Goal: Task Accomplishment & Management: Use online tool/utility

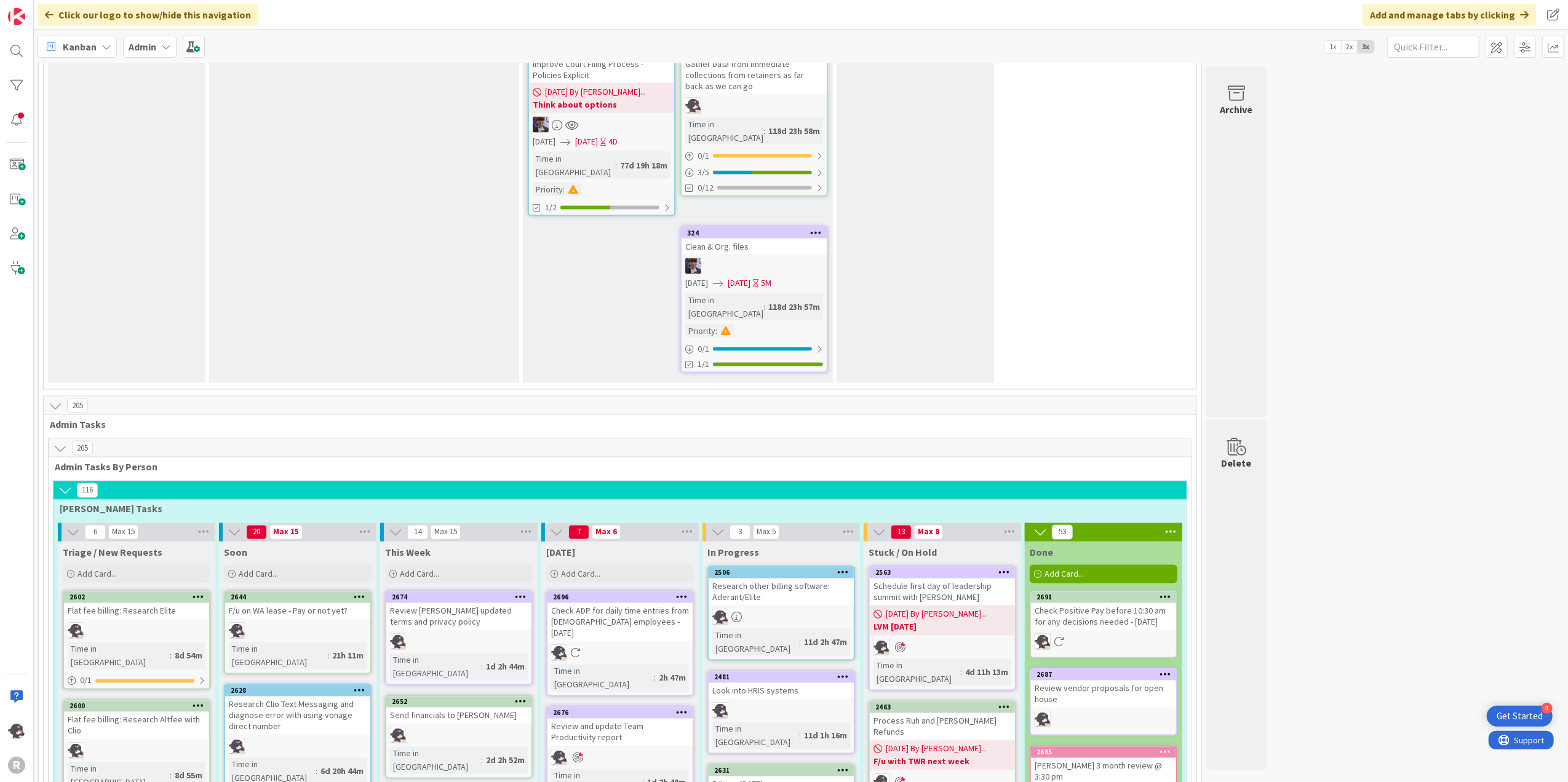
scroll to position [2049, 0]
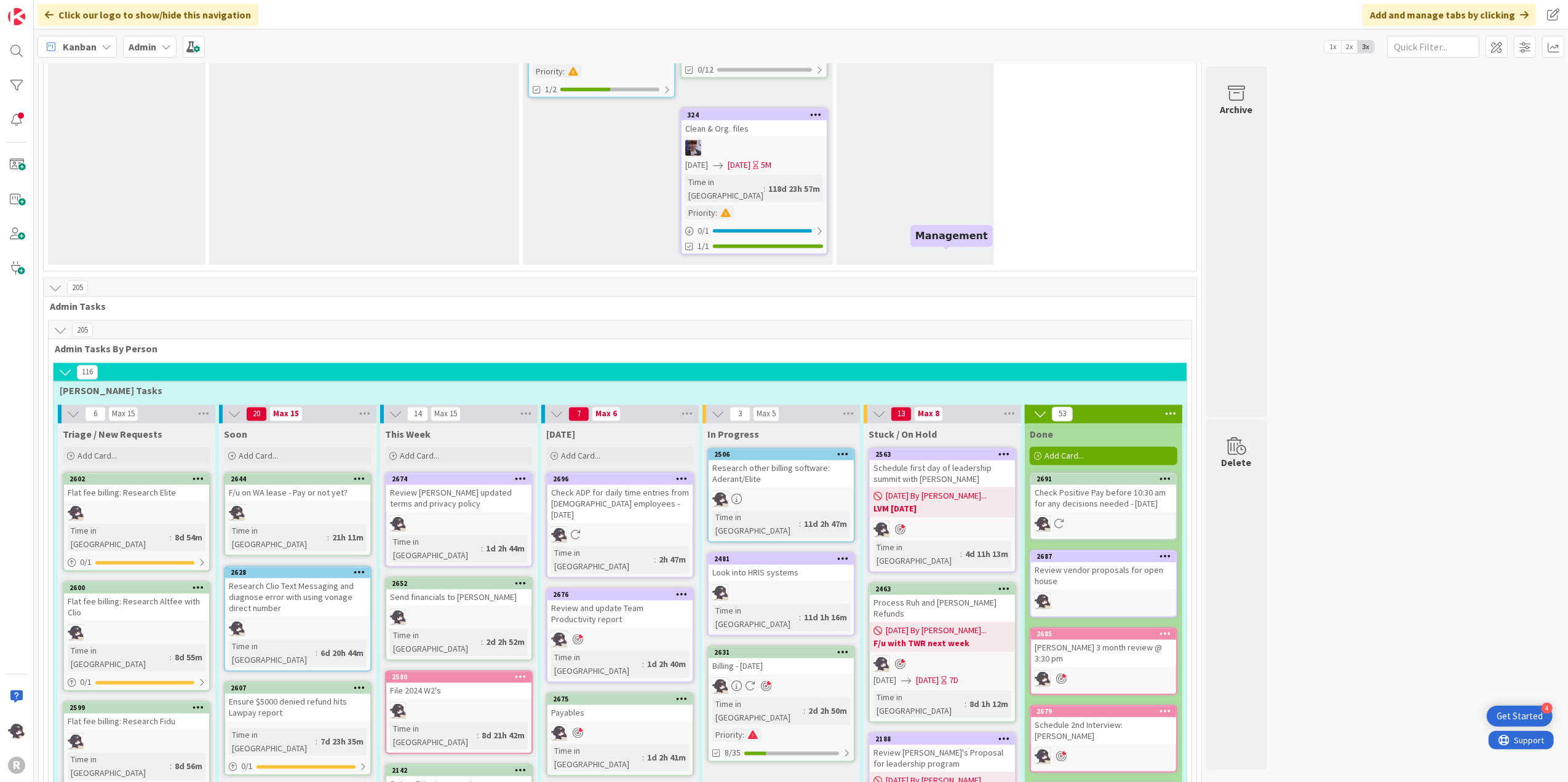
click at [970, 451] on div "2563" at bounding box center [945, 454] width 140 height 8
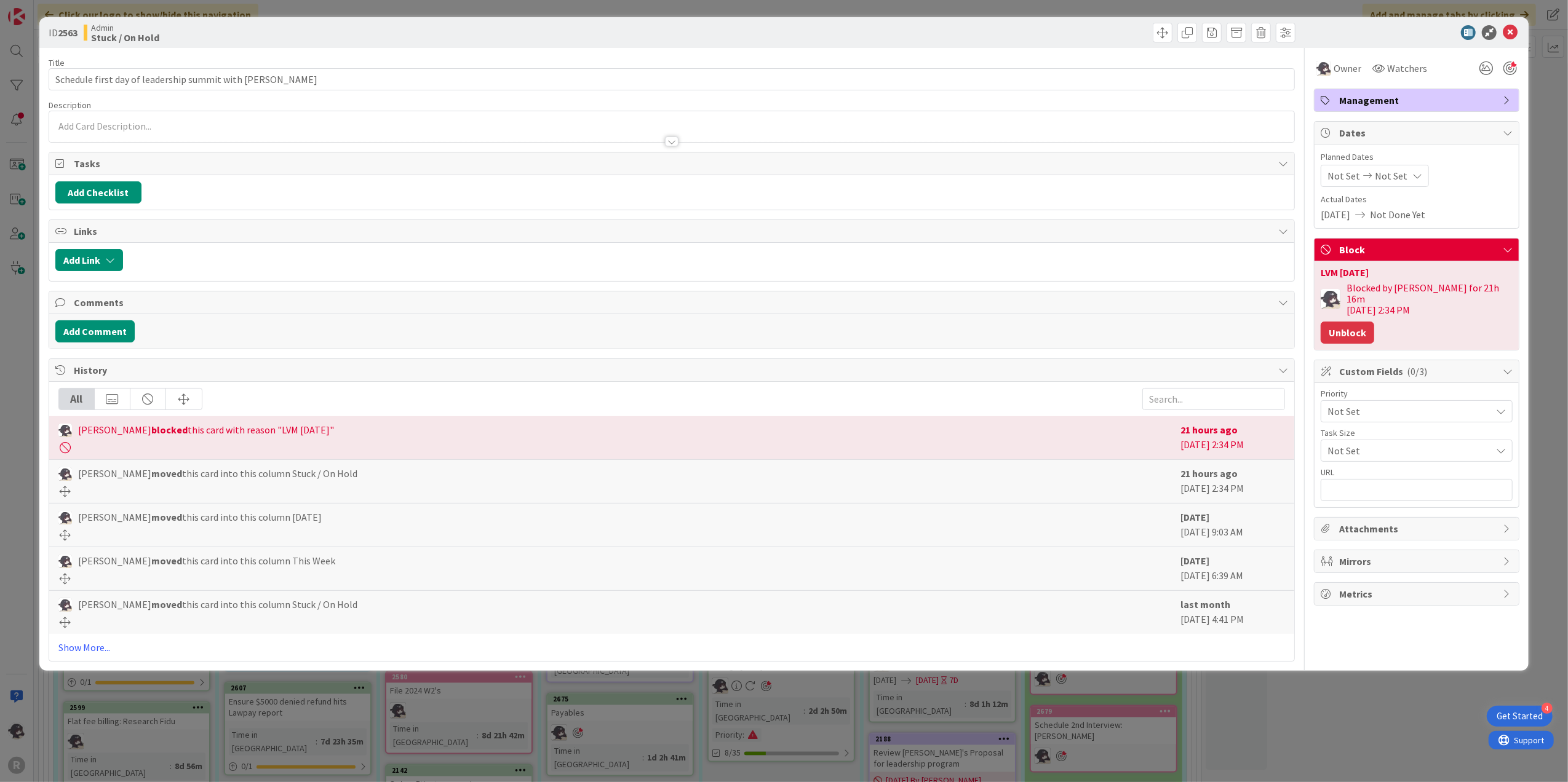
click at [1353, 323] on button "Unblock" at bounding box center [1347, 332] width 53 height 22
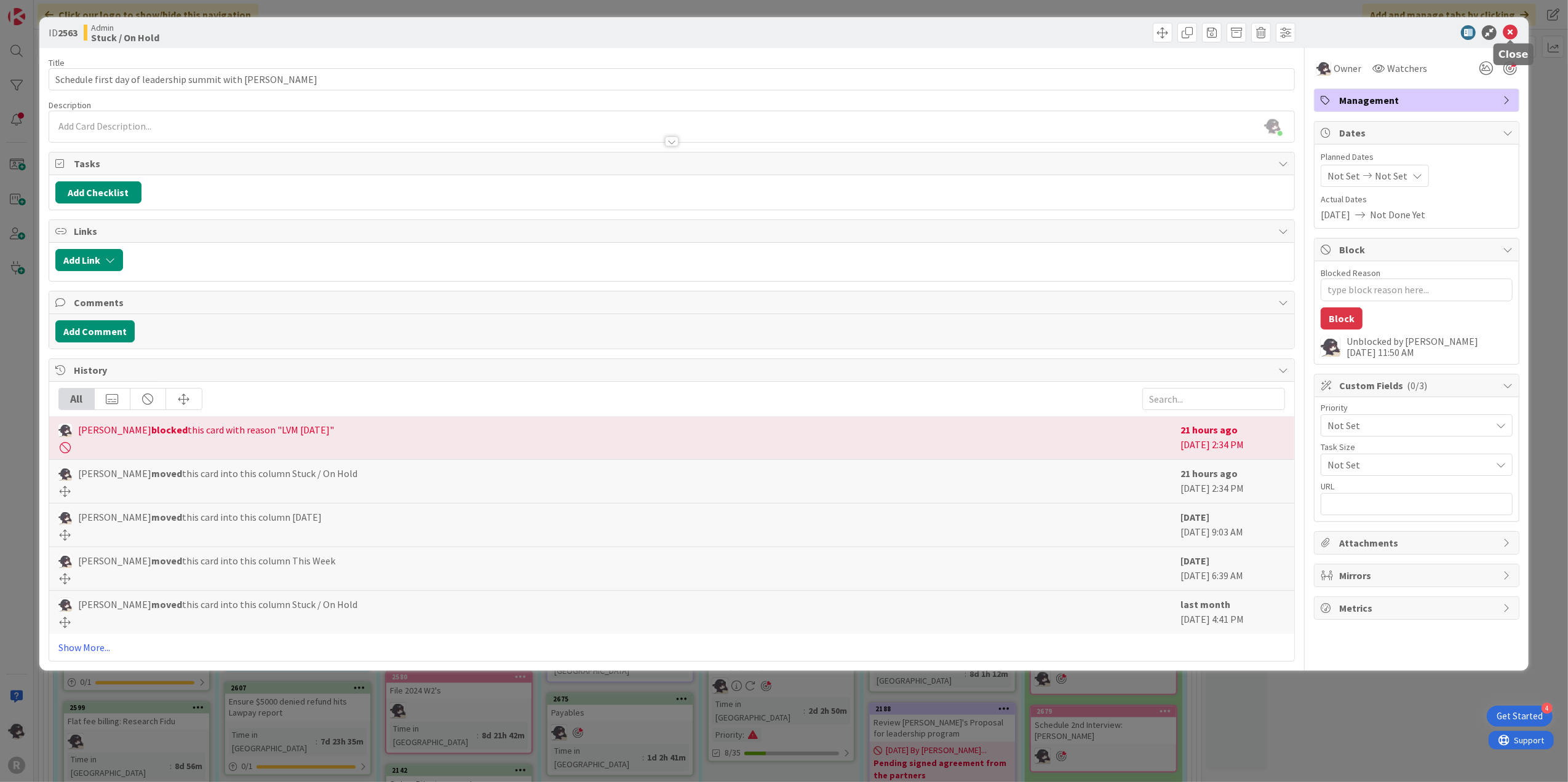
click at [1514, 30] on icon at bounding box center [1509, 32] width 14 height 14
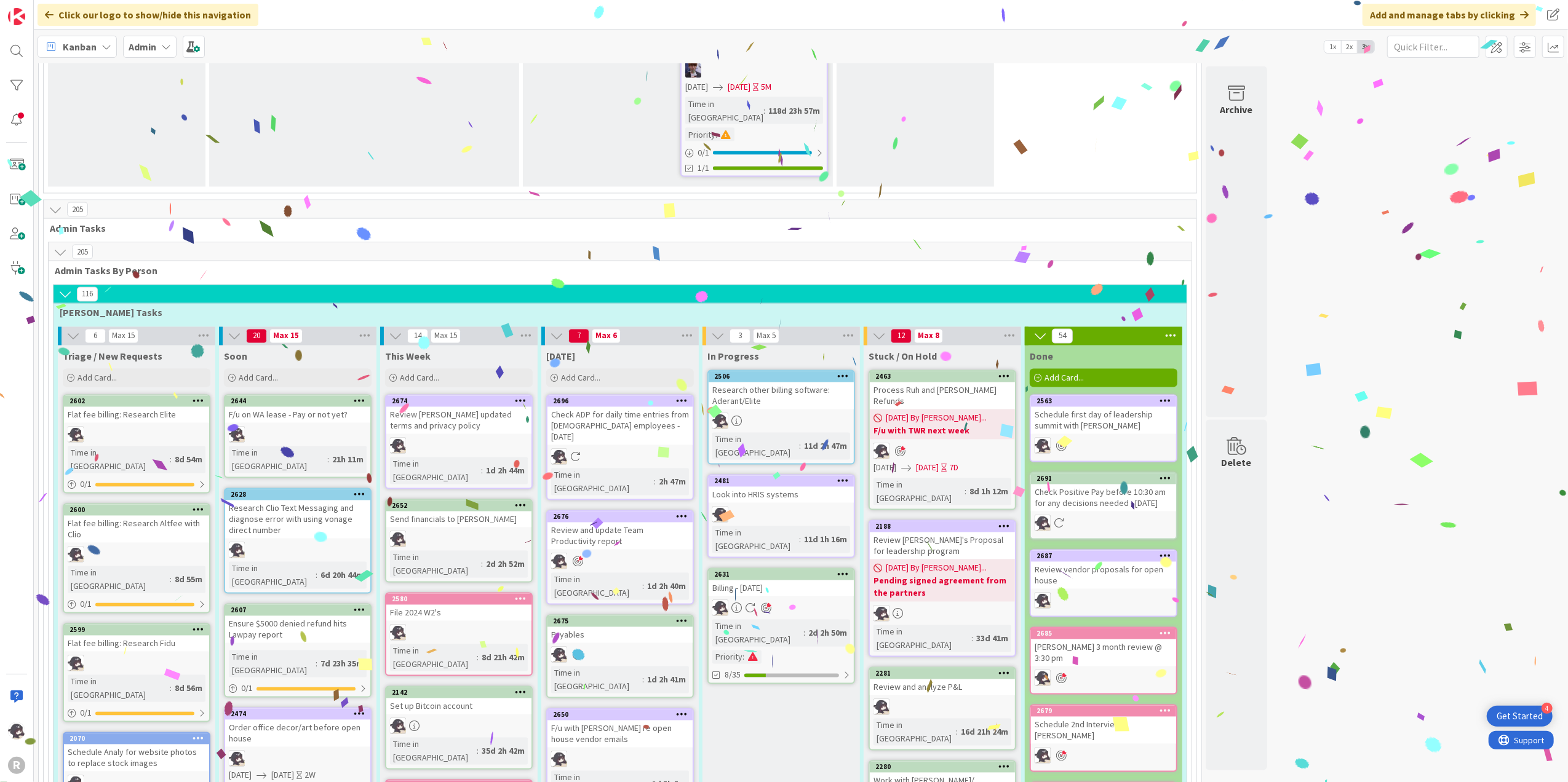
scroll to position [2130, 0]
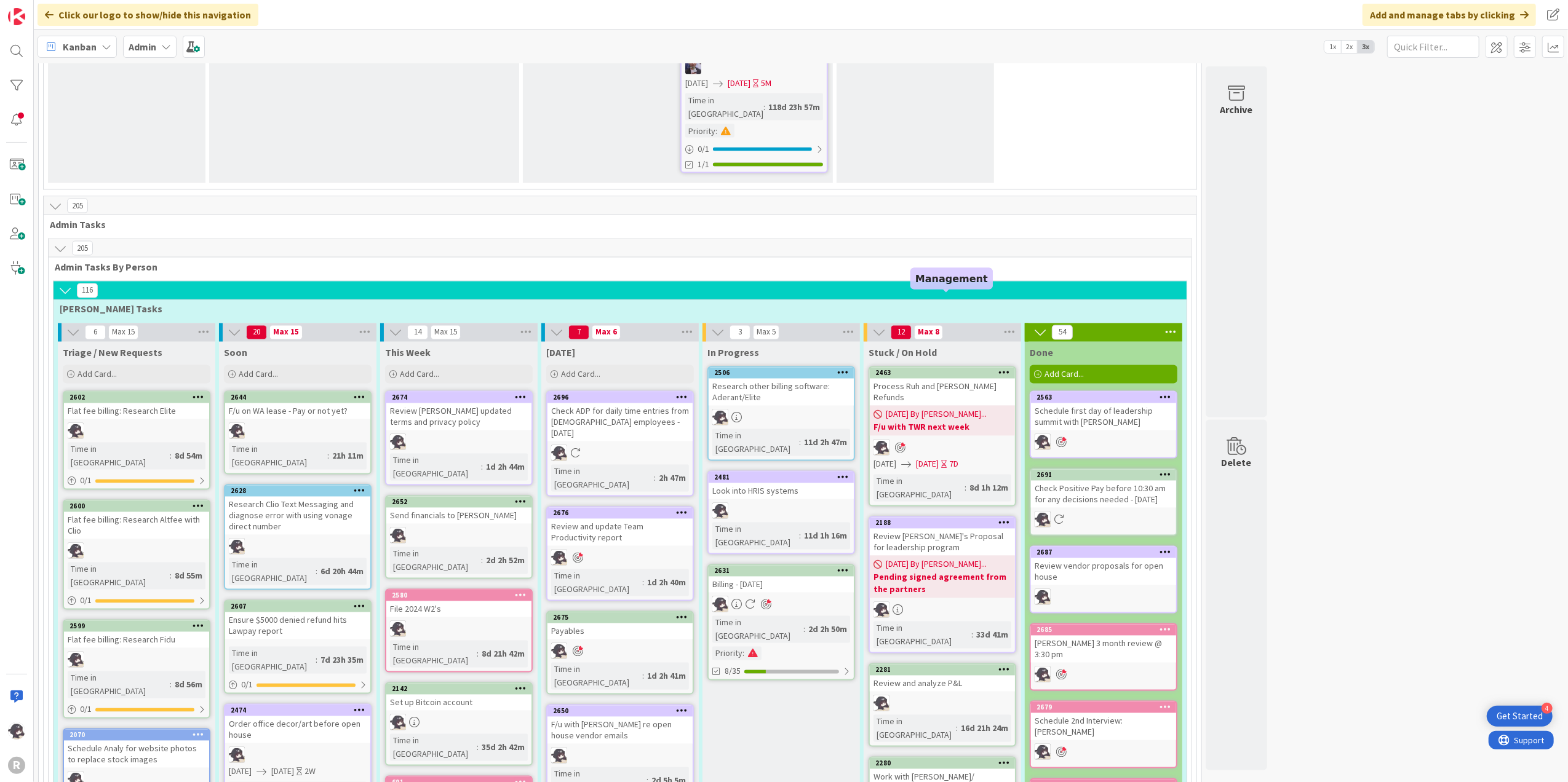
click at [972, 519] on div "2188" at bounding box center [945, 523] width 140 height 8
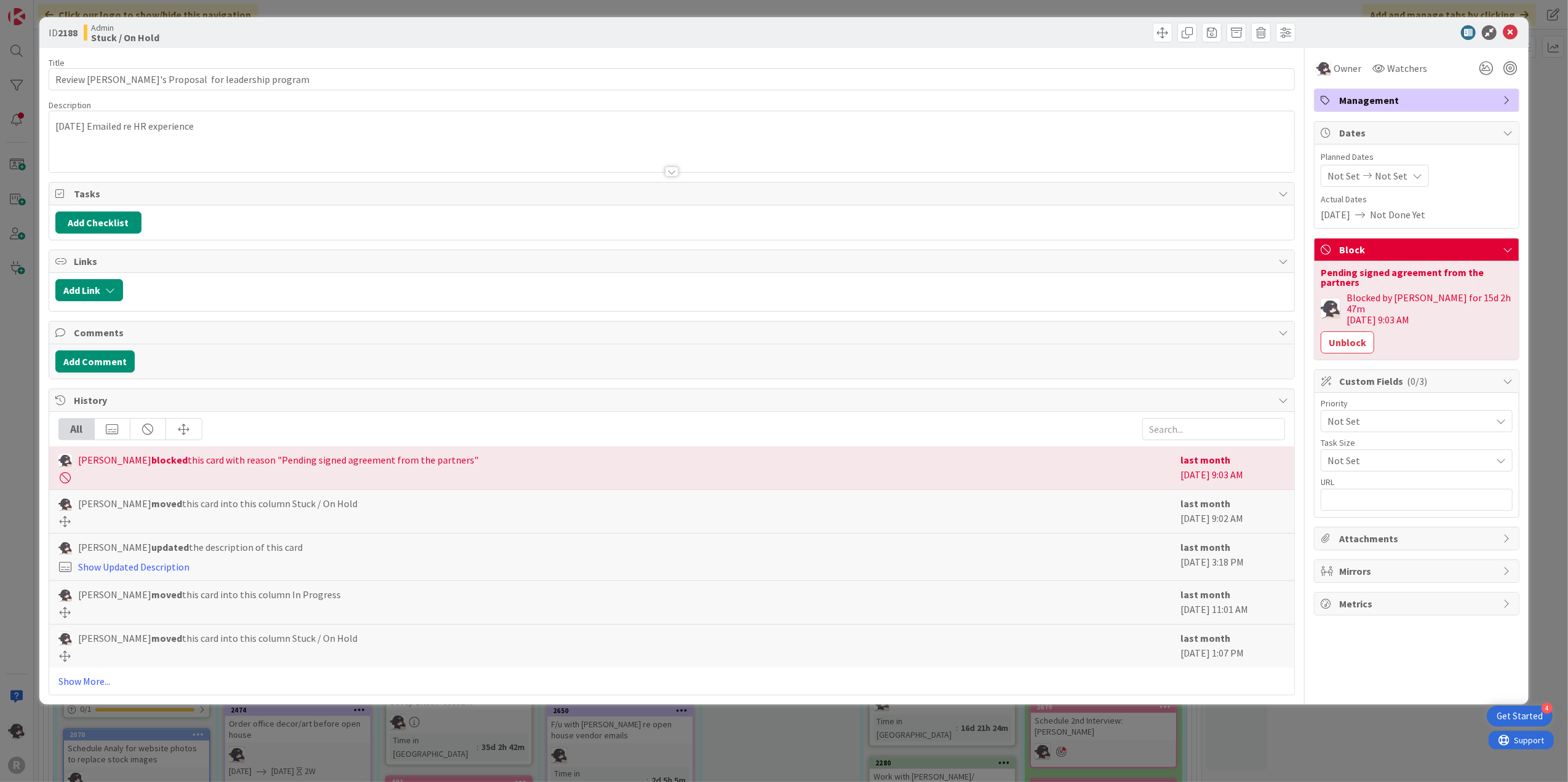
click at [1341, 336] on button "Unblock" at bounding box center [1347, 342] width 53 height 22
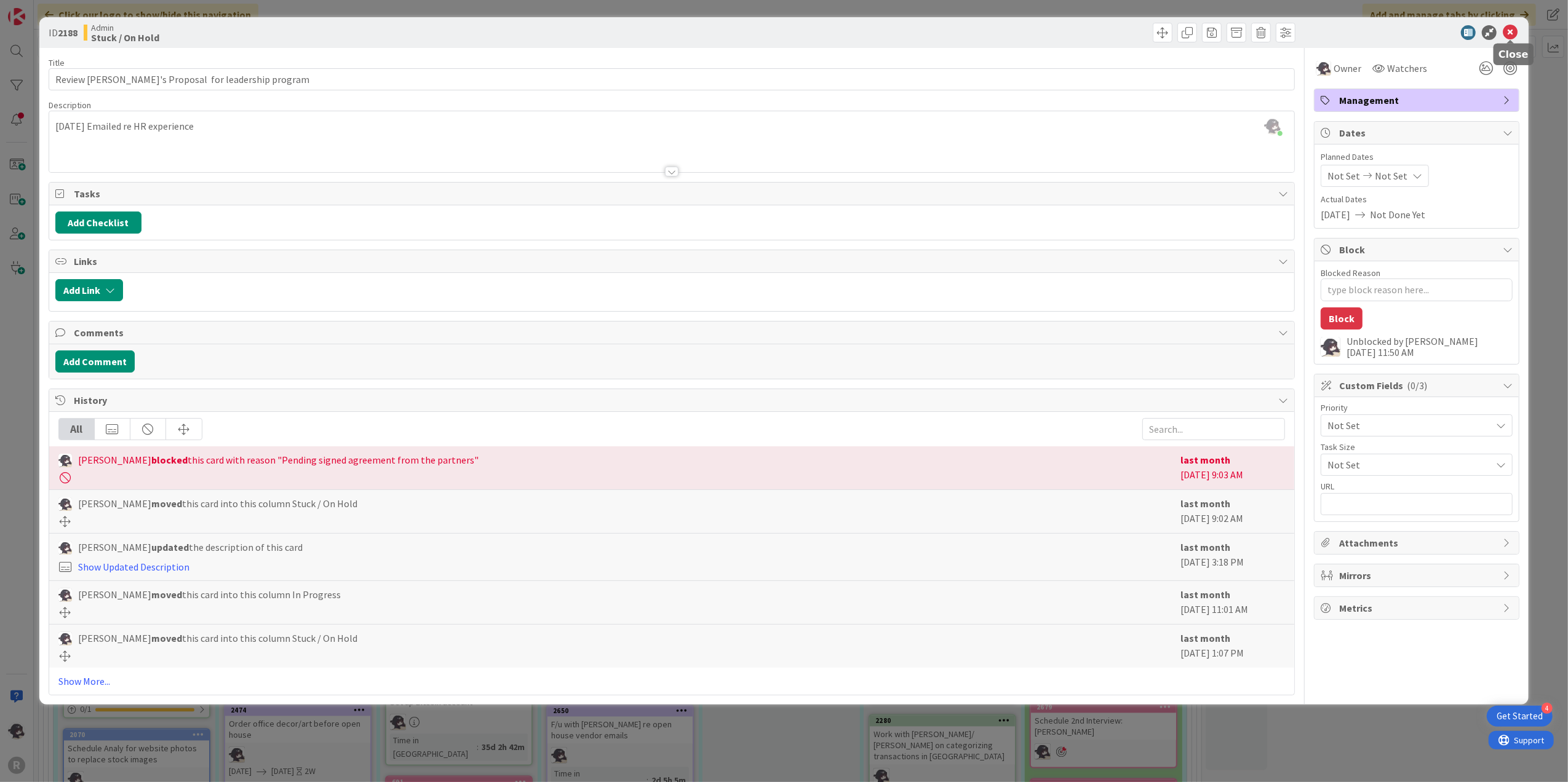
click at [1508, 27] on icon at bounding box center [1509, 32] width 14 height 14
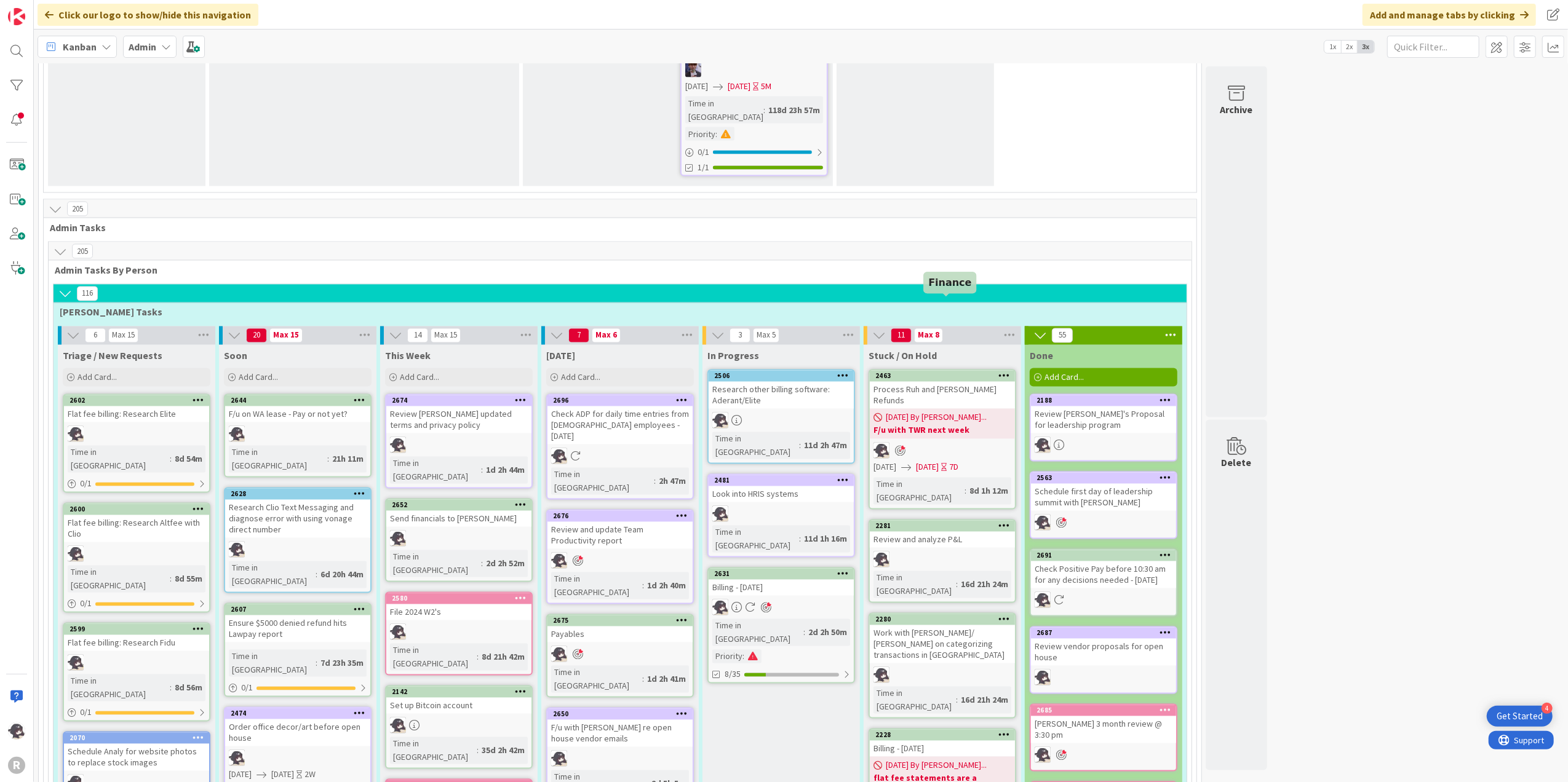
scroll to position [2125, 0]
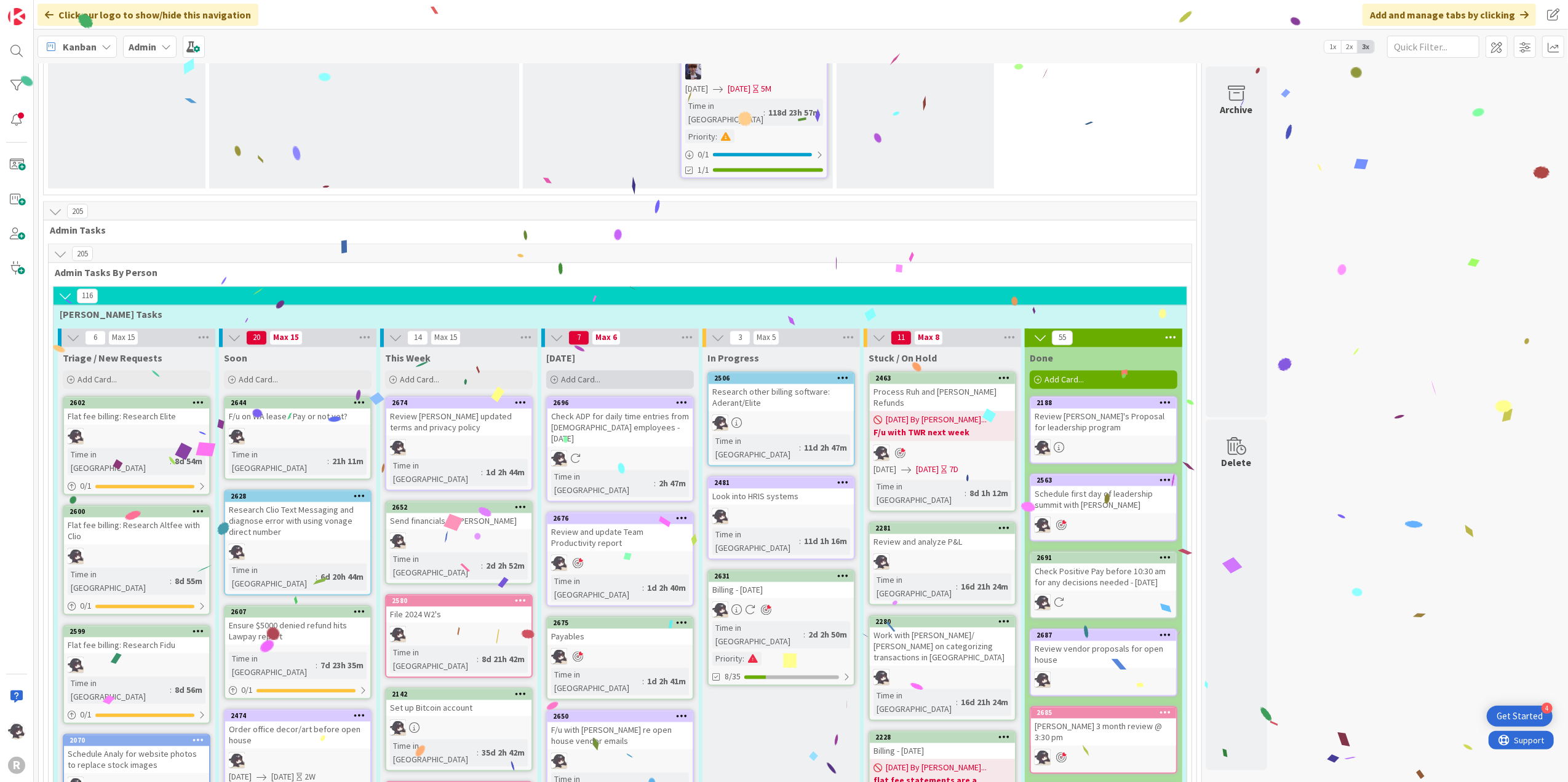
click at [568, 375] on span "Add Card..." at bounding box center [581, 380] width 40 height 11
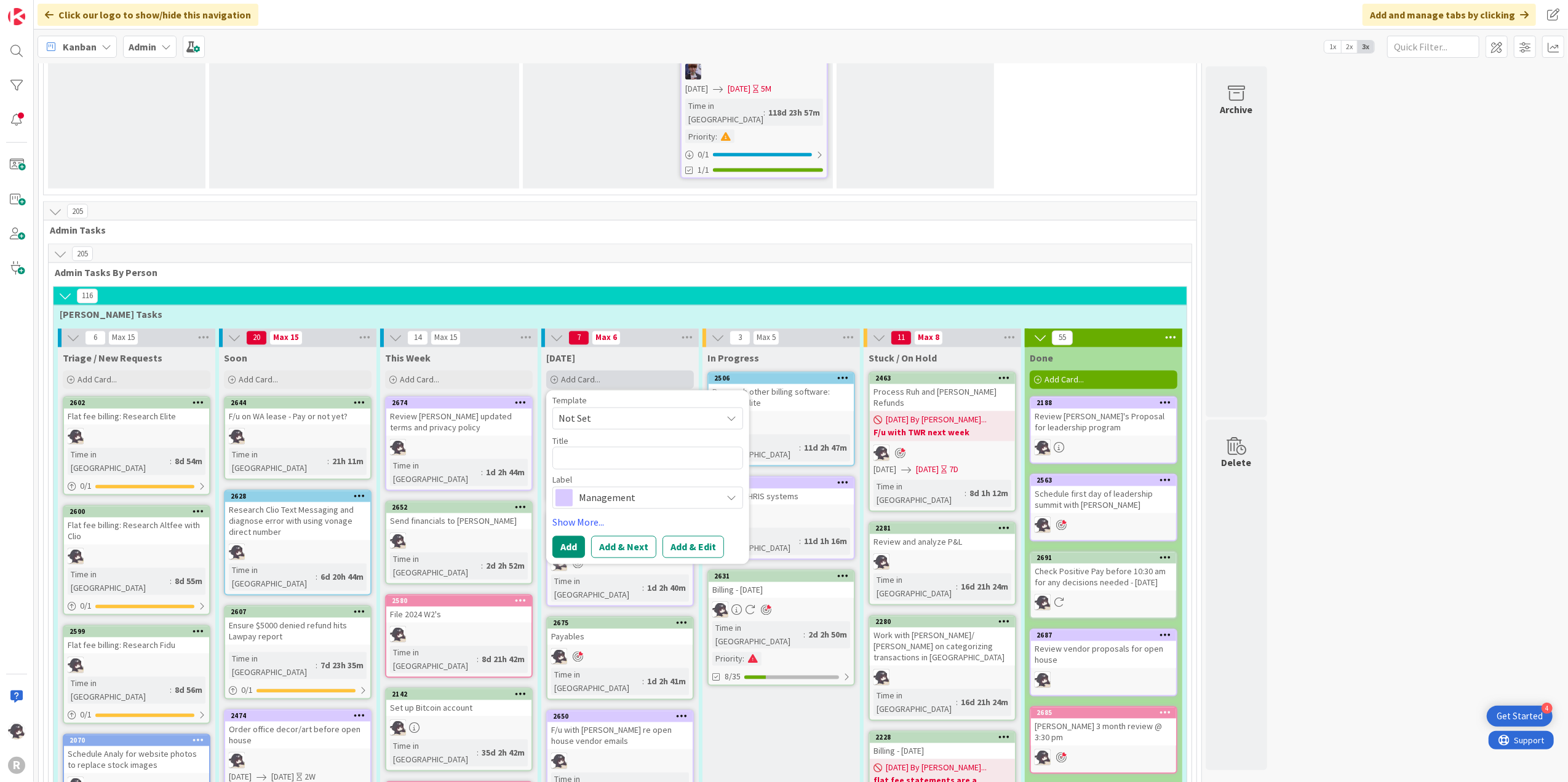
type textarea "x"
type textarea "i"
type textarea "x"
type textarea "iN"
type textarea "x"
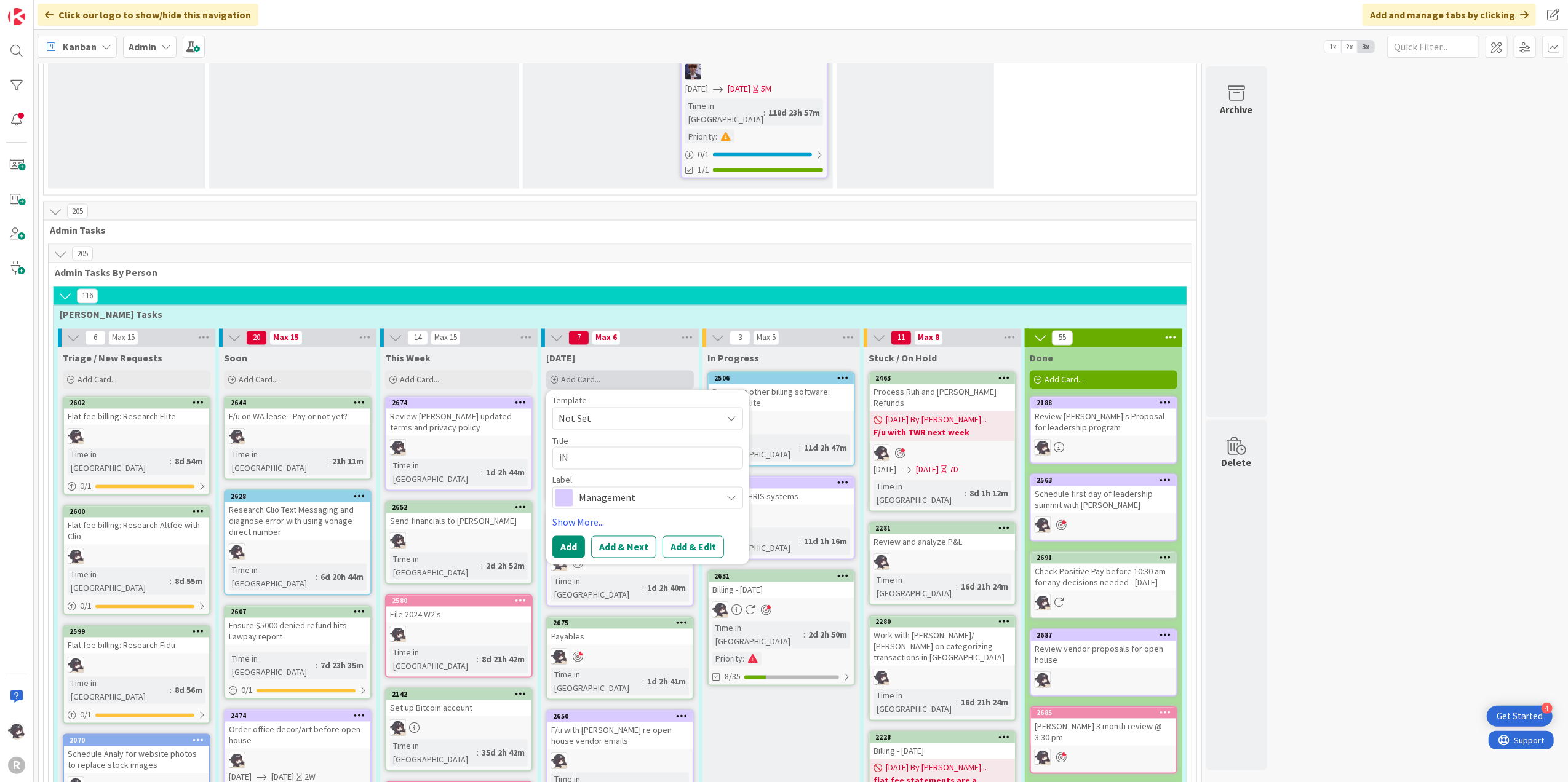
type textarea "i"
type textarea "x"
type textarea "I"
type textarea "x"
type textarea "In"
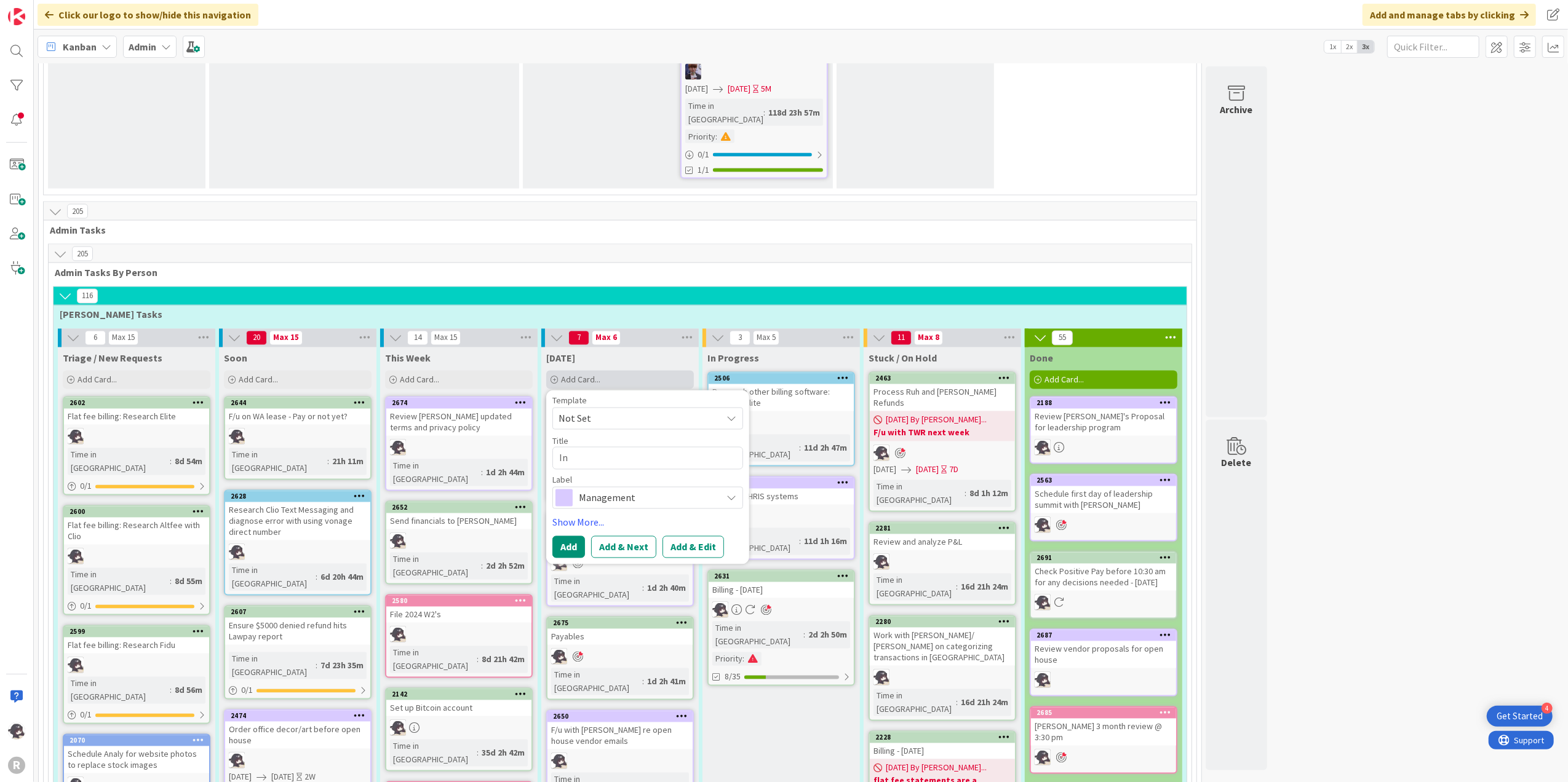
type textarea "x"
type textarea "Ini"
type textarea "x"
type textarea "Init"
type textarea "x"
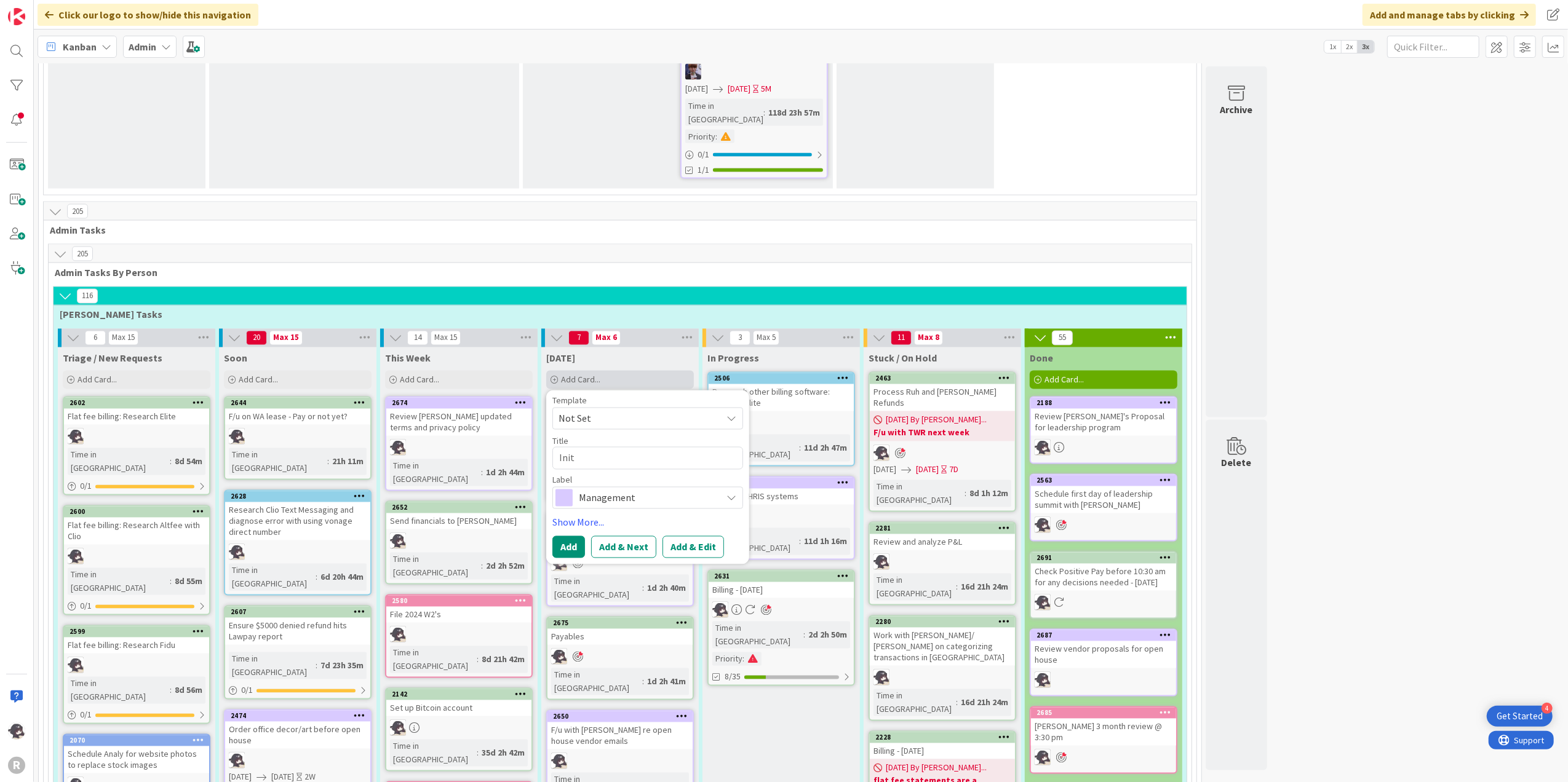
type textarea "Initi"
type textarea "x"
type textarea "Initia"
type textarea "x"
type textarea "Initial"
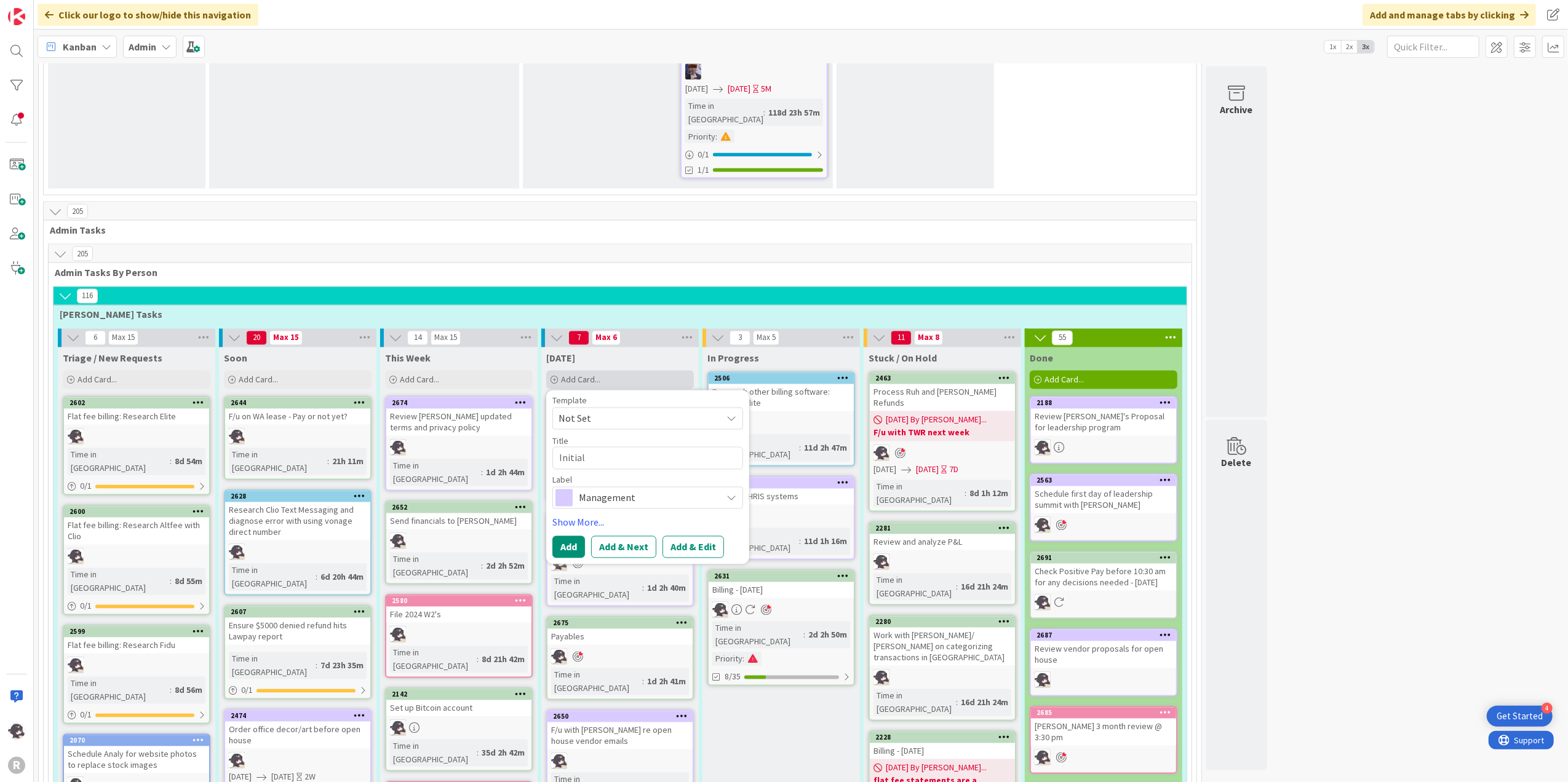
type textarea "x"
type textarea "Initial"
type textarea "x"
type textarea "Initial o"
type textarea "x"
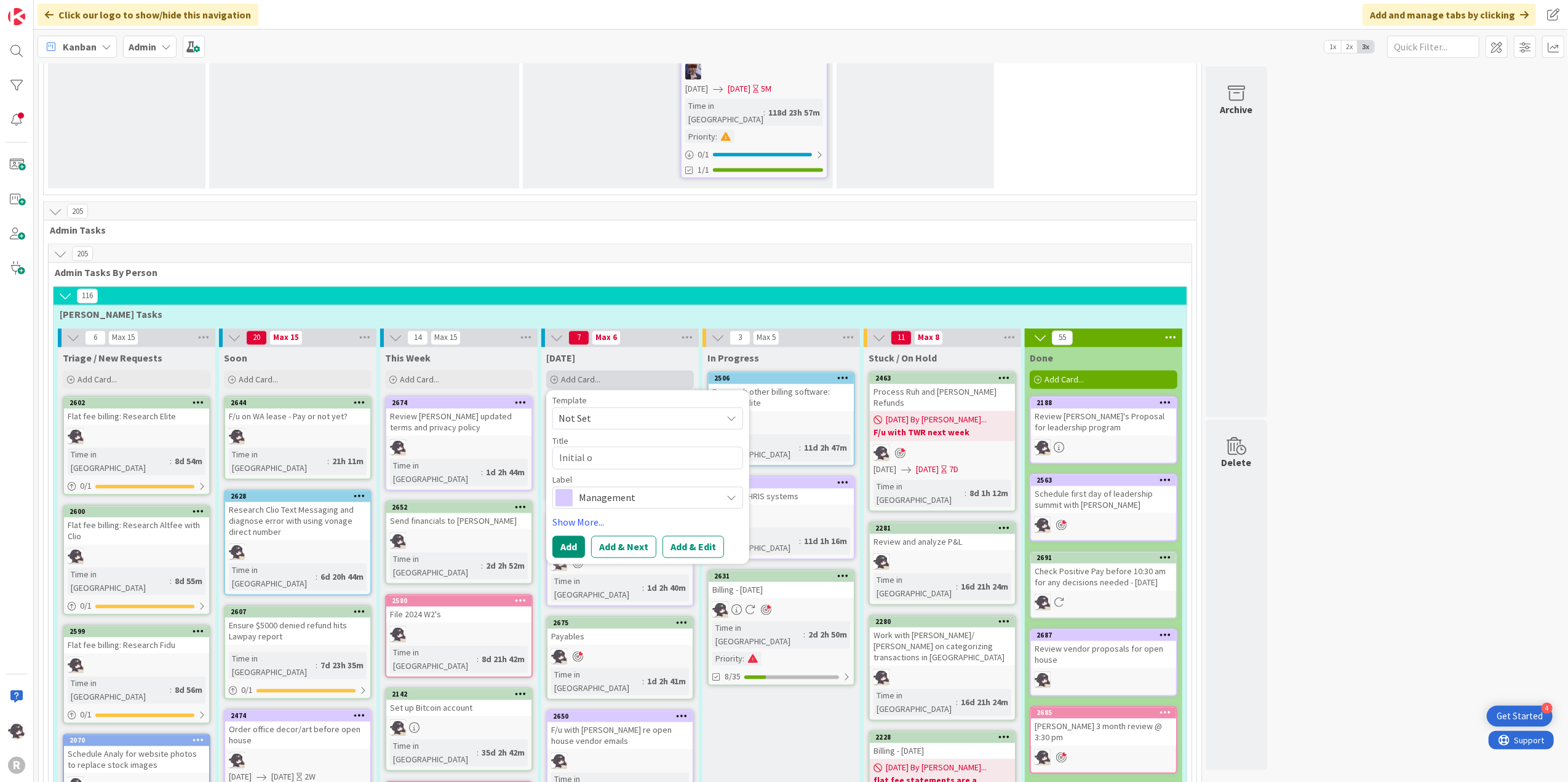
type textarea "Initial on"
type textarea "x"
type textarea "Initial one"
type textarea "x"
type textarea "Initial one-"
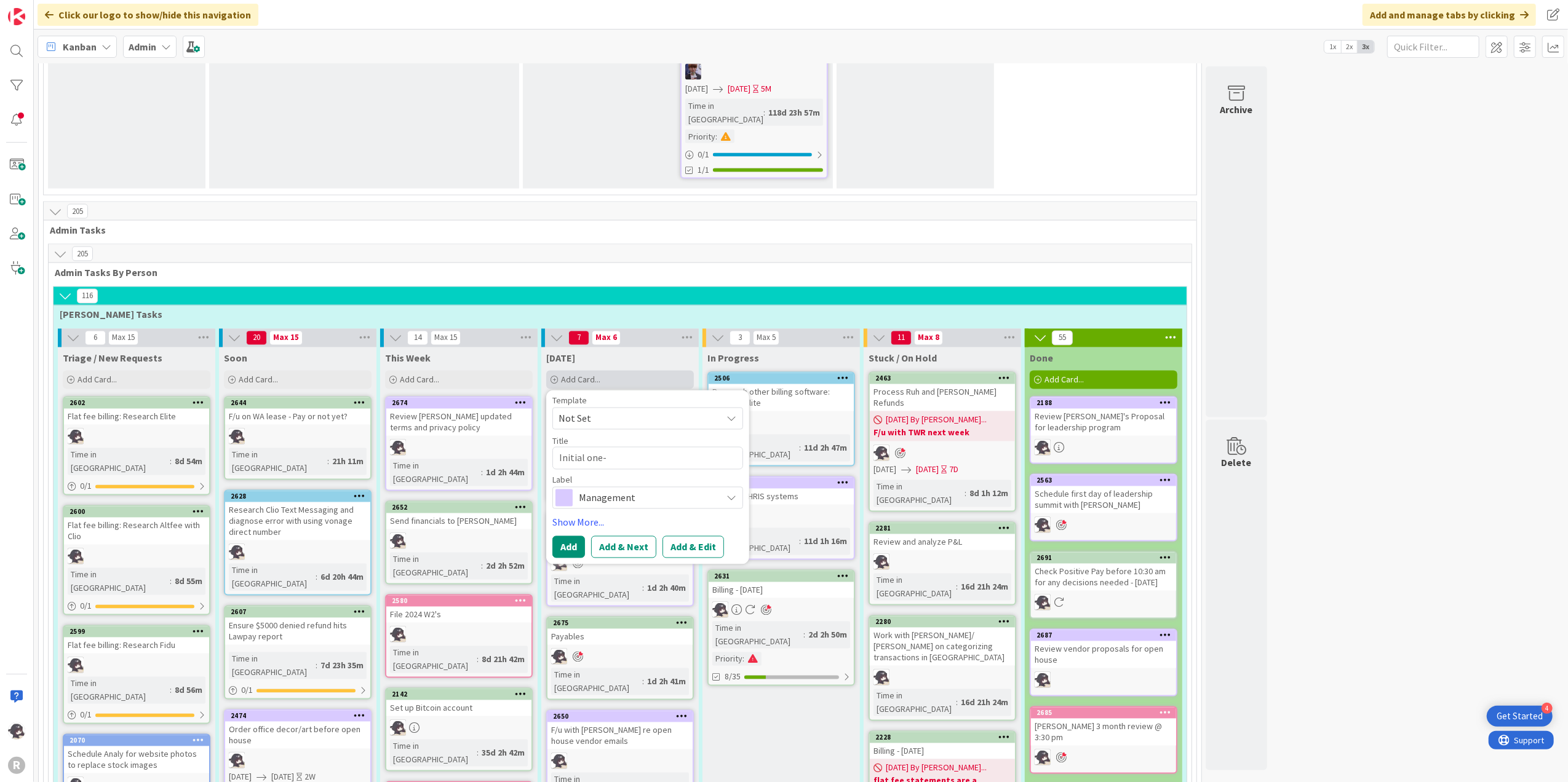
type textarea "x"
type textarea "Initial one-o"
type textarea "x"
type textarea "Initial one-on"
type textarea "x"
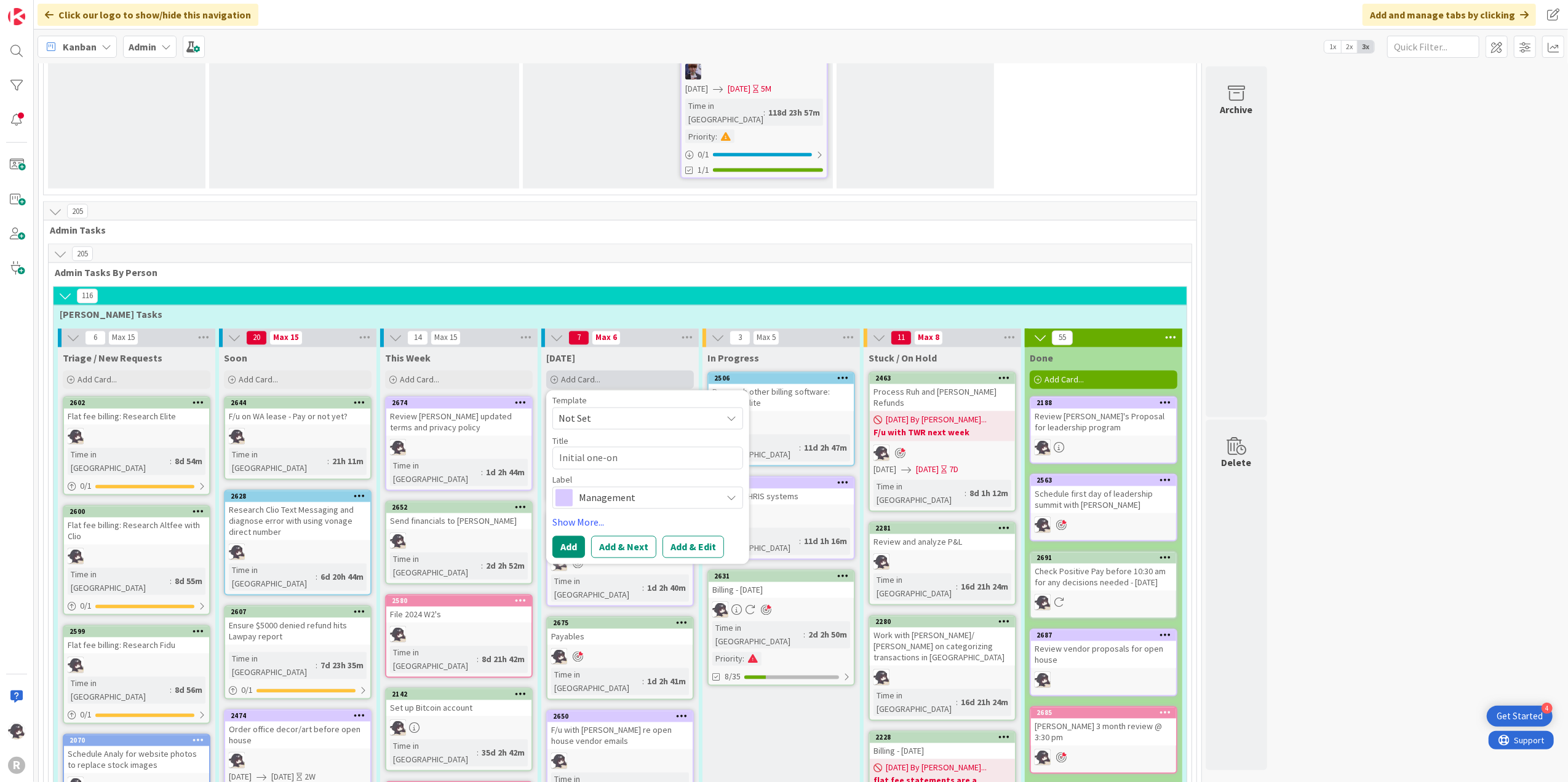
type textarea "Initial one-on-"
type textarea "x"
type textarea "Initial one-on-o"
type textarea "x"
type textarea "Initial one-on-on"
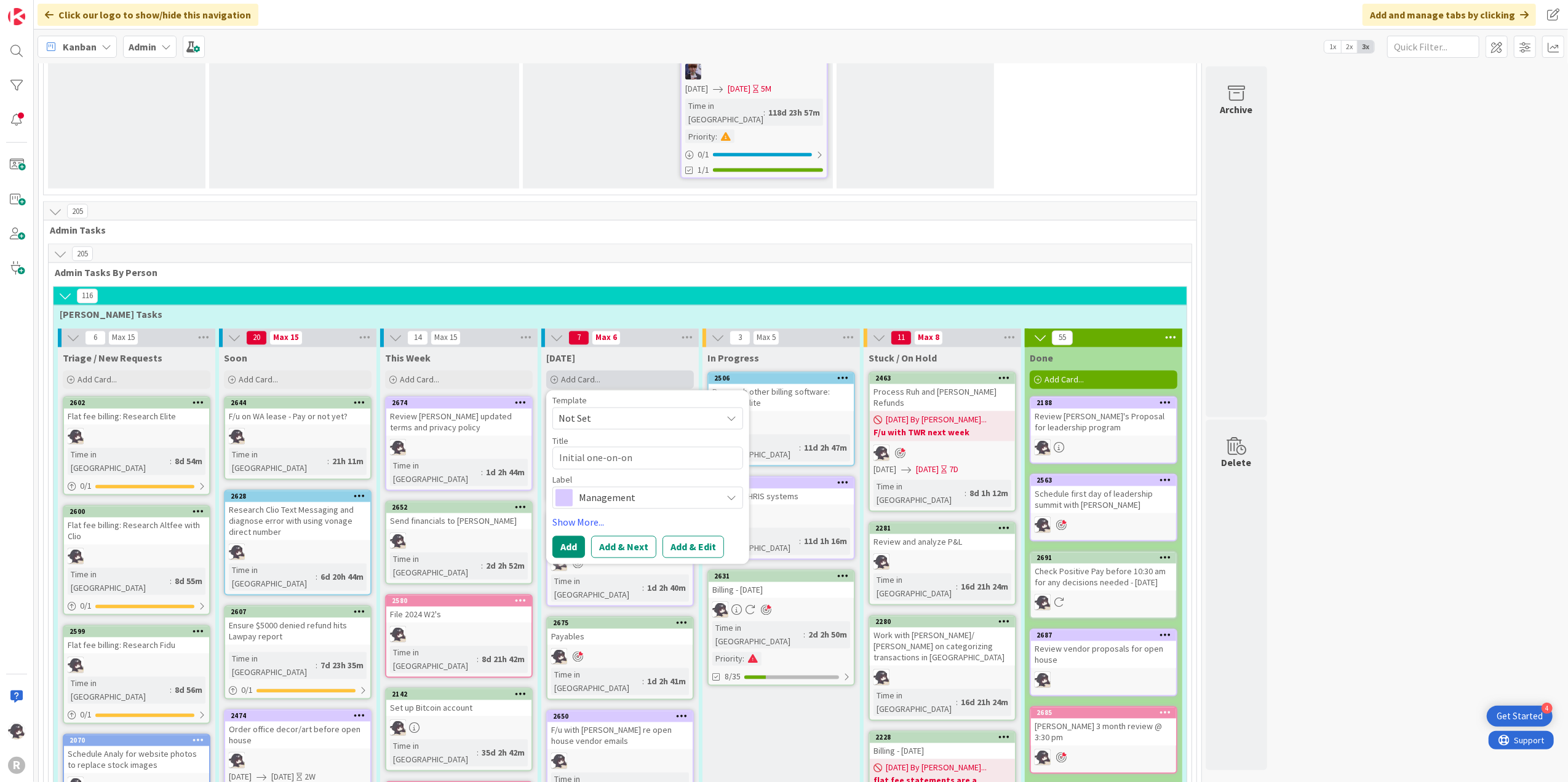
type textarea "x"
type textarea "Initial one-on-one"
type textarea "x"
type textarea "Initial one-on-one"
type textarea "x"
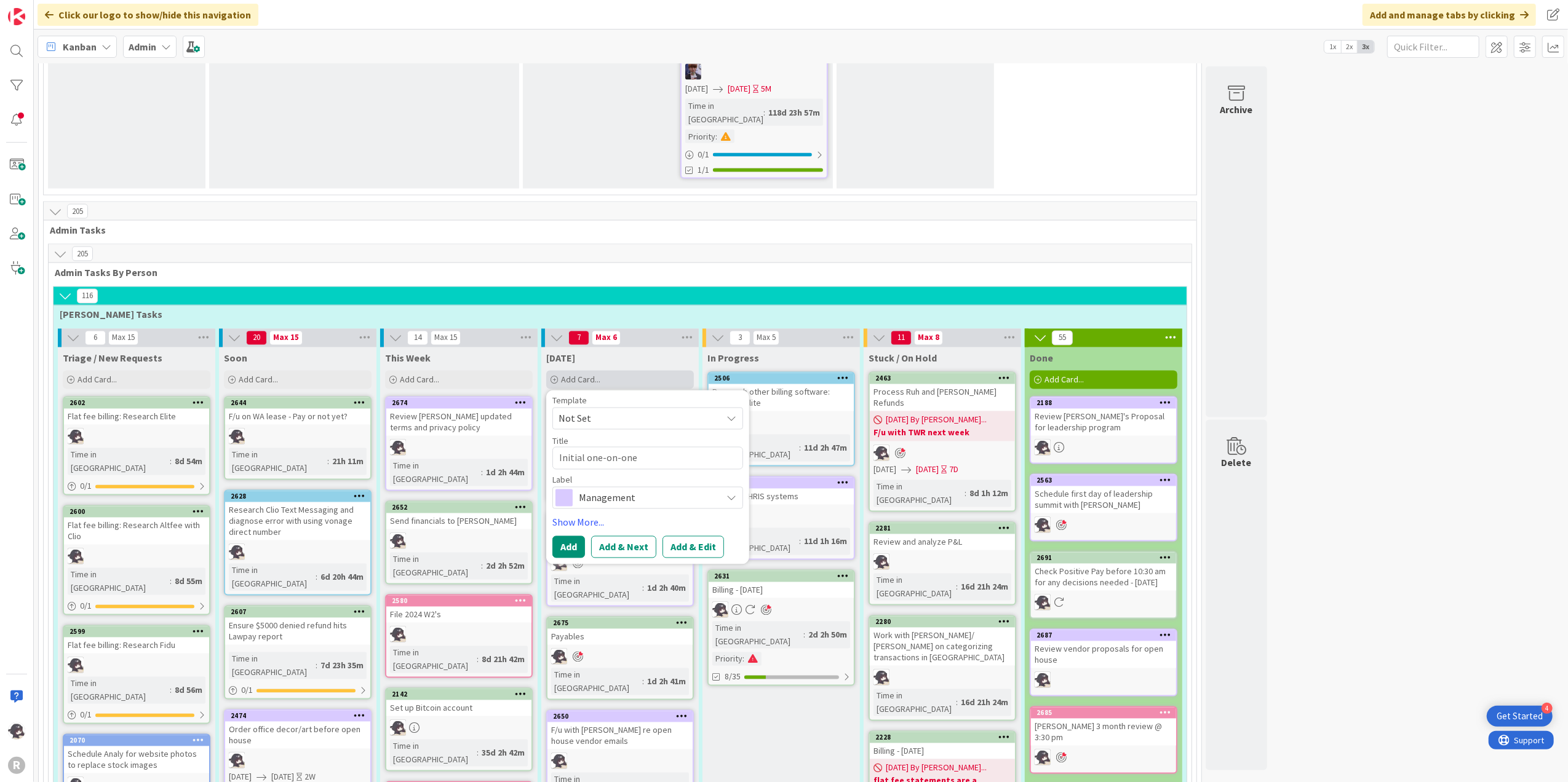
type textarea "Initial one-on-one c"
type textarea "x"
type textarea "Initial one-on-one ca"
type textarea "x"
type textarea "Initial one-on-one cal"
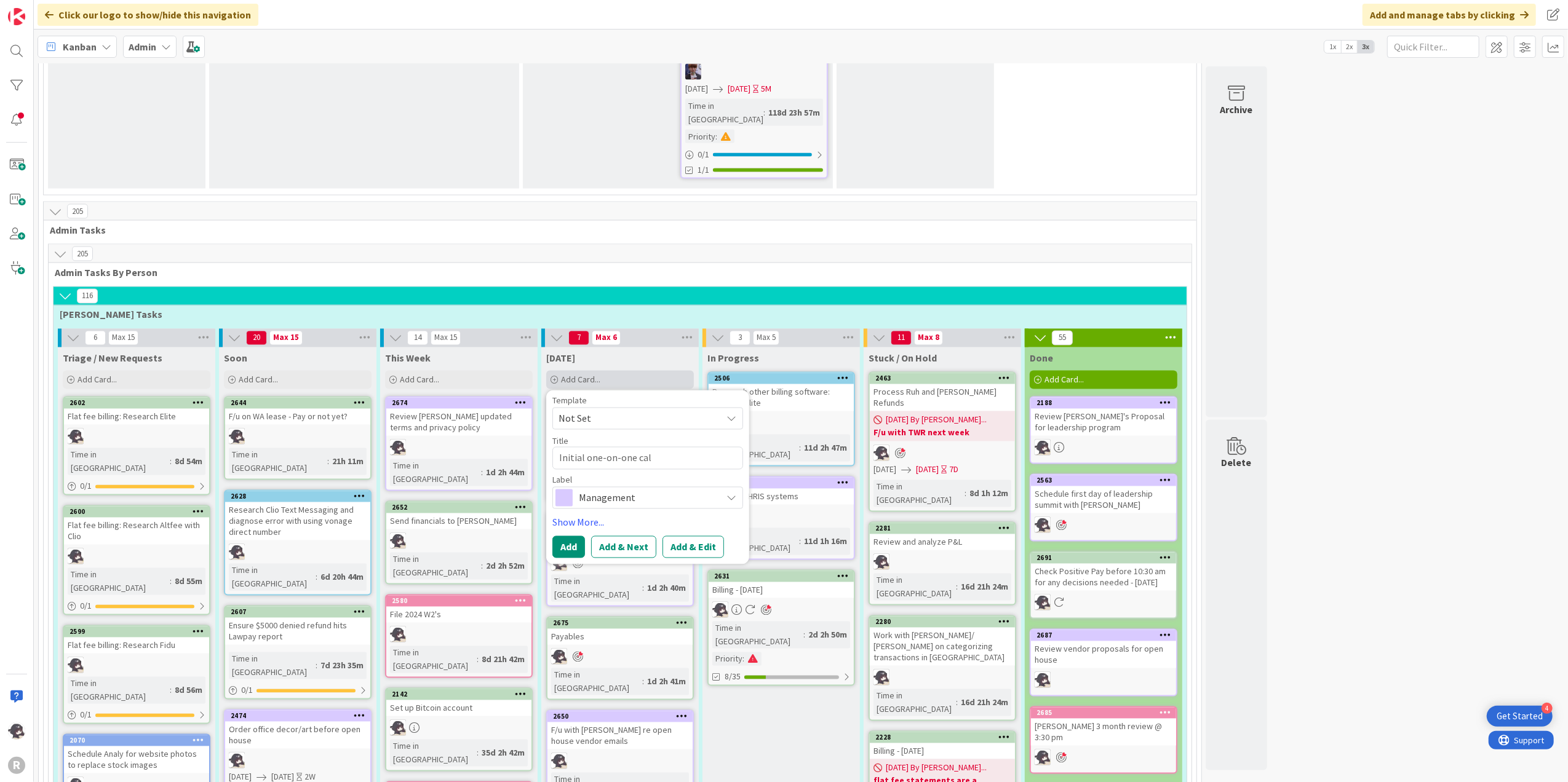
type textarea "x"
type textarea "Initial one-on-one call"
type textarea "x"
type textarea "Initial one-on-one call"
type textarea "x"
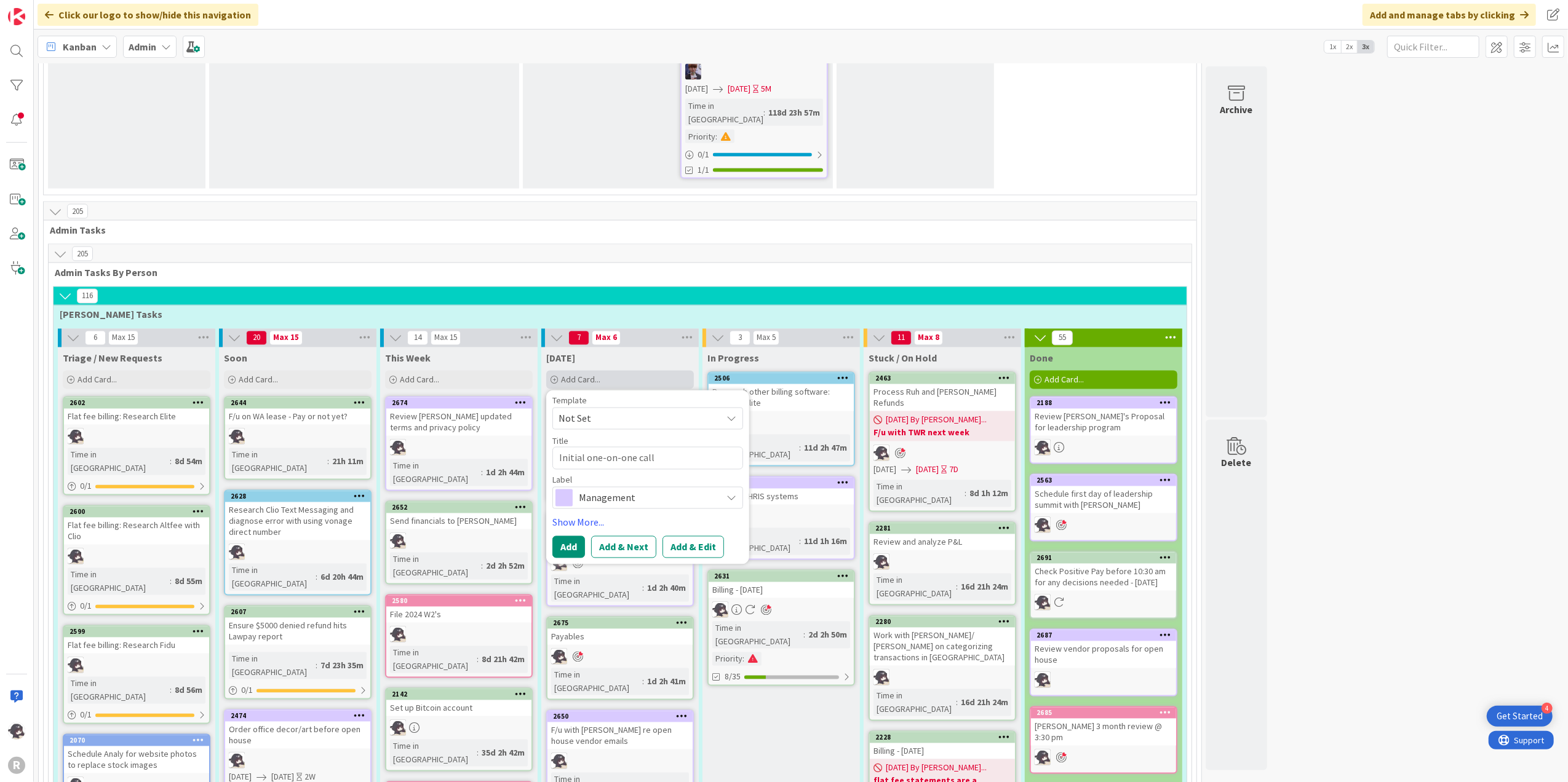
type textarea "Initial one-on-one call w"
type textarea "x"
type textarea "Initial one-on-one call wi"
type textarea "x"
type textarea "Initial one-on-one call wit"
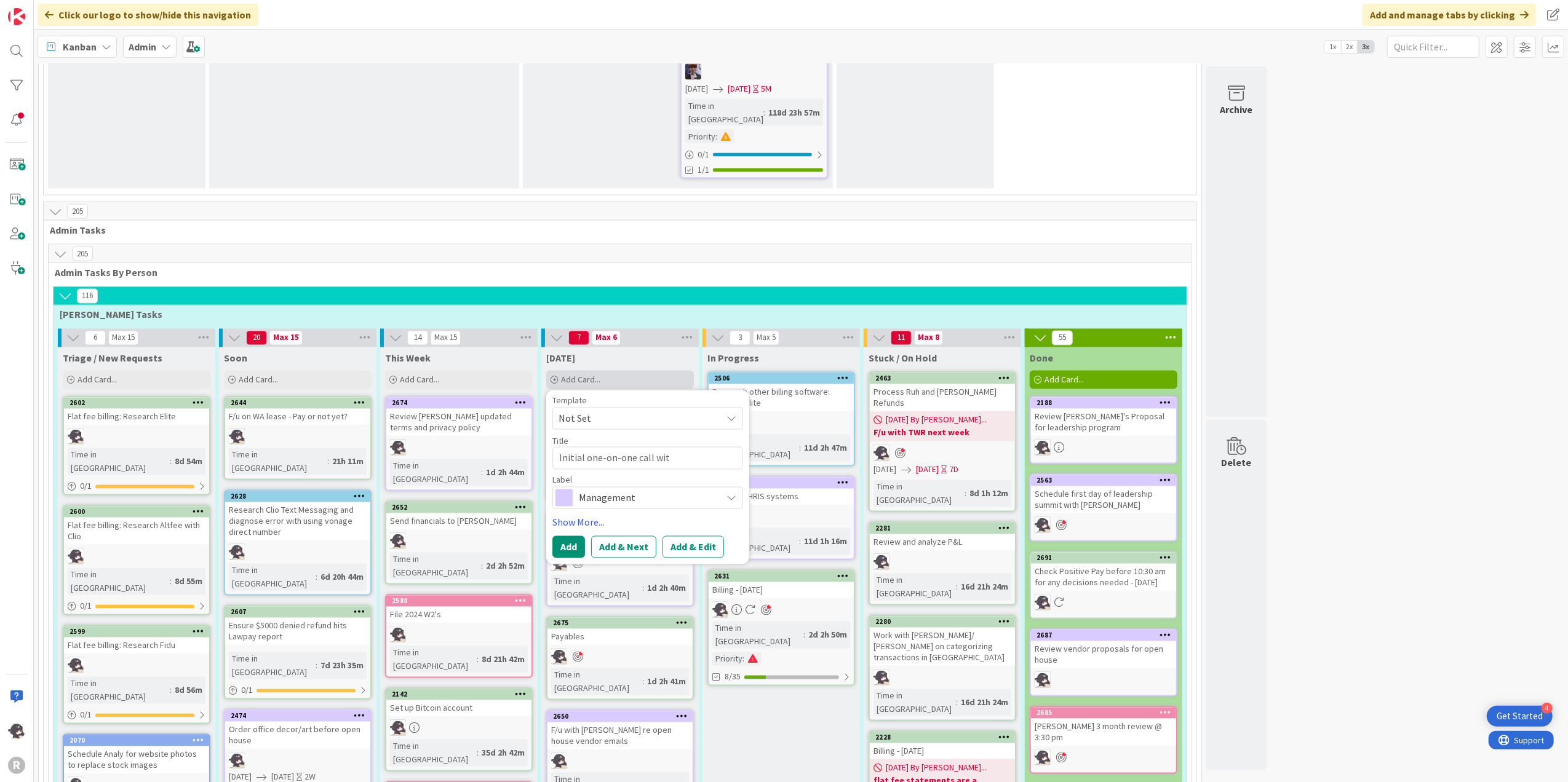
type textarea "x"
type textarea "Initial one-on-one call with"
type textarea "x"
type textarea "Initial one-on-one call with"
type textarea "x"
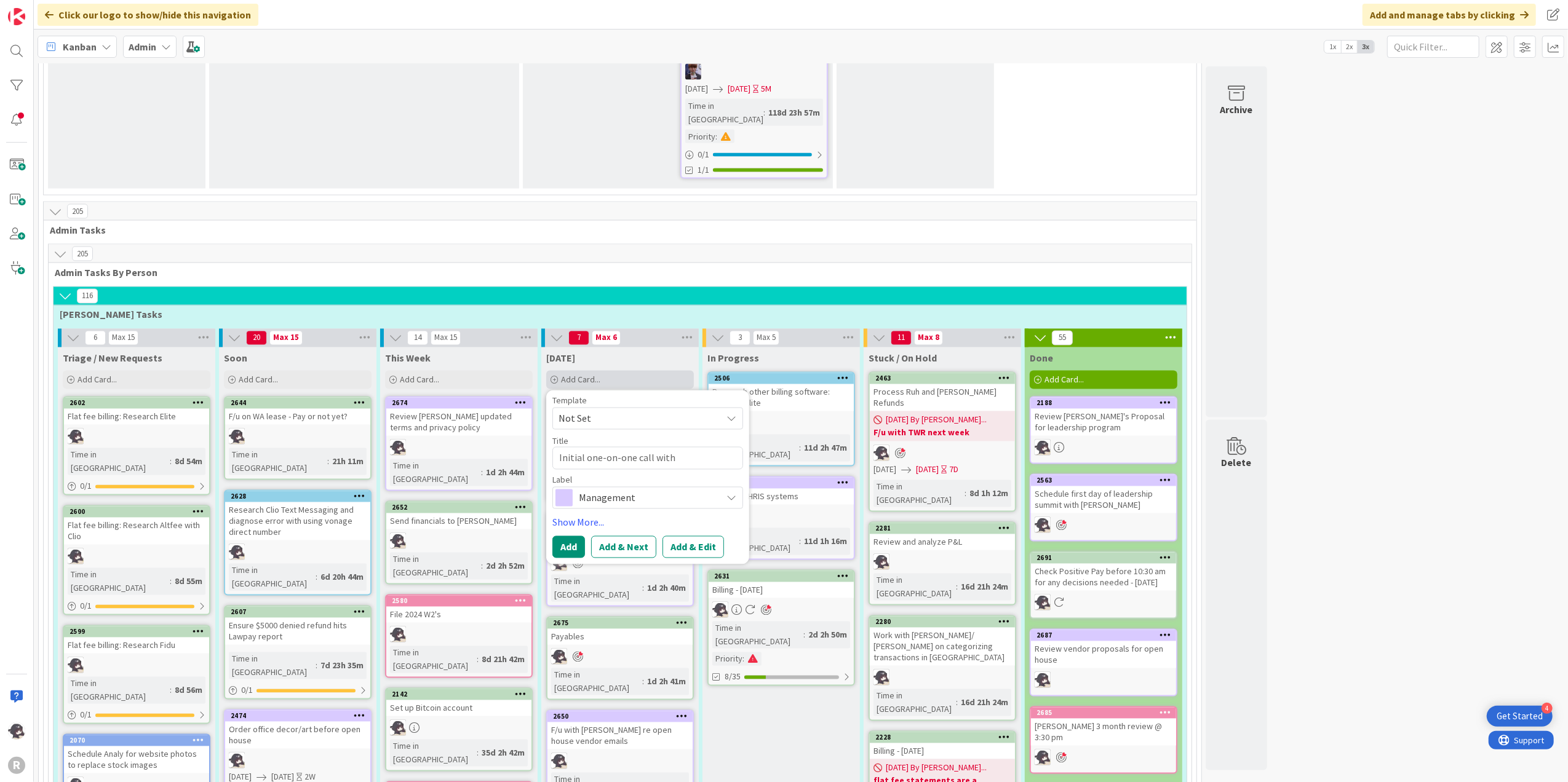
type textarea "Initial one-on-one call with T"
type textarea "x"
type textarea "Initial one-on-one call with [PERSON_NAME]"
type textarea "x"
type textarea "Initial one-on-one call with Ter"
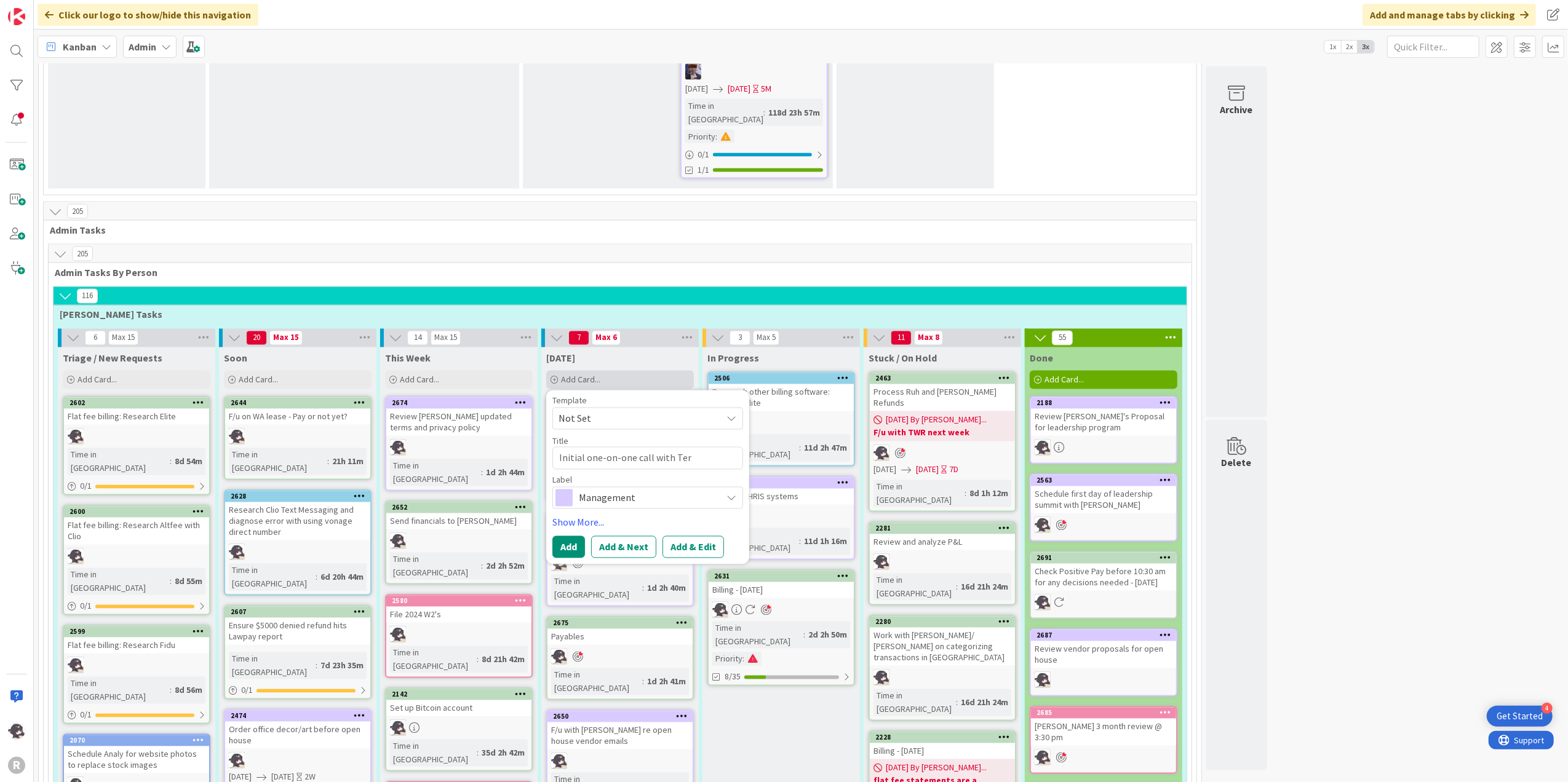
type textarea "x"
type textarea "Initial one-on-one call with Tere"
type textarea "x"
type textarea "Initial one-on-one call with Teres"
type textarea "x"
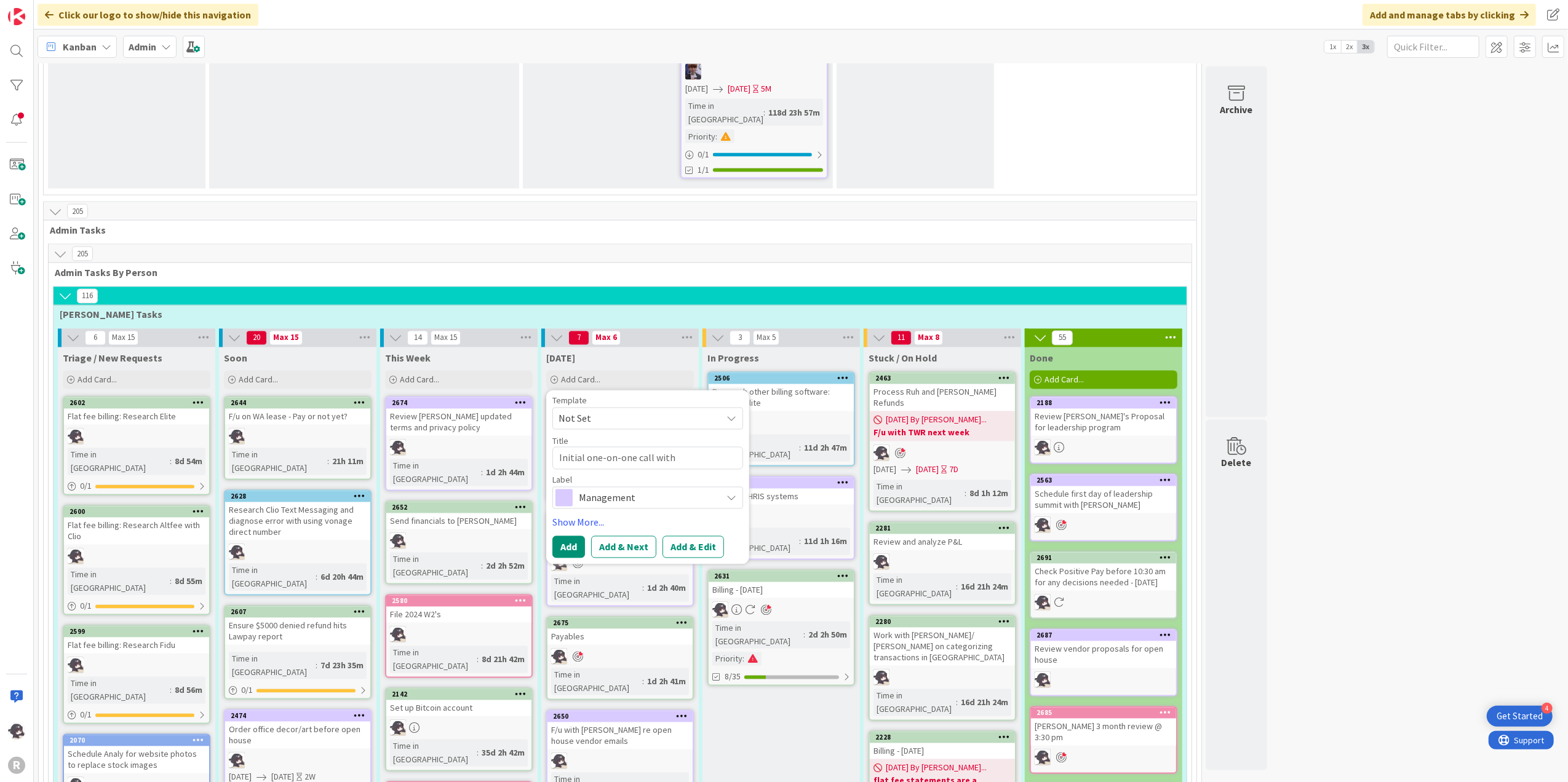
type textarea "Initial one-on-one call with [PERSON_NAME]"
click at [681, 489] on span "Management" at bounding box center [647, 498] width 137 height 17
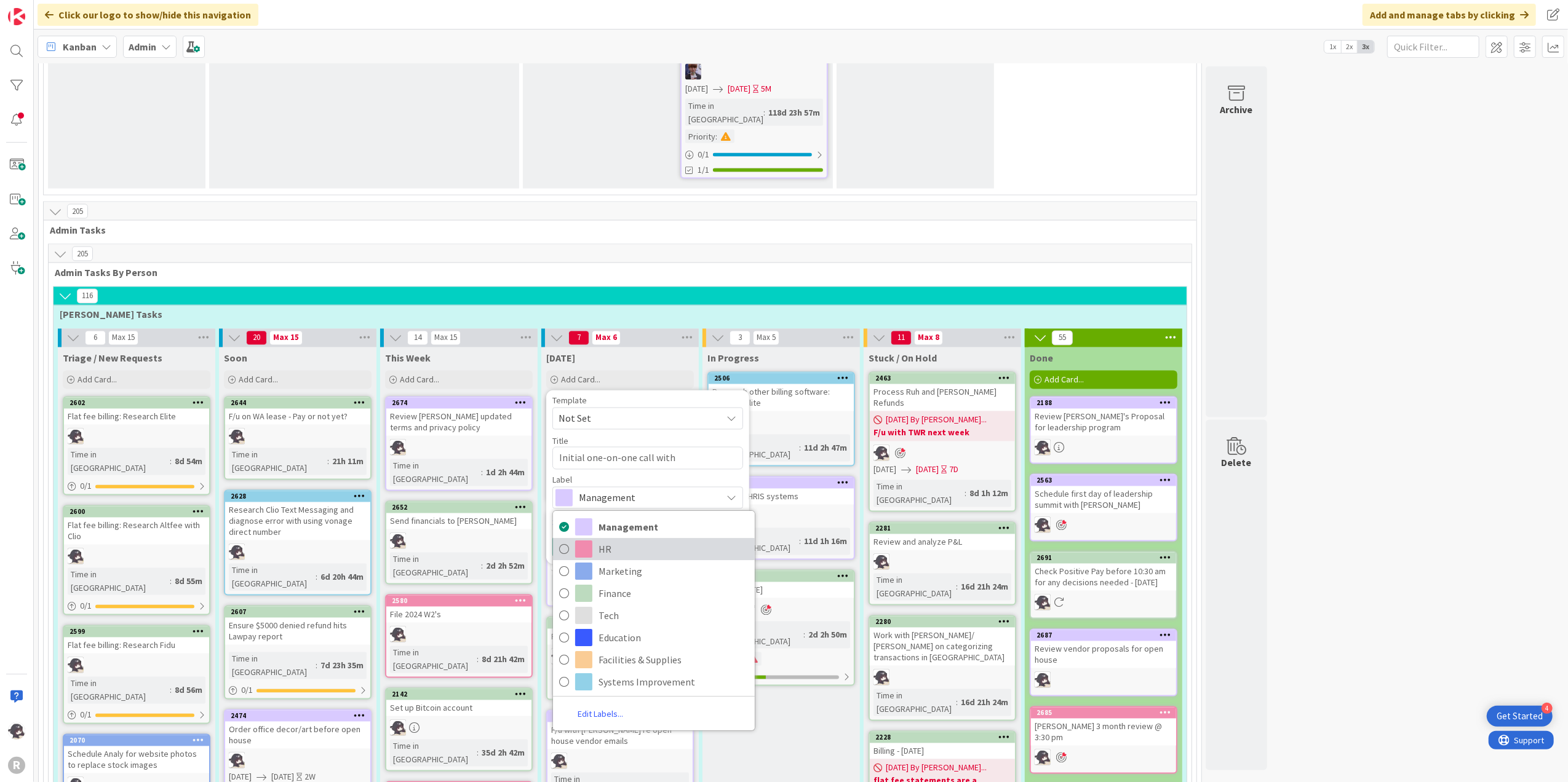
click at [638, 540] on span "HR" at bounding box center [673, 549] width 150 height 18
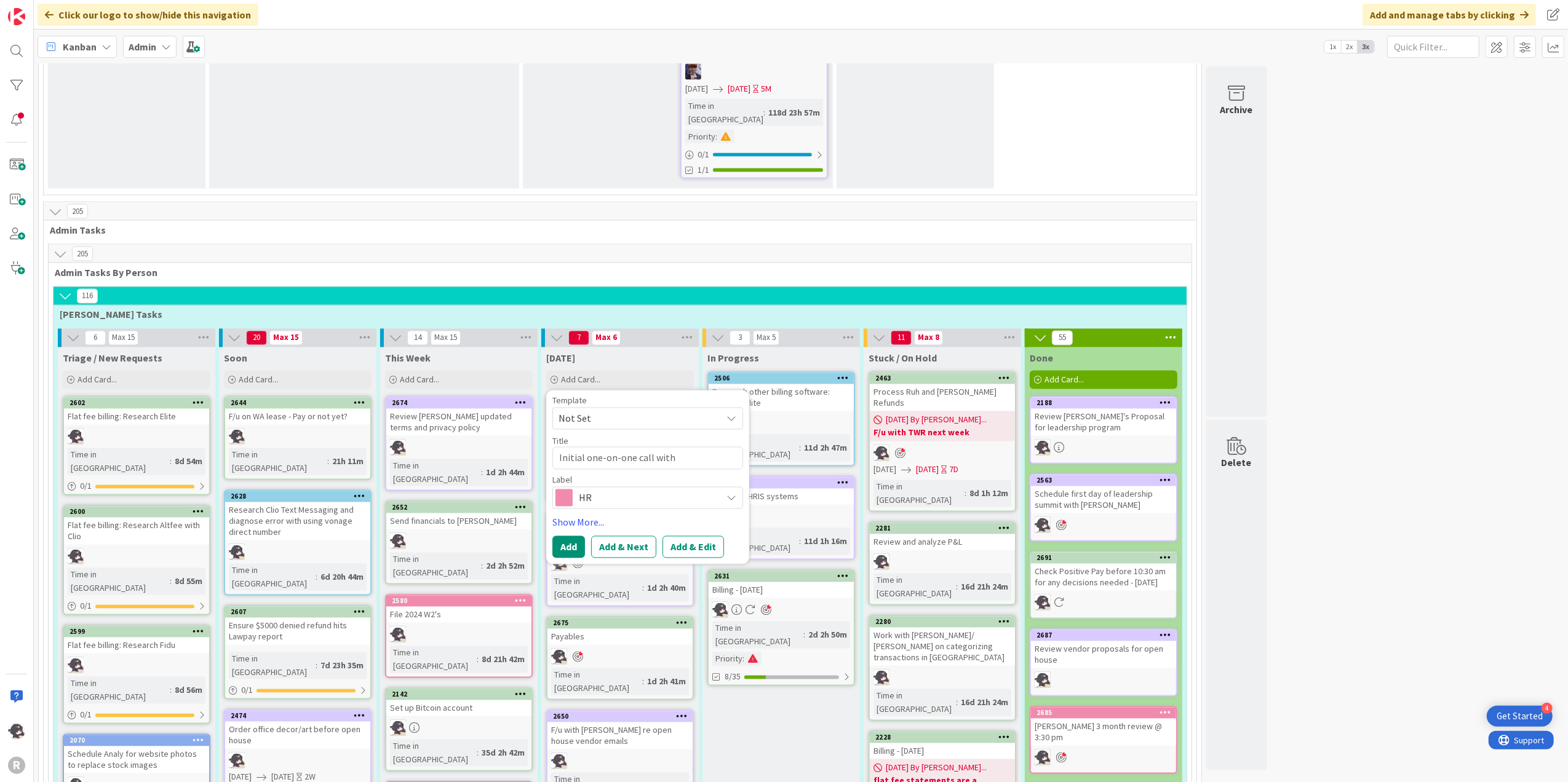
click at [609, 487] on div "HR" at bounding box center [647, 498] width 191 height 22
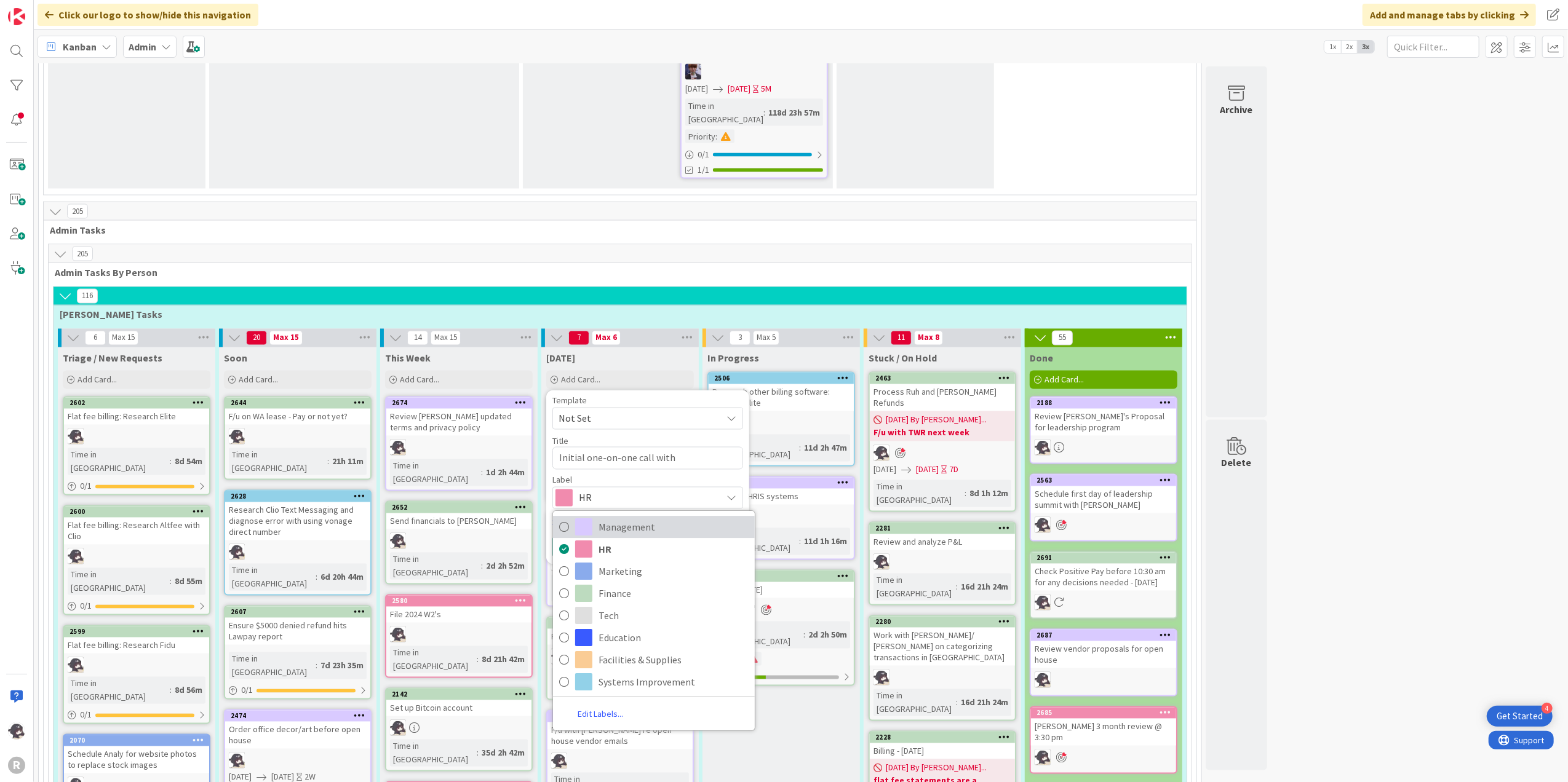
click at [624, 518] on span "Management" at bounding box center [673, 527] width 150 height 18
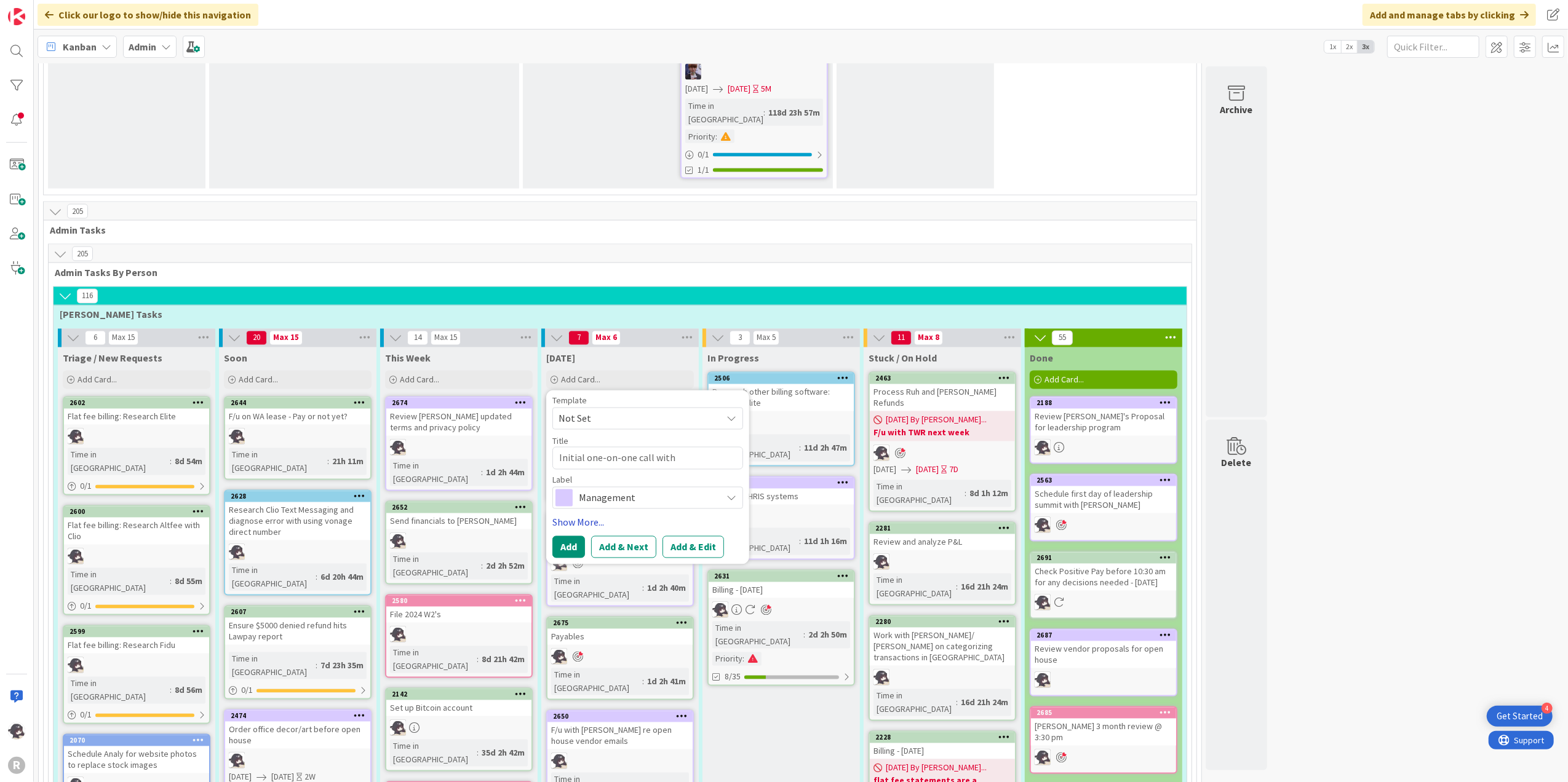
click at [584, 515] on link "Show More..." at bounding box center [647, 522] width 191 height 14
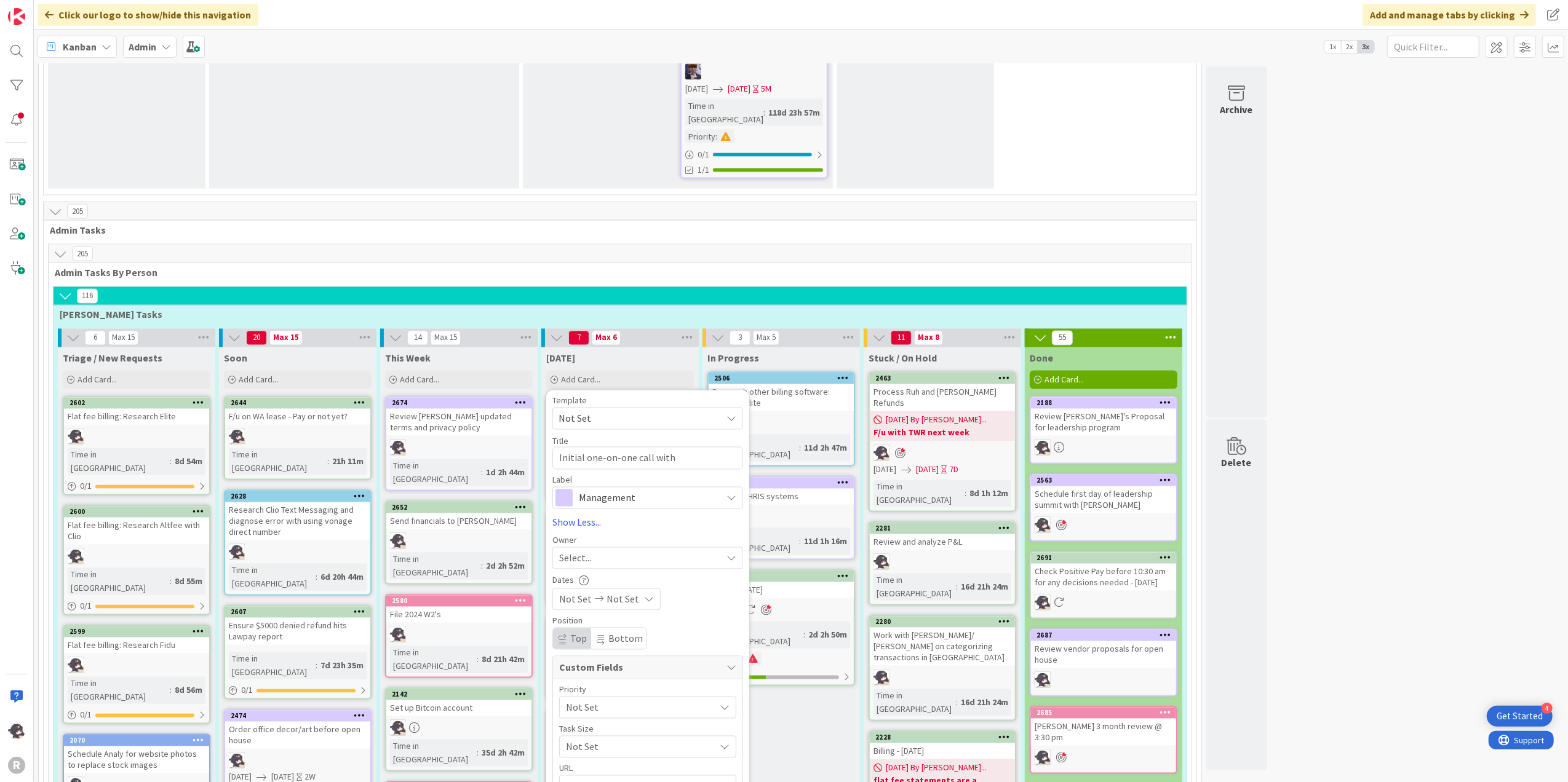
click at [596, 551] on div "Select..." at bounding box center [640, 558] width 163 height 14
click at [616, 626] on link "[PERSON_NAME]" at bounding box center [653, 638] width 202 height 24
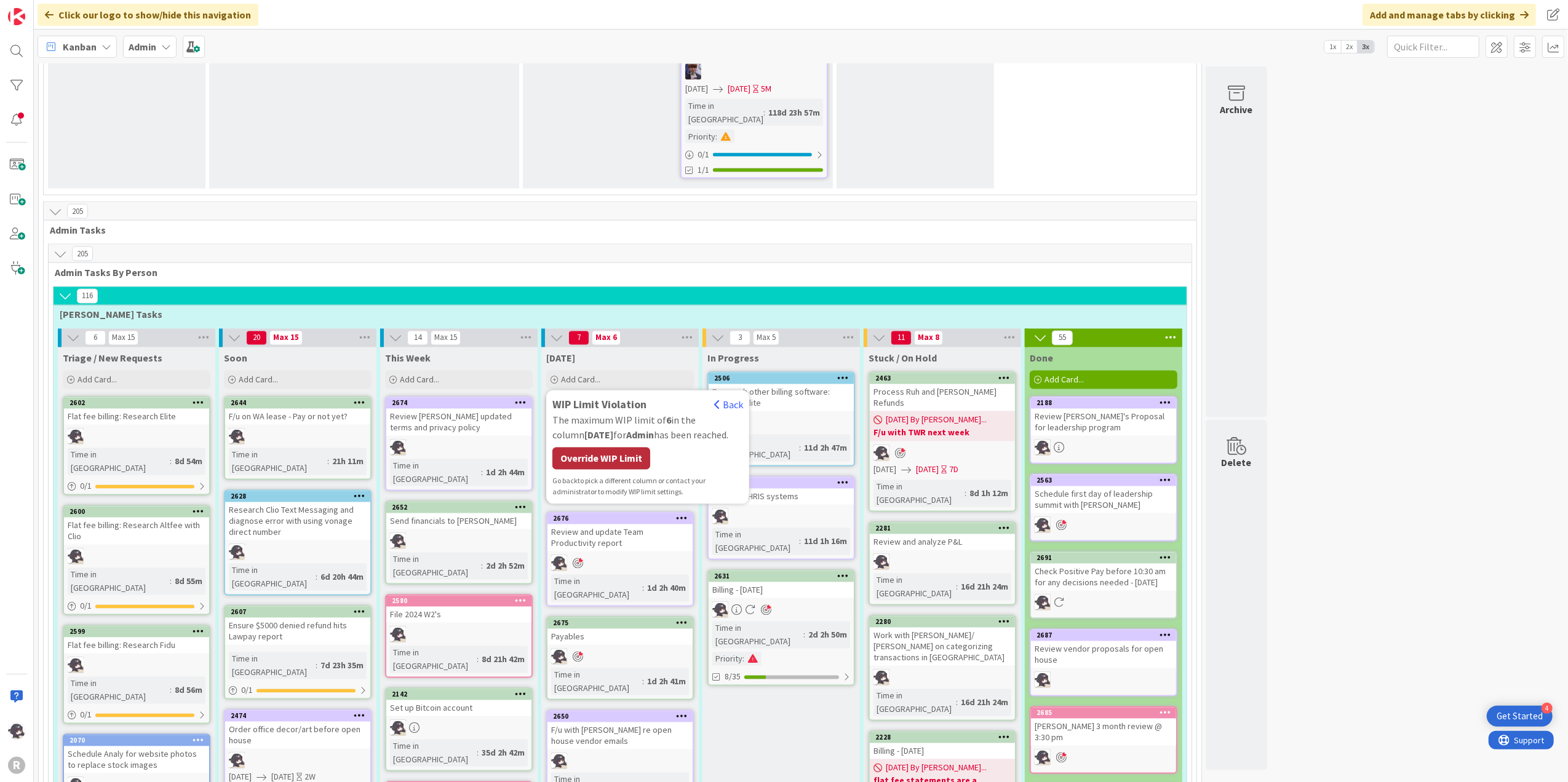
click at [610, 448] on div "Override WIP Limit" at bounding box center [601, 458] width 98 height 22
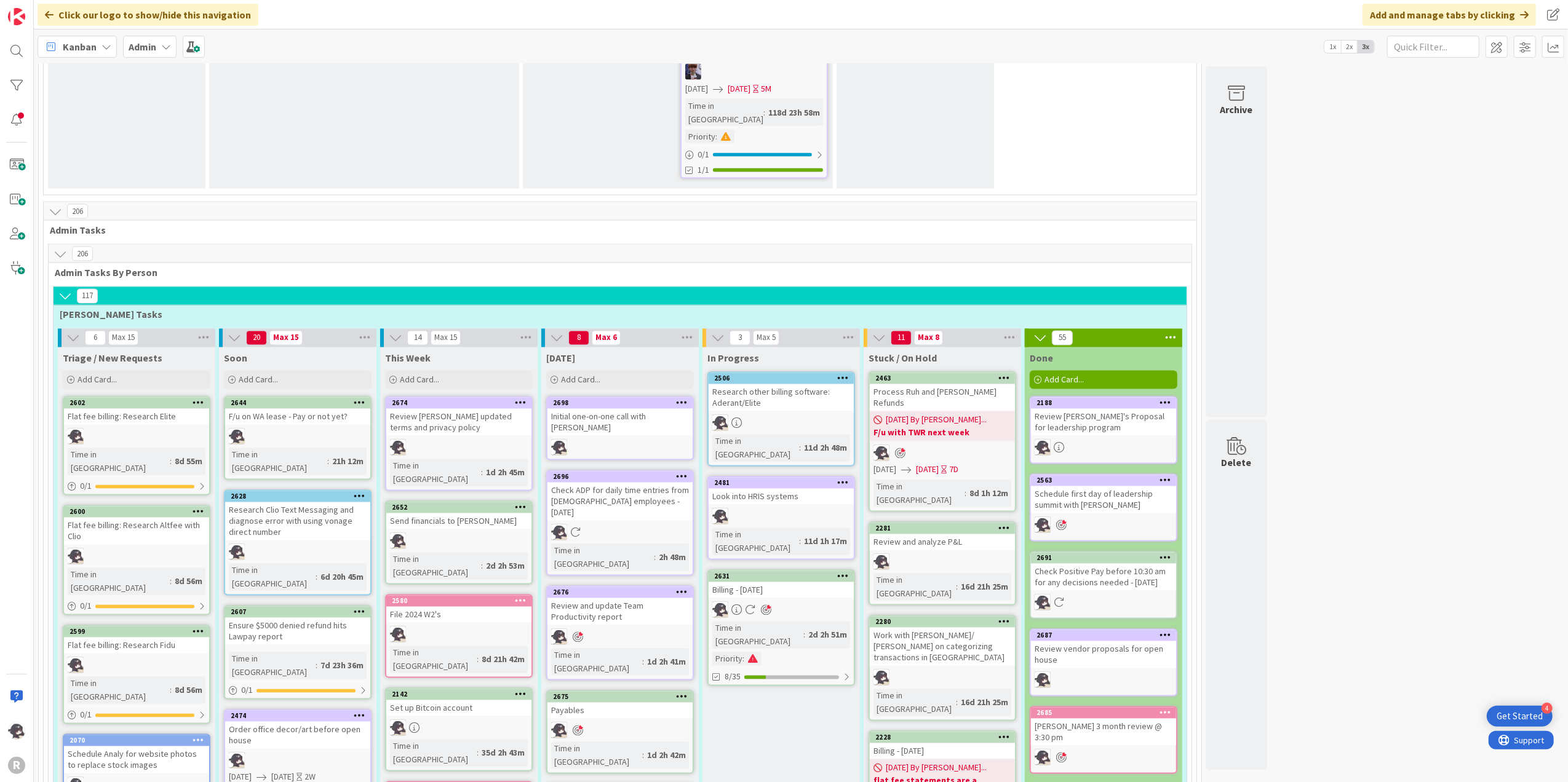
click at [685, 398] on icon at bounding box center [681, 402] width 11 height 8
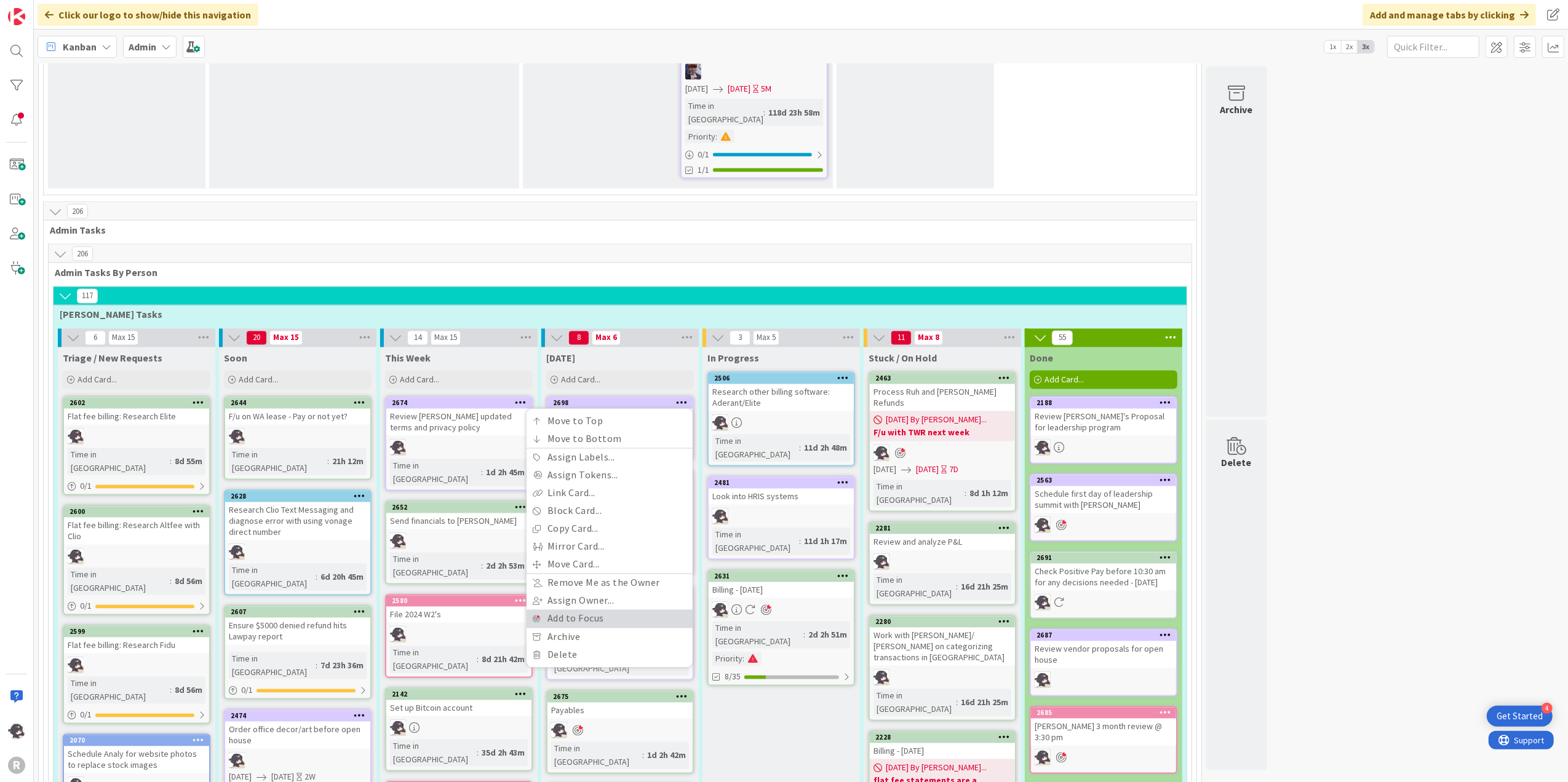
click at [583, 609] on link "Add to Focus" at bounding box center [609, 618] width 166 height 17
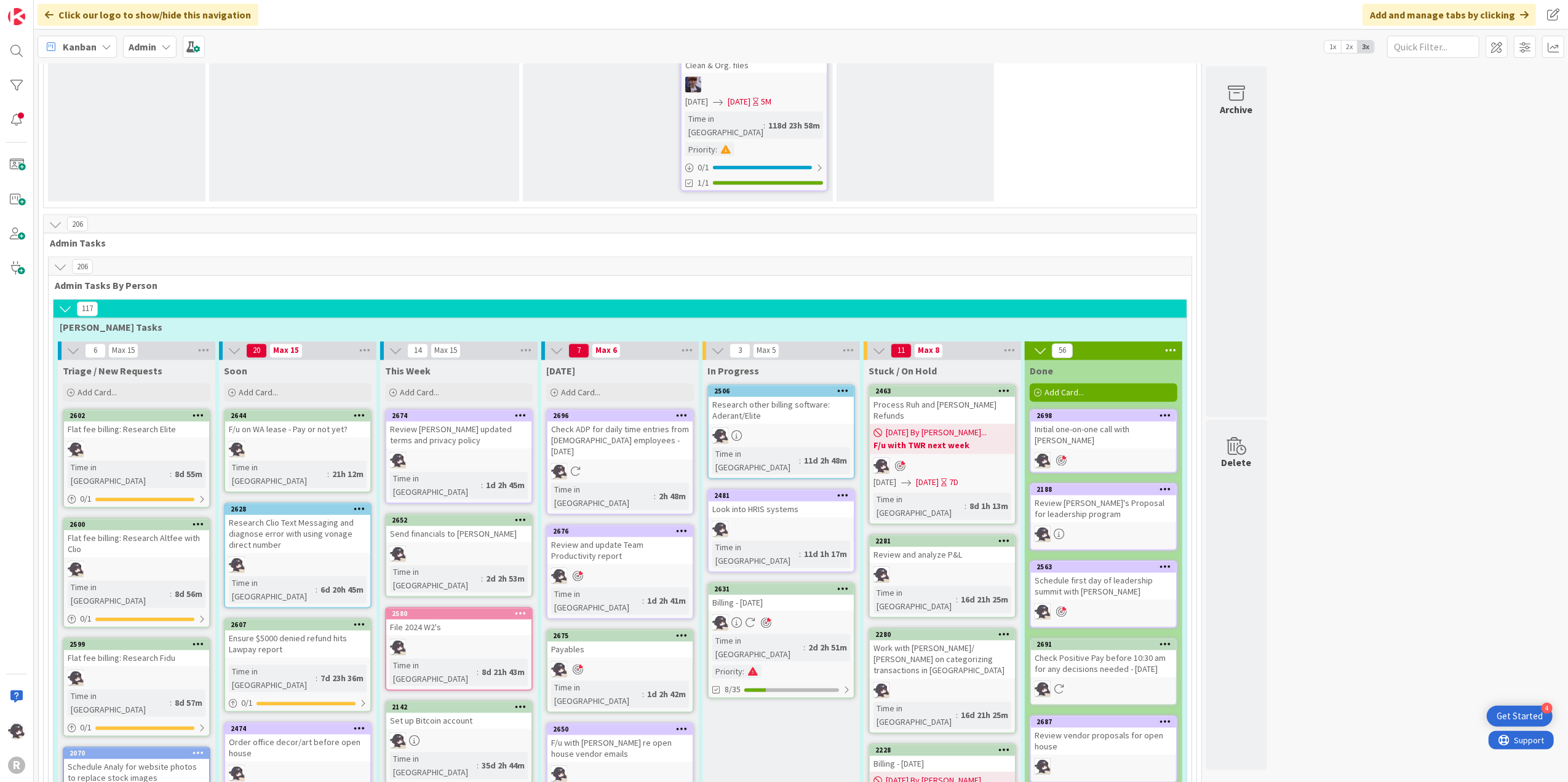
scroll to position [2110, 0]
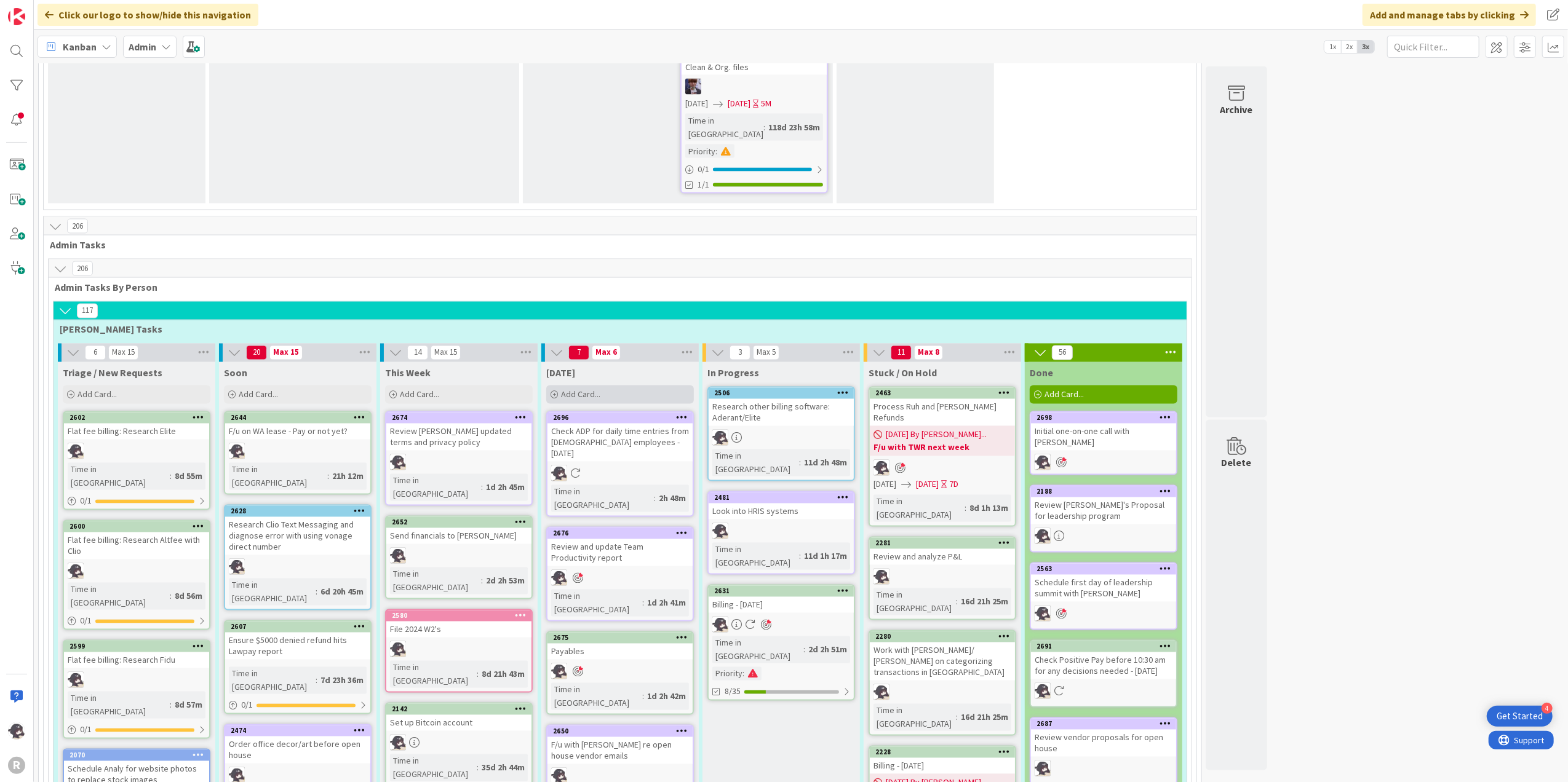
click at [623, 385] on div "Add Card..." at bounding box center [620, 394] width 148 height 18
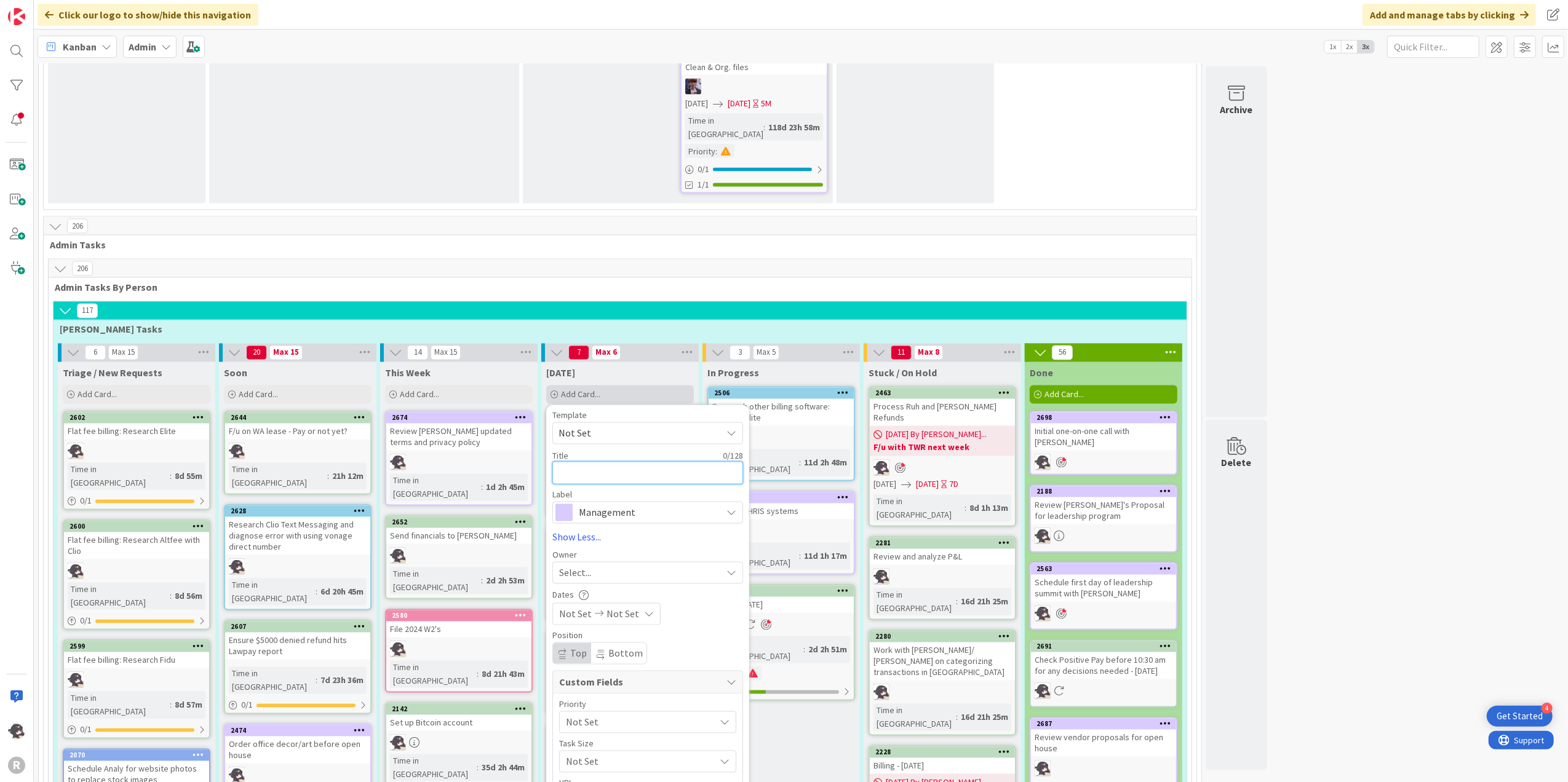
type textarea "x"
type textarea "R"
type textarea "x"
type textarea "Re"
type textarea "x"
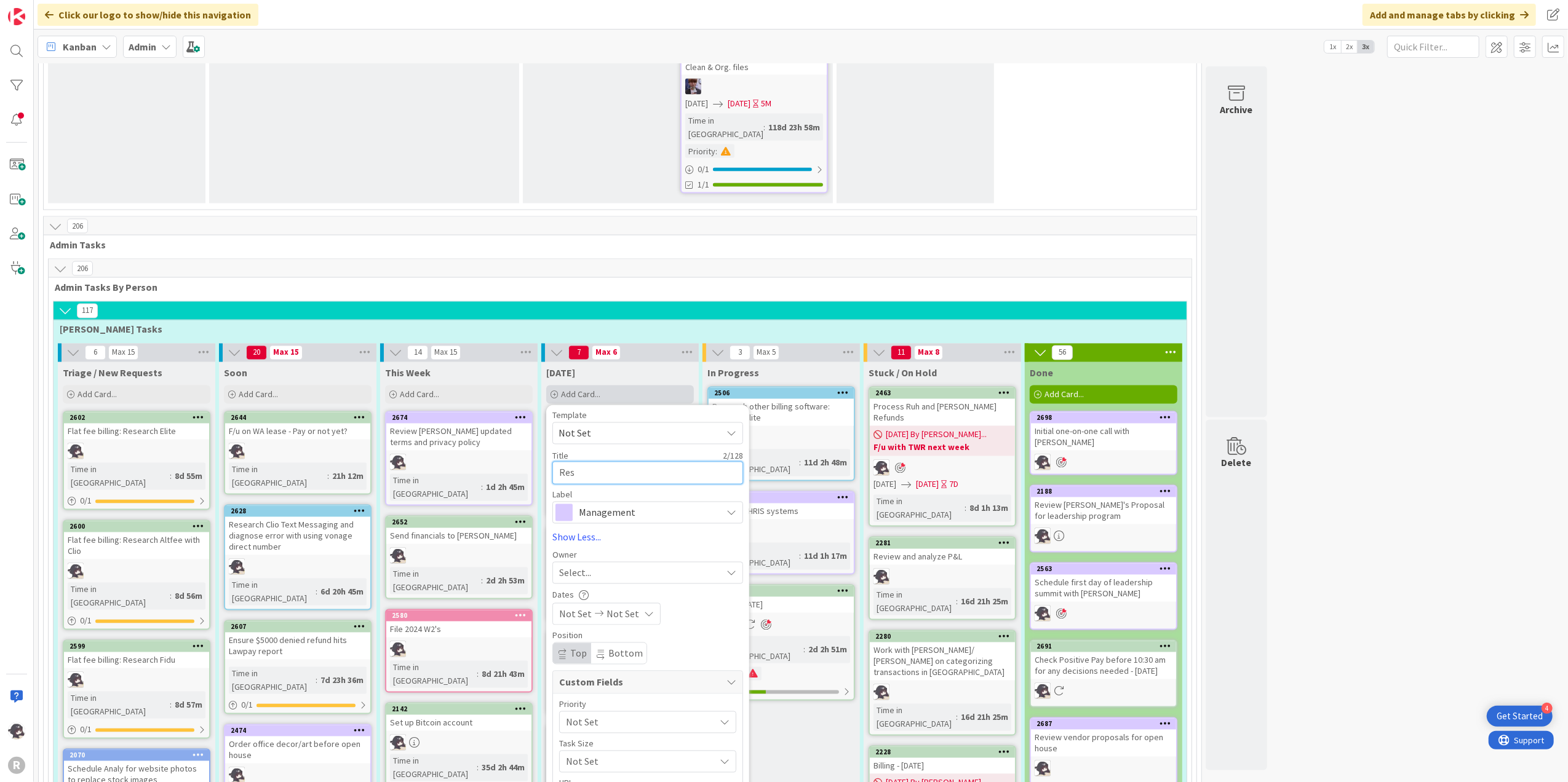
type textarea "Rese"
type textarea "x"
type textarea "[PERSON_NAME]"
type textarea "x"
type textarea "Reserv"
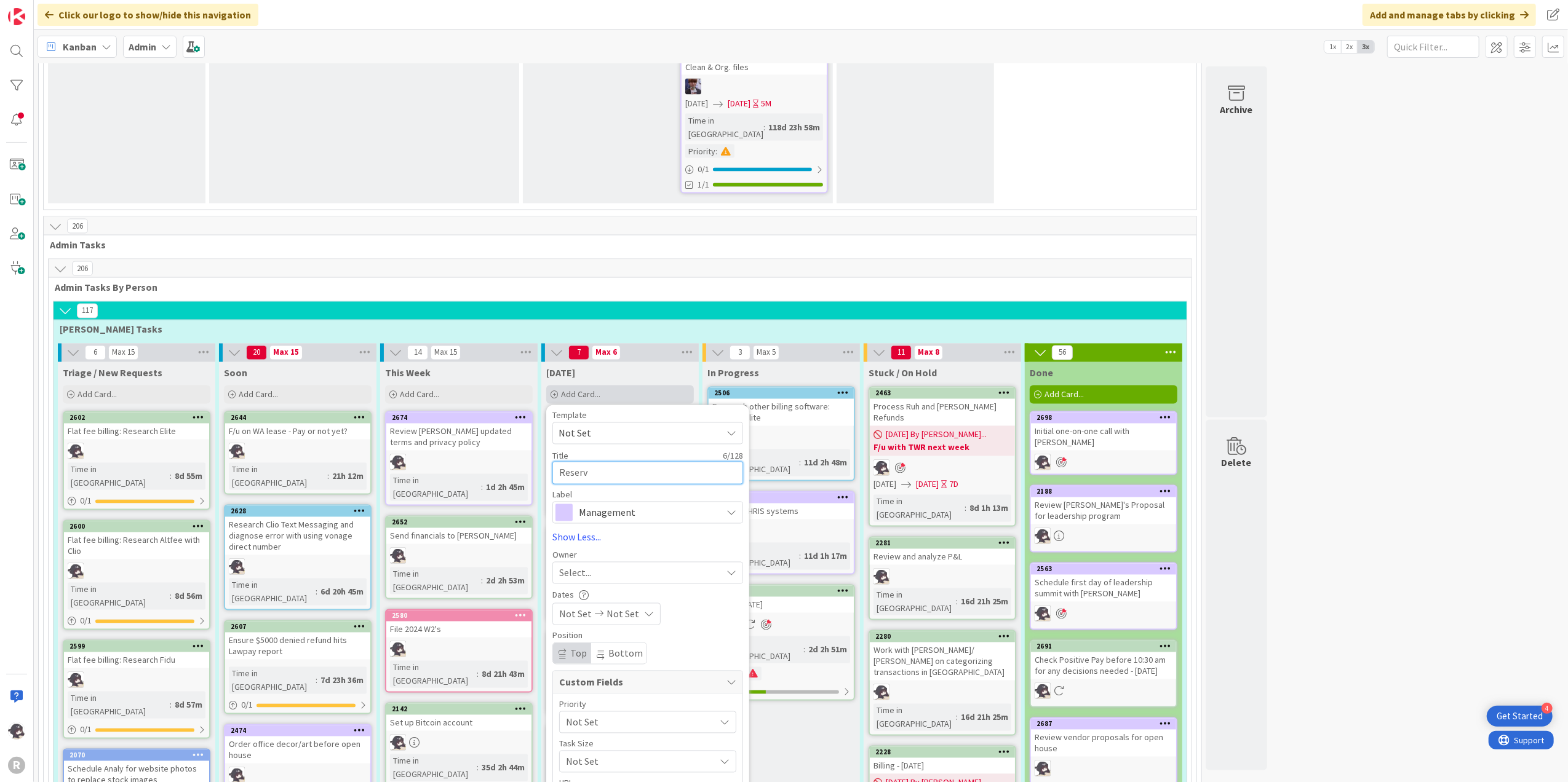
type textarea "x"
type textarea "Reserve"
type textarea "x"
type textarea "Reserve"
type textarea "x"
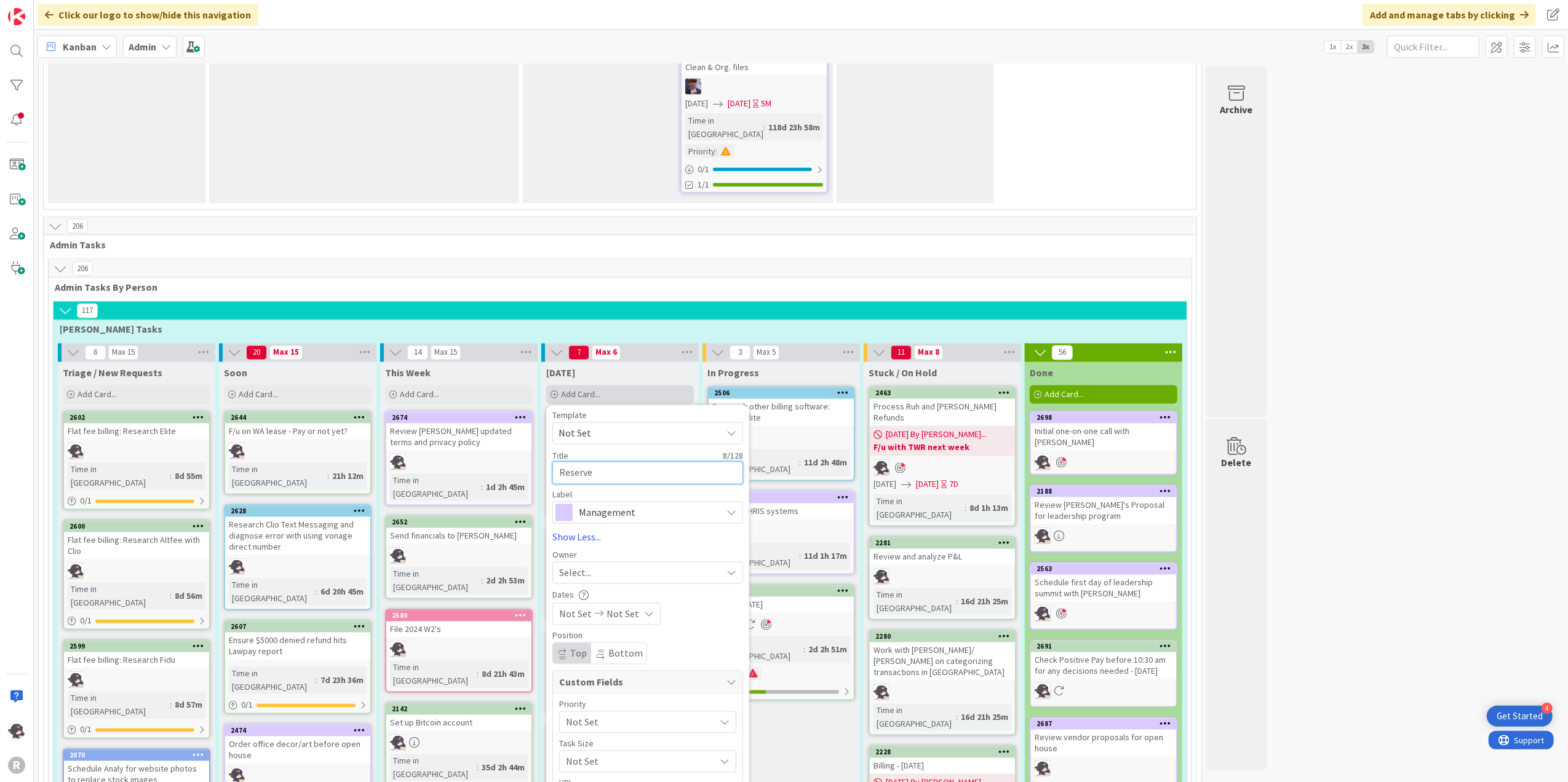
type textarea "Reserve c"
type textarea "x"
type textarea "Reserve co"
type textarea "x"
type textarea "Reserve con"
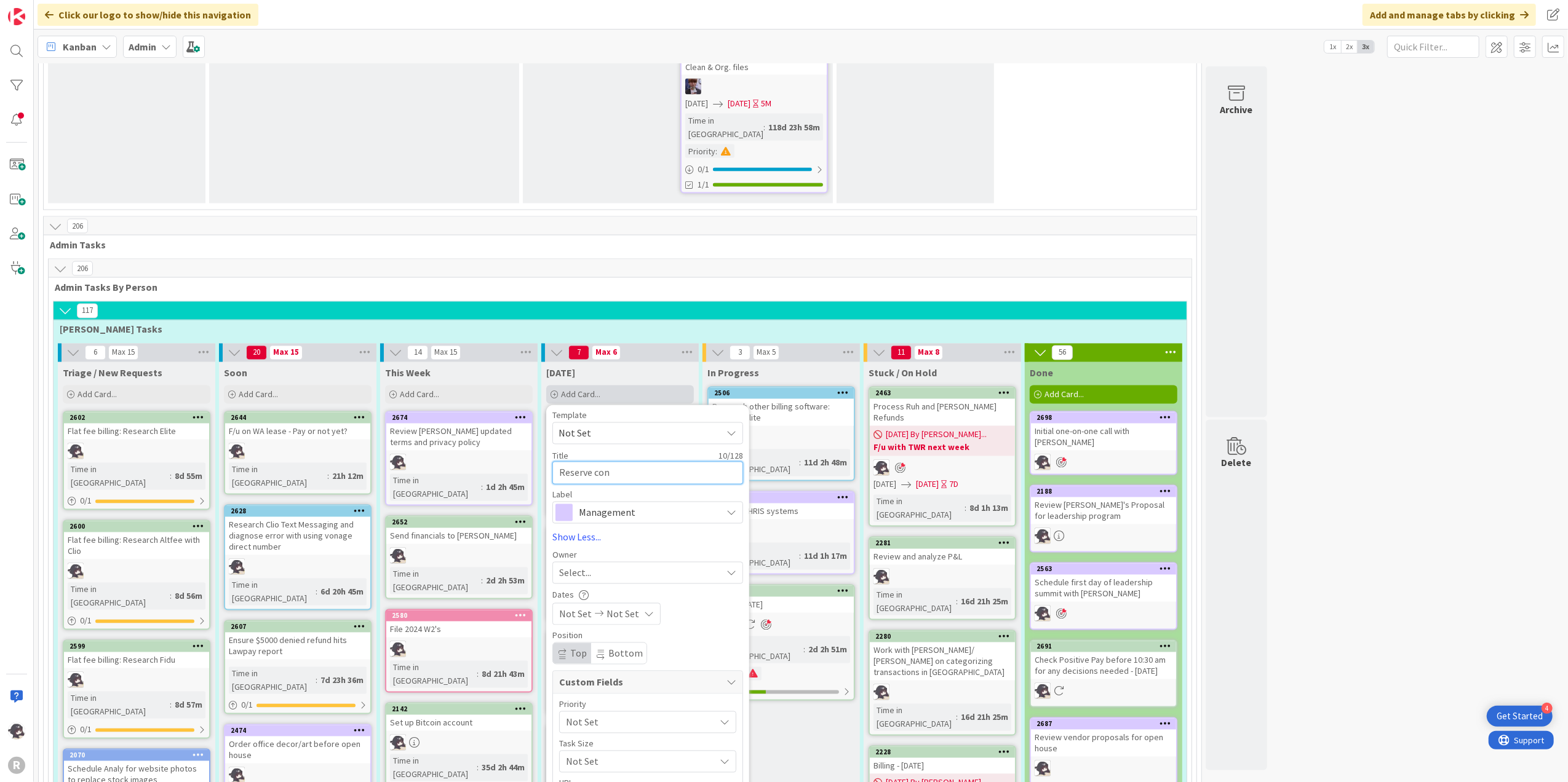
type textarea "x"
type textarea "Reserve conf"
type textarea "x"
type textarea "Reserve confer"
type textarea "x"
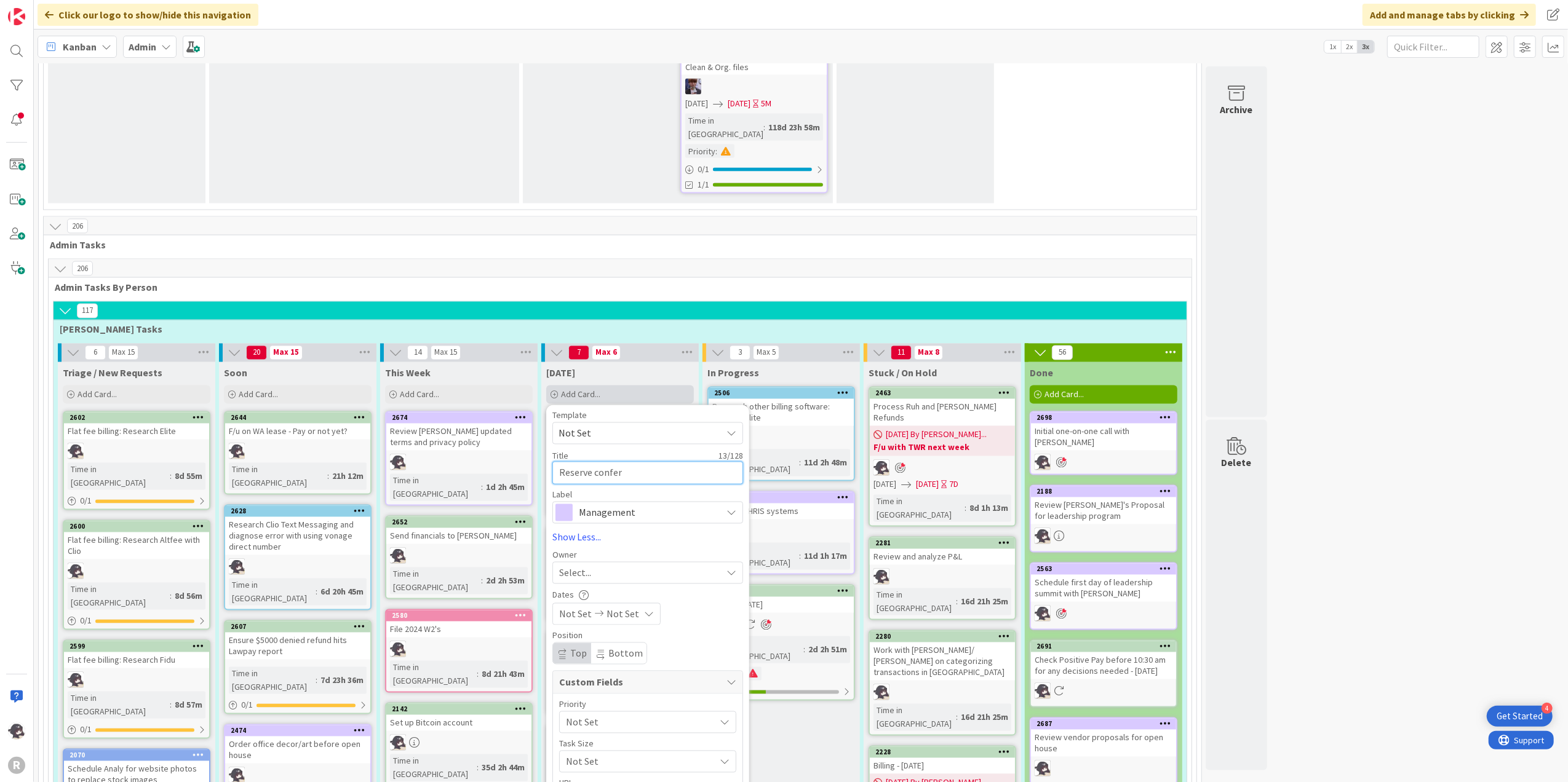
type textarea "Reserve confere"
type textarea "x"
type textarea "Reserve conferen"
type textarea "x"
type textarea "Reserve conferene"
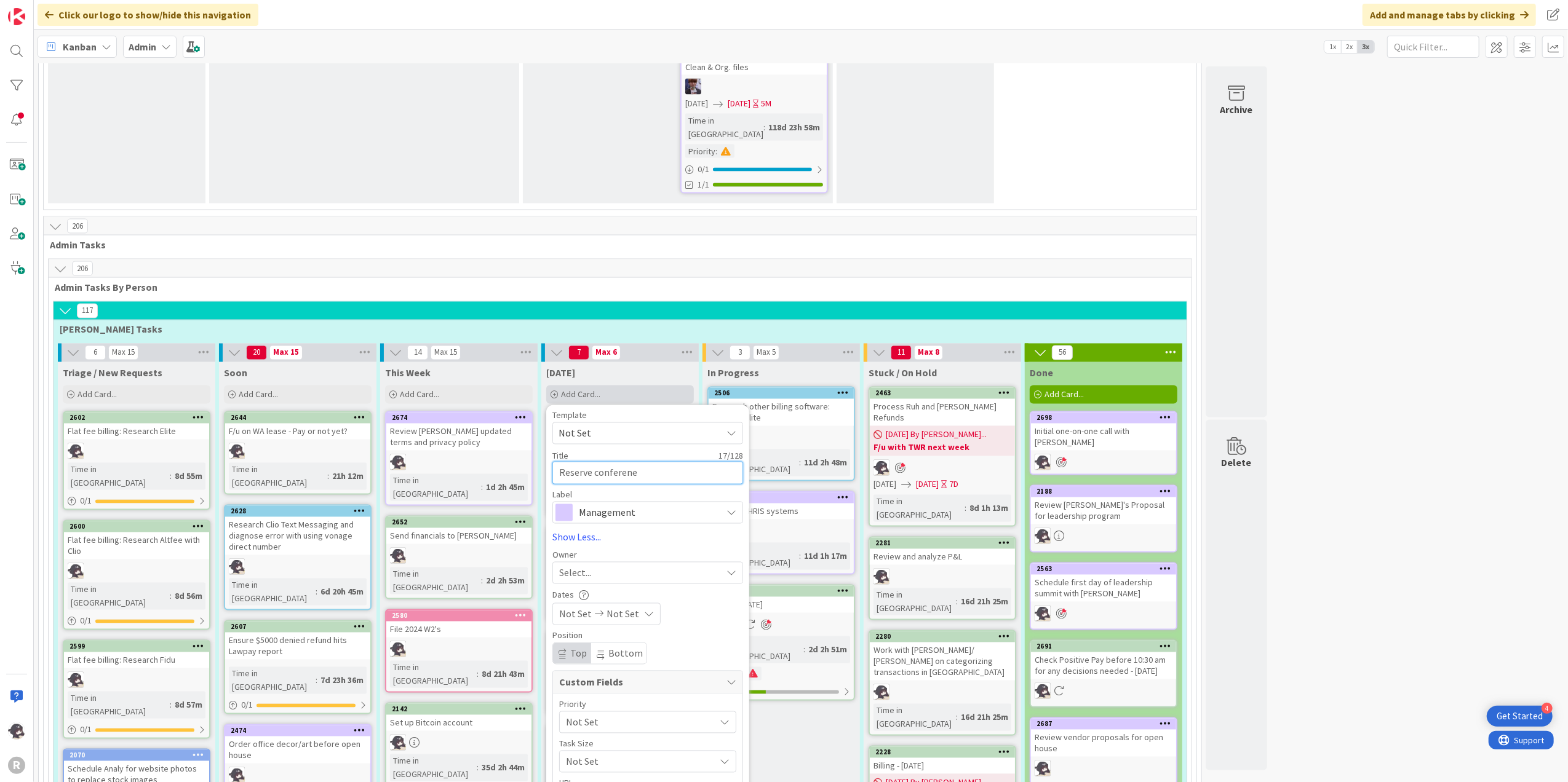
type textarea "x"
type textarea "Reserve conferen"
type textarea "x"
type textarea "Reserve conferenc"
type textarea "x"
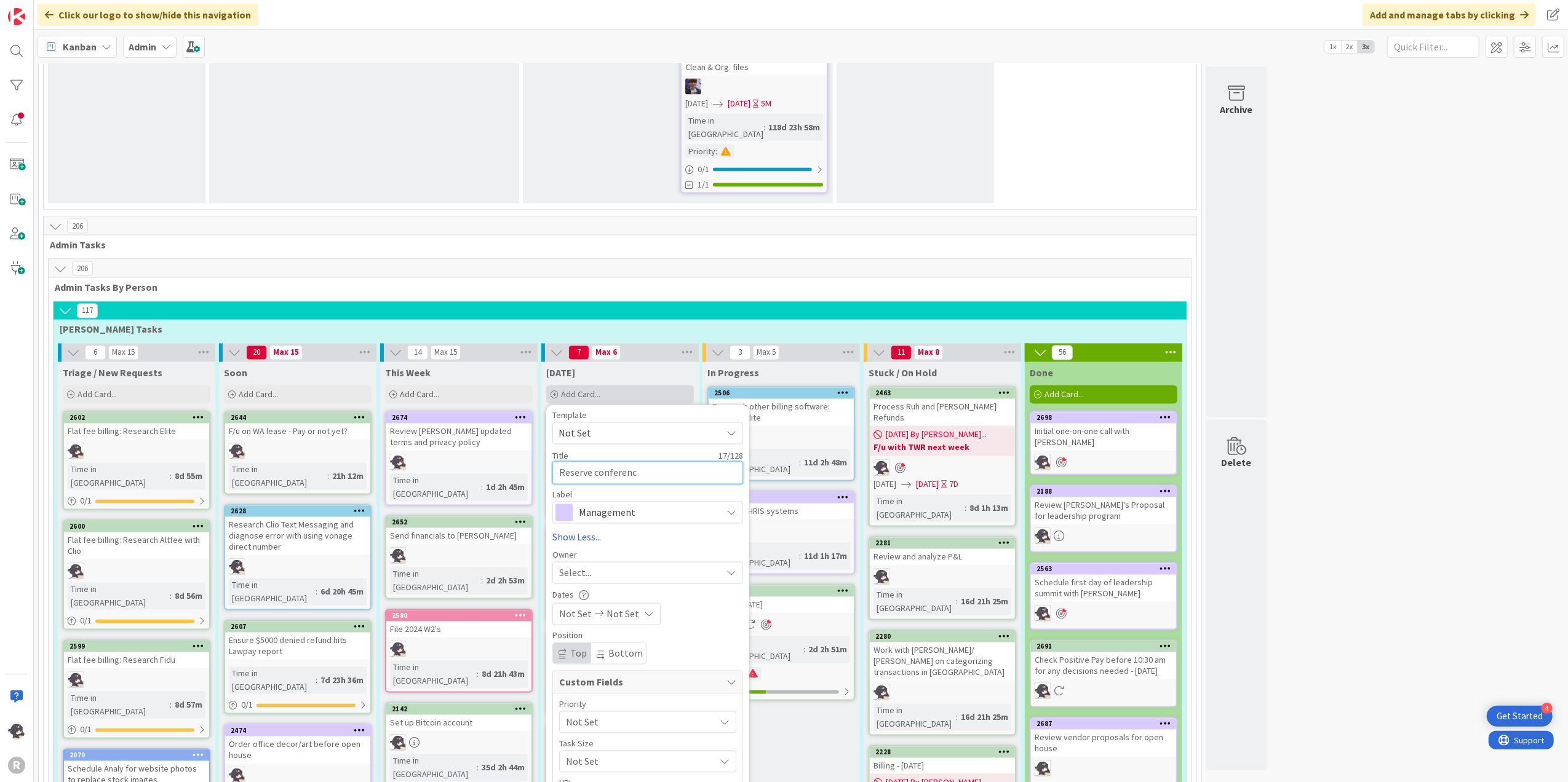
type textarea "Reserve conference"
type textarea "x"
type textarea "Reserve conference"
type textarea "x"
type textarea "Reserve conference r"
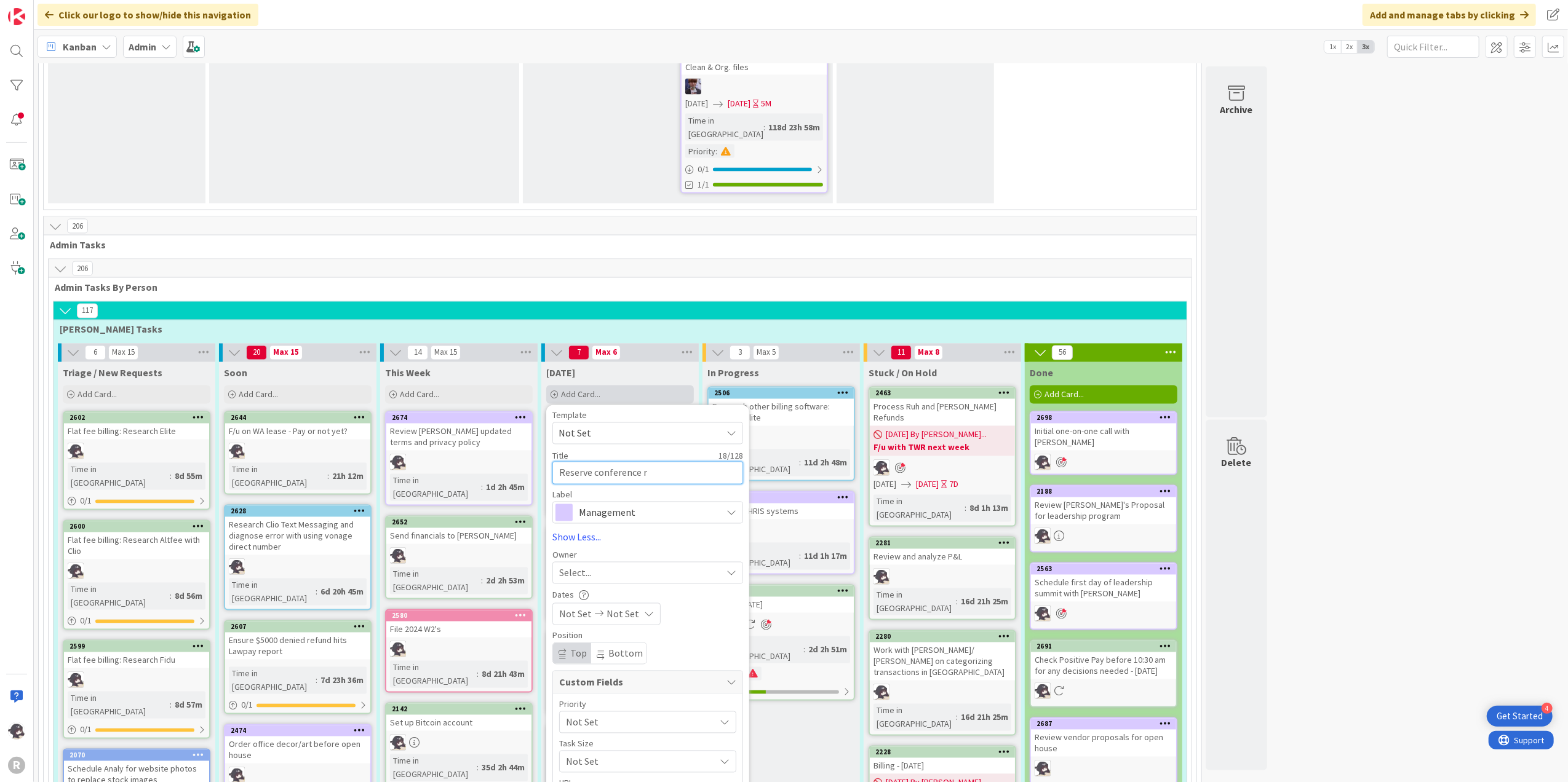
type textarea "x"
type textarea "Reserve conference ro"
type textarea "x"
type textarea "Reserve conference roo"
type textarea "x"
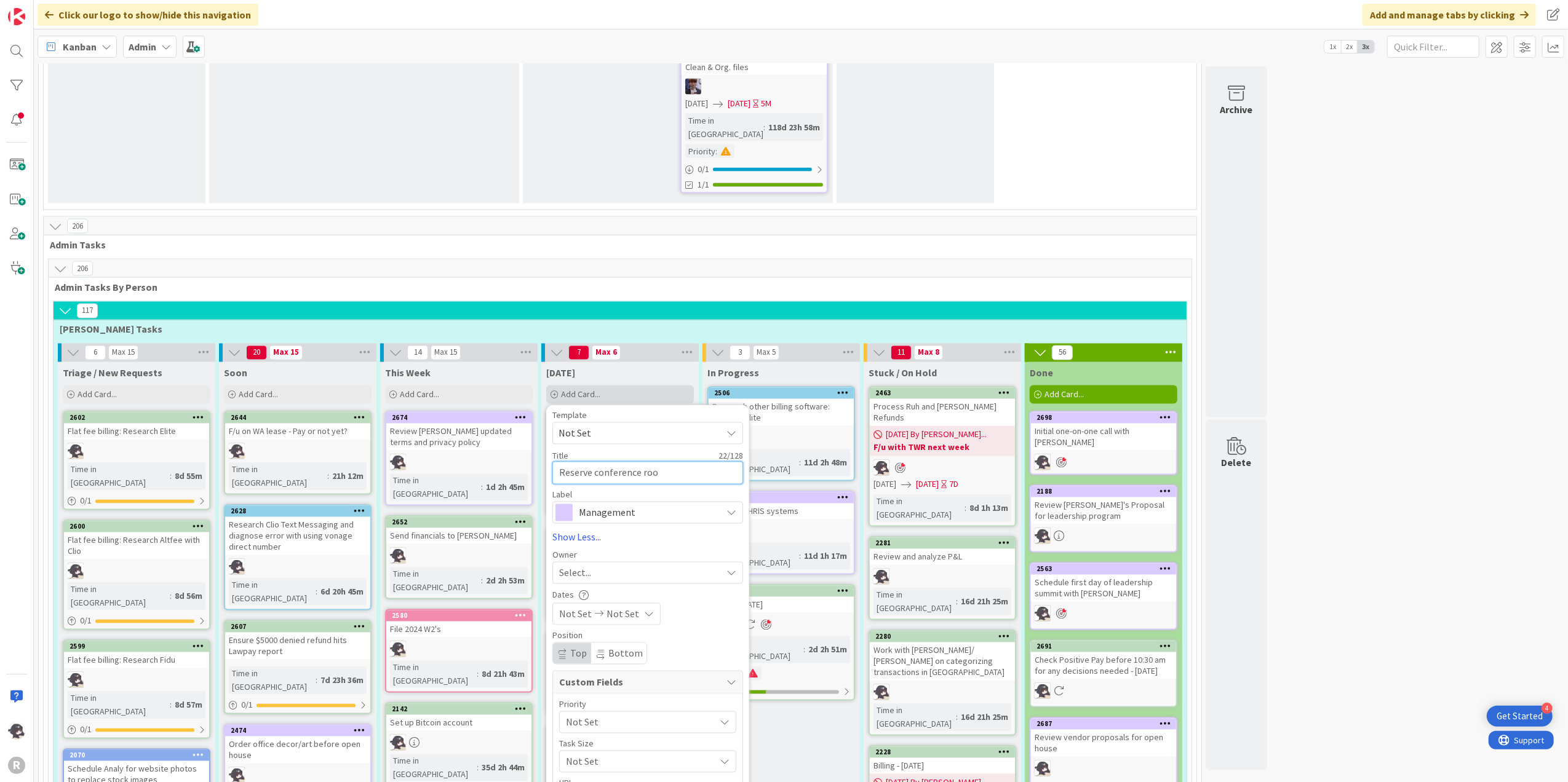
type textarea "Reserve conference room"
type textarea "x"
type textarea "Reserve conference room"
type textarea "x"
type textarea "Reserve conference room a"
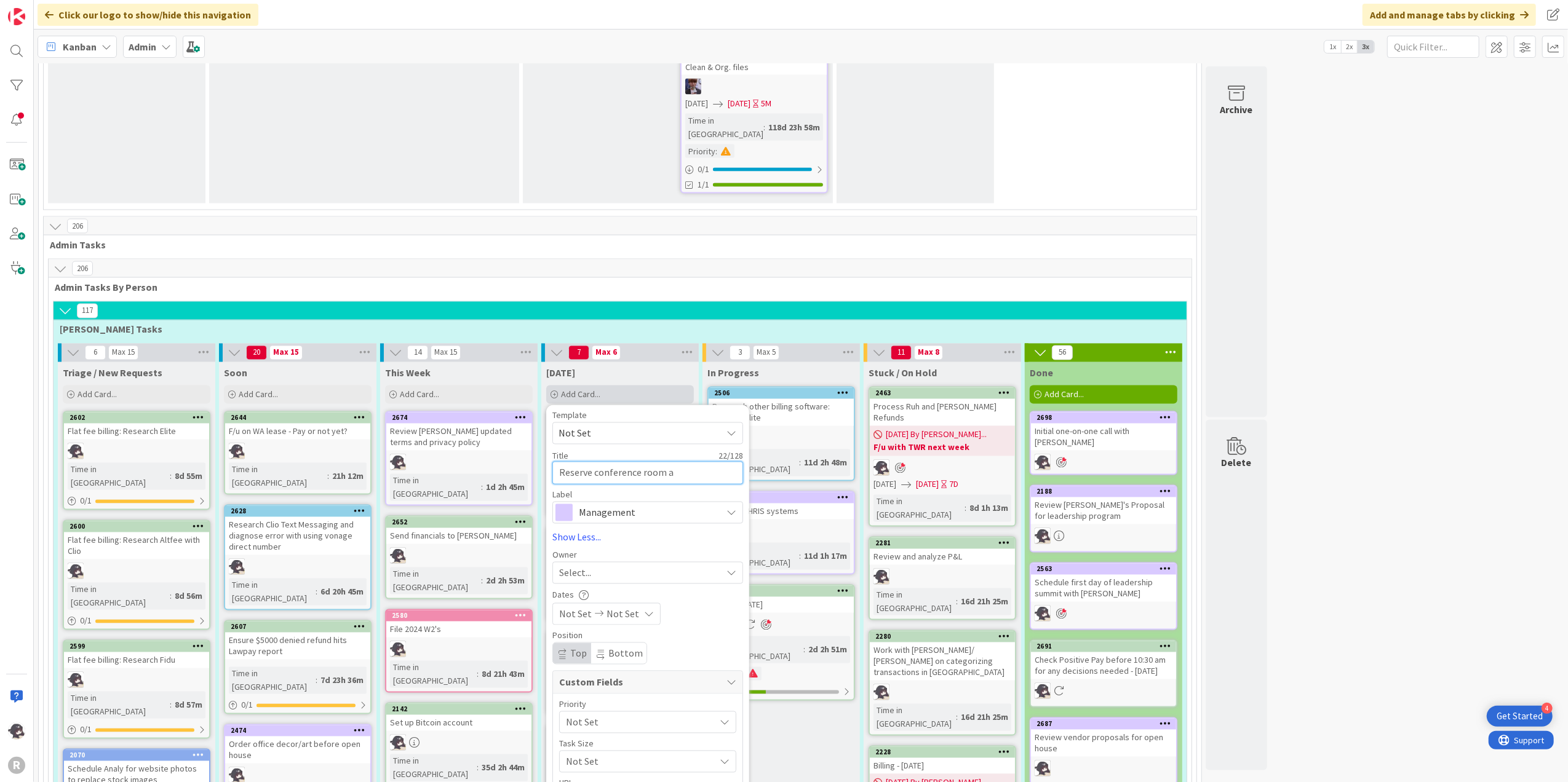
type textarea "x"
type textarea "Reserve conference room at"
type textarea "x"
type textarea "Reserve conference room at"
type textarea "x"
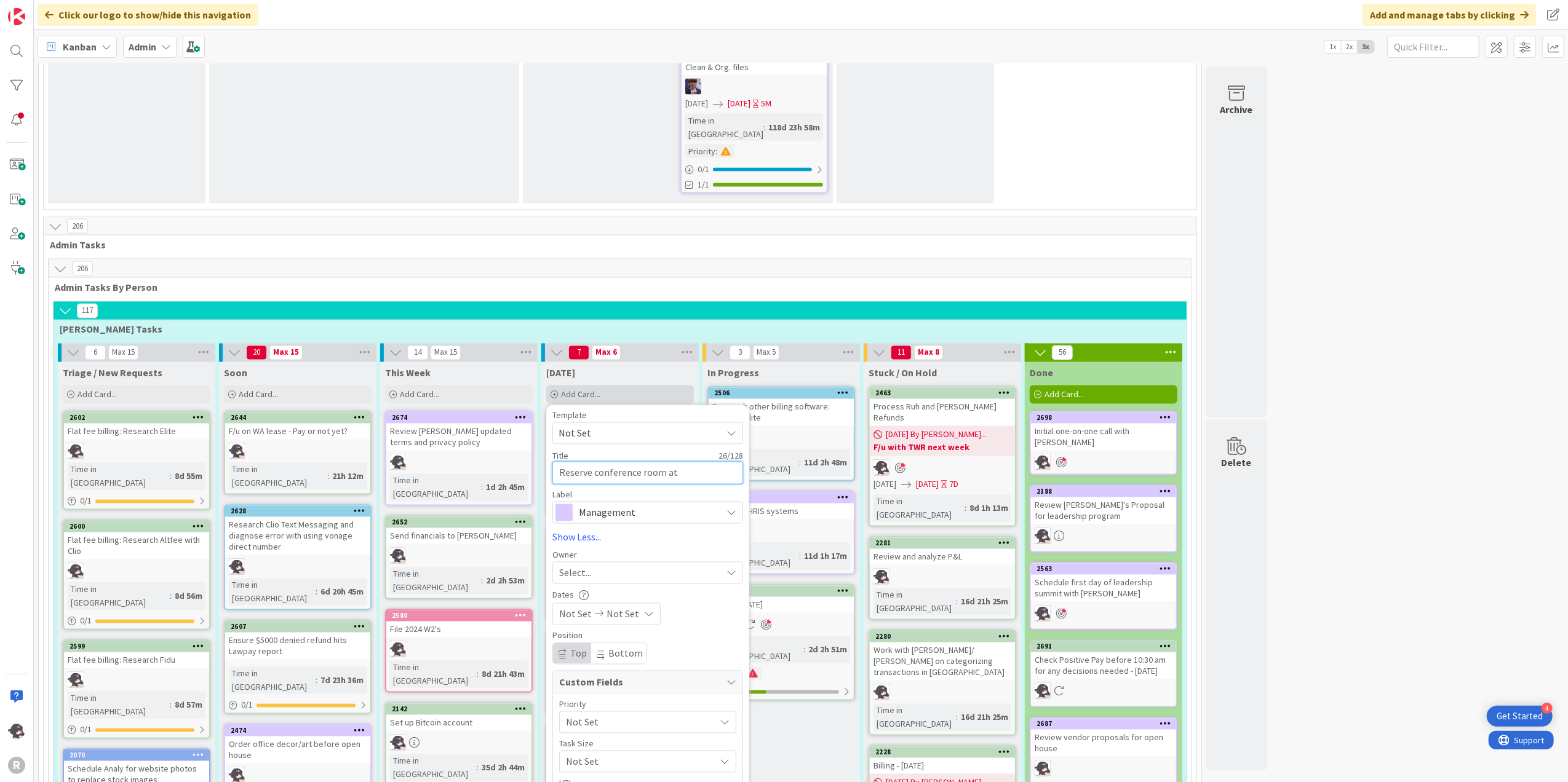
type textarea "Reserve conference room at t"
type textarea "x"
type textarea "Reserve conference room at th"
type textarea "x"
type textarea "Reserve conference room at the"
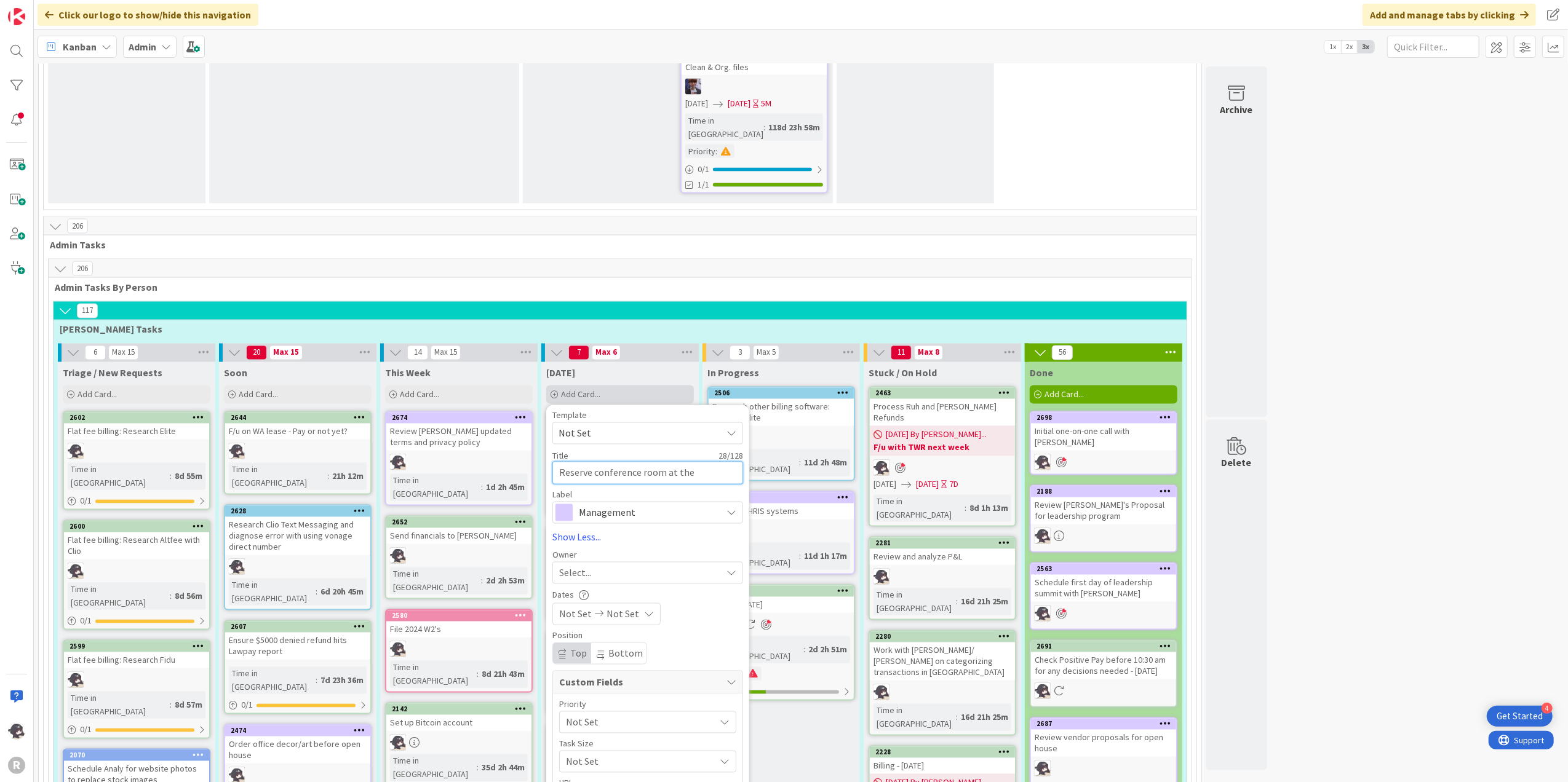
type textarea "x"
type textarea "Reserve conference room at the"
type textarea "x"
type textarea "Reserve conference room at the m"
type textarea "x"
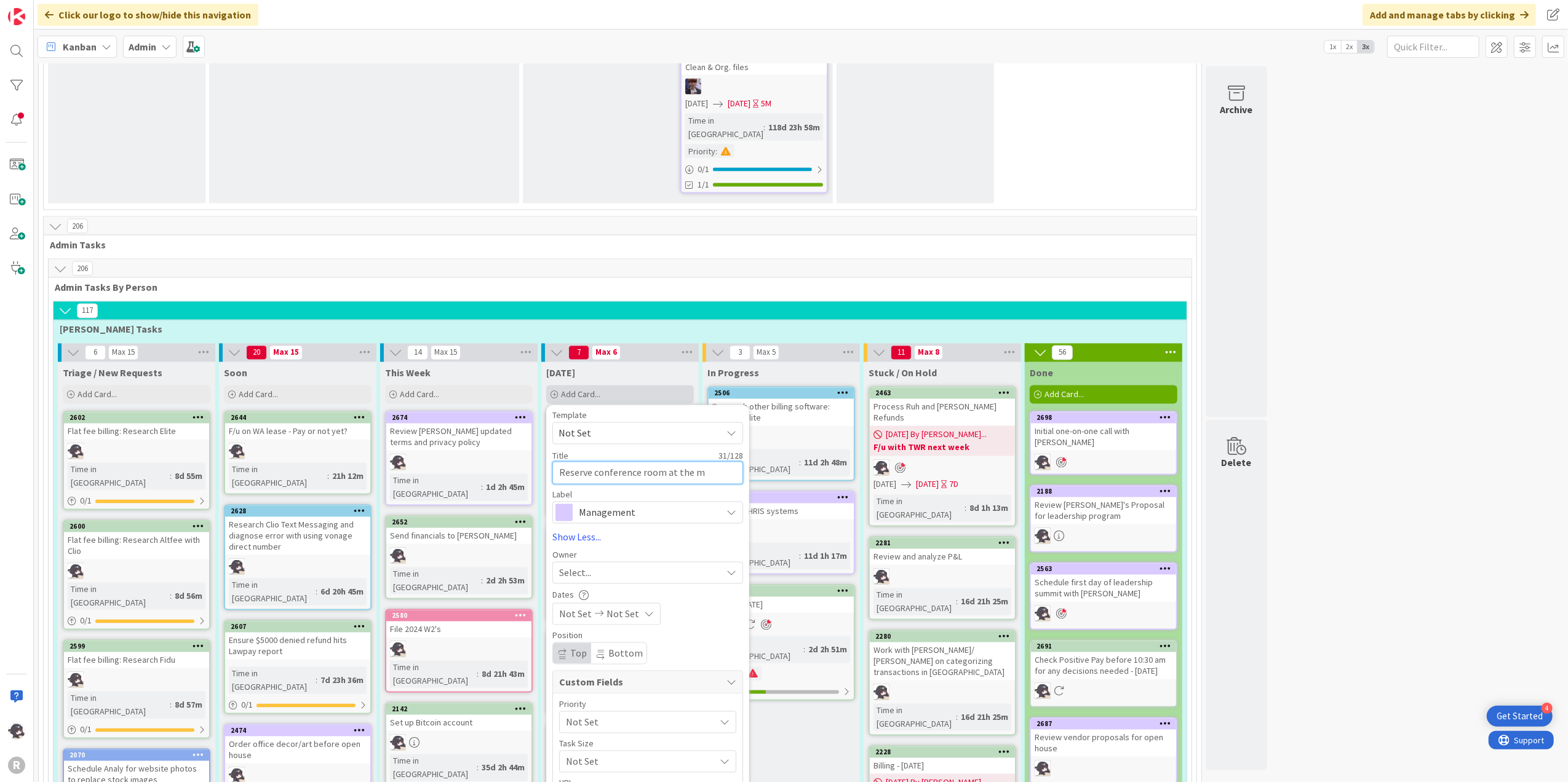
type textarea "Reserve conference room at the mi"
type textarea "x"
type textarea "Reserve conference room at the mil"
type textarea "x"
type textarea "Reserve conference room at the mill"
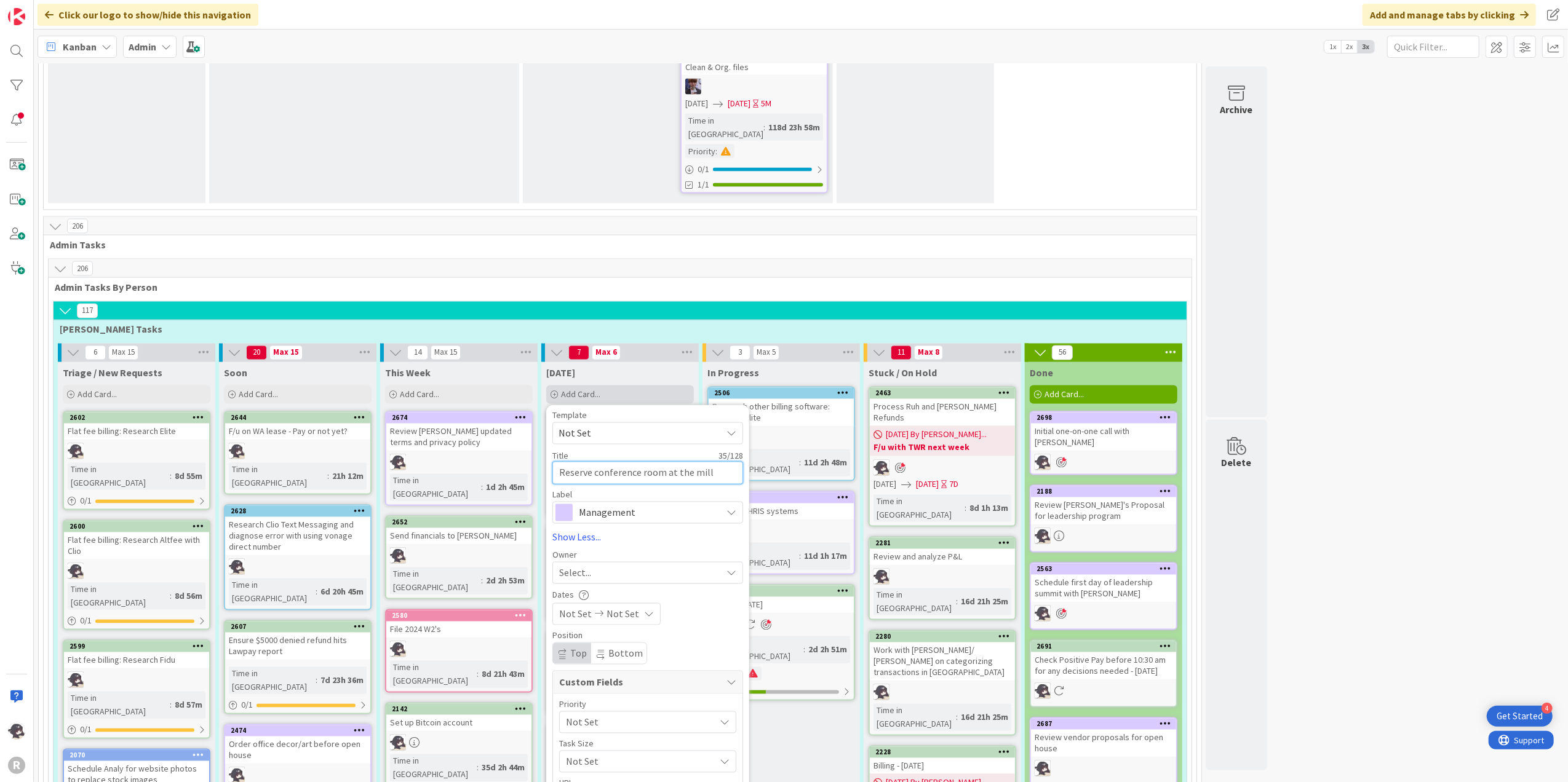
type textarea "x"
type textarea "Reserve conference room at the mill"
type textarea "x"
type textarea "Reserve conference room at the [GEOGRAPHIC_DATA]"
type textarea "x"
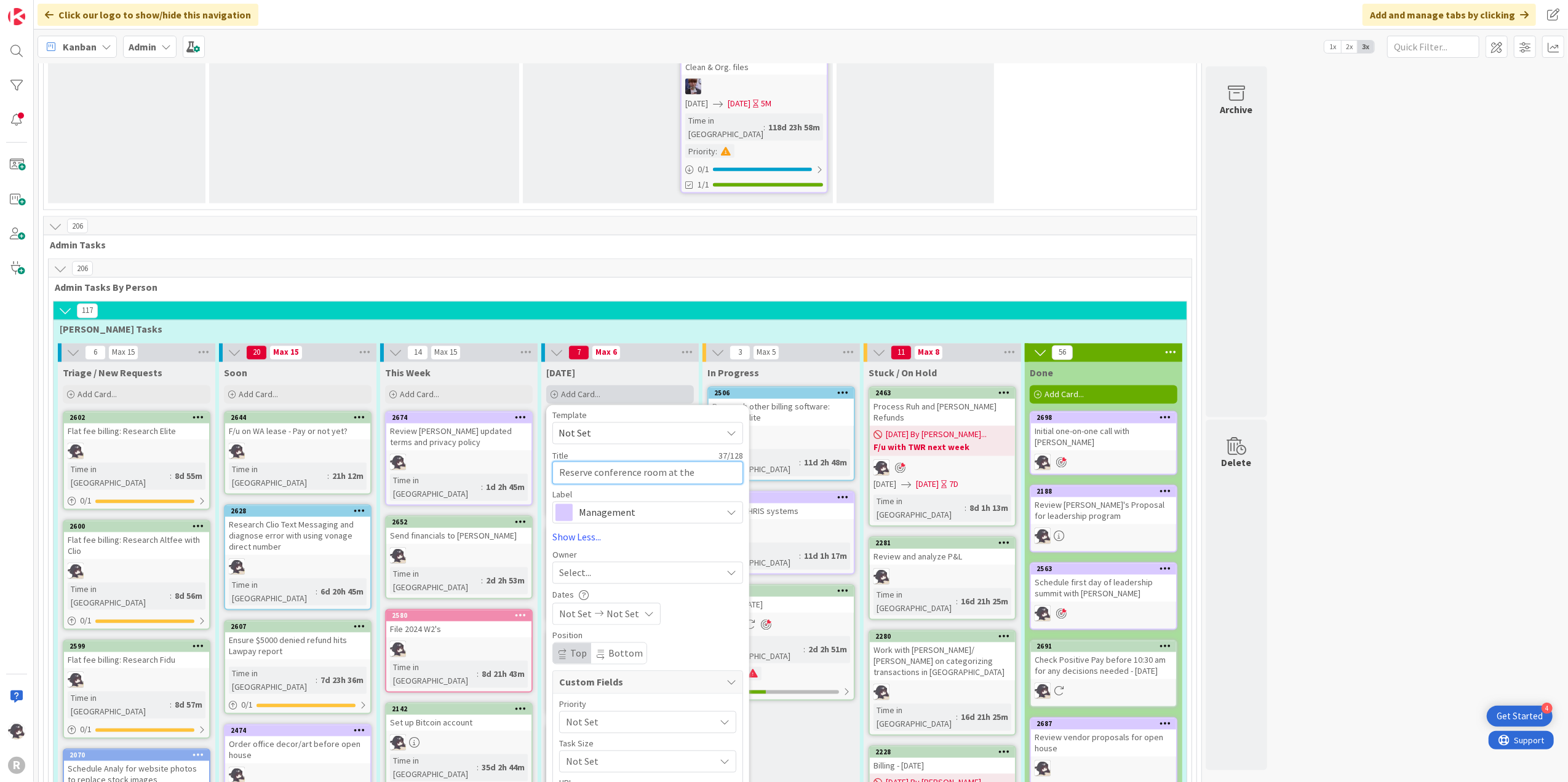
type textarea "Reserve conference room at the mill for"
type textarea "x"
type textarea "Reserve conference room at the mill for"
type textarea "x"
type textarea "Reserve conference room at the mill for l"
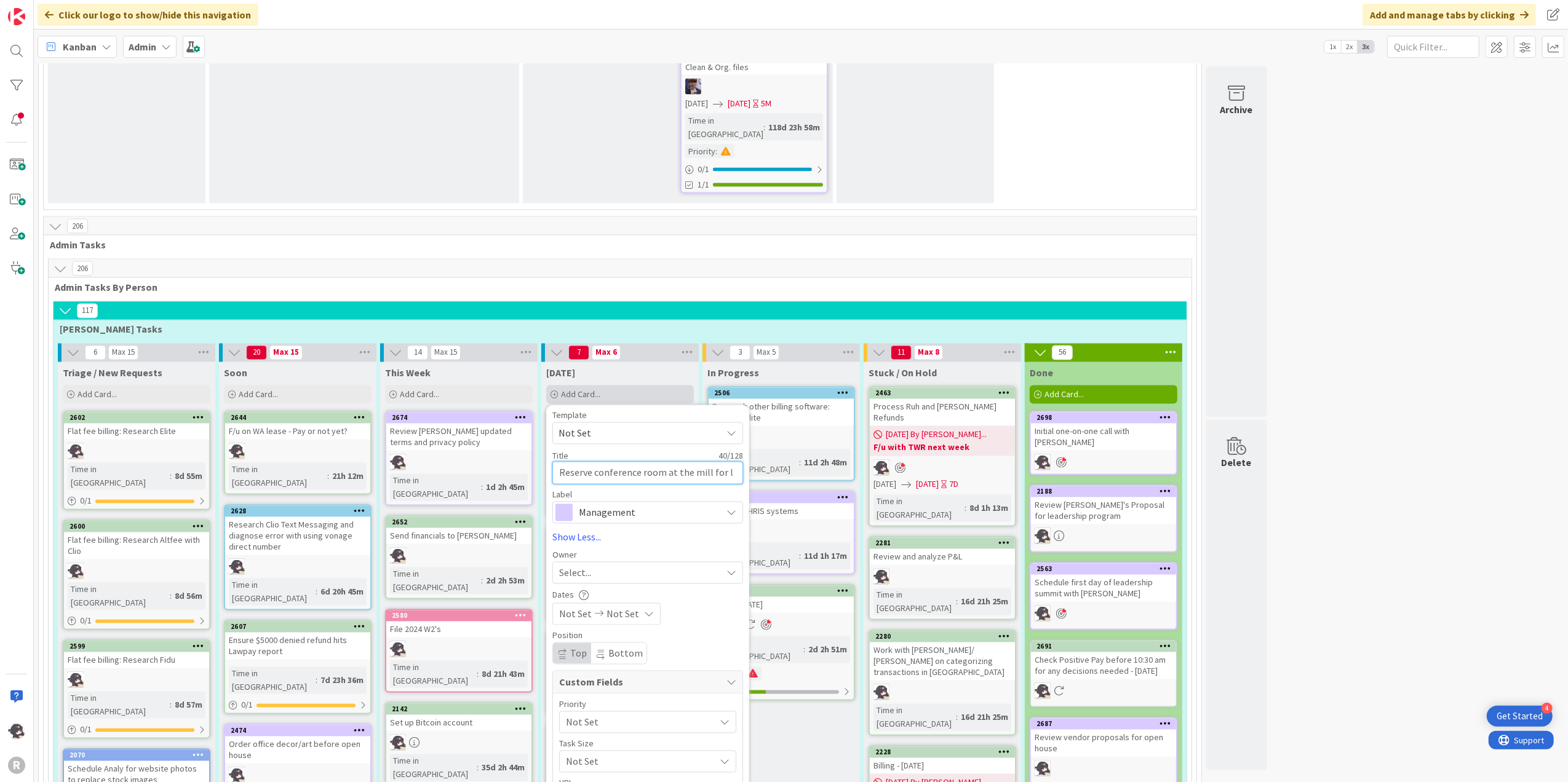
type textarea "x"
type textarea "Reserve conference room at the mill for le"
type textarea "x"
type textarea "Reserve conference room at the mill for lea"
type textarea "x"
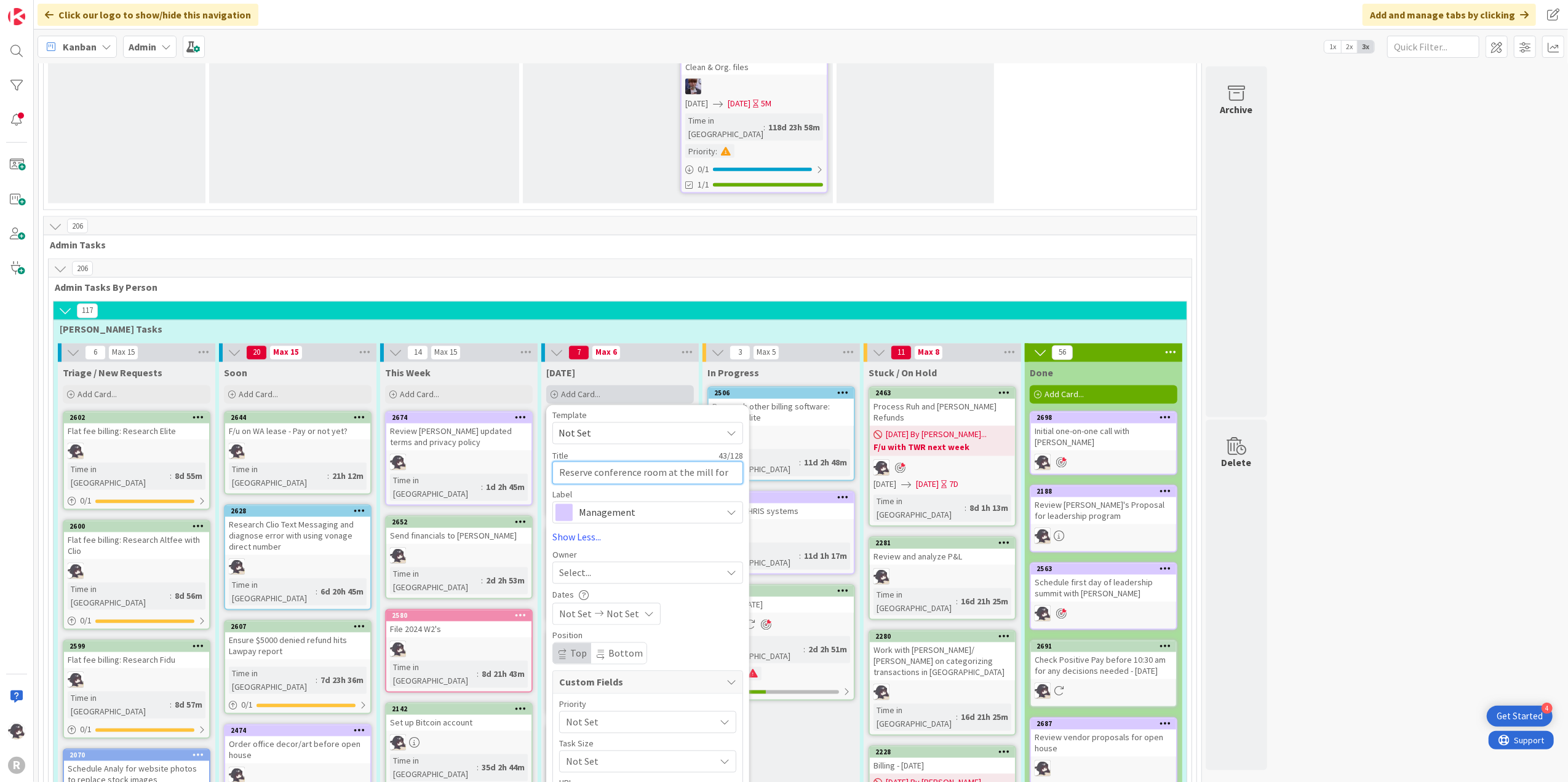
type textarea "Reserve conference room at the mill for lead"
type textarea "x"
type textarea "Reserve conference room at the mill for leade"
type textarea "x"
type textarea "Reserve conference room at the mill for leader"
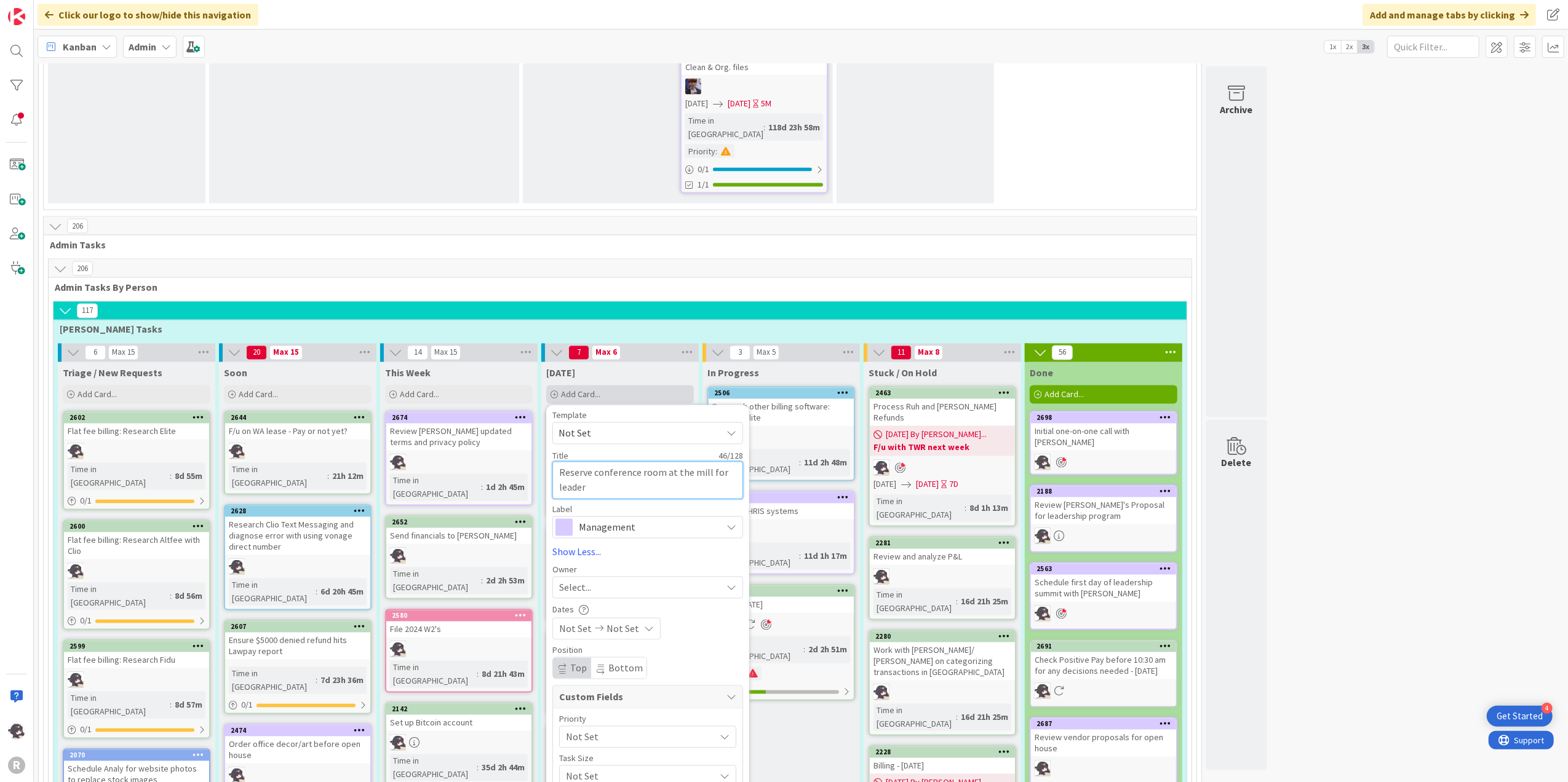
type textarea "x"
type textarea "Reserve conference room at the mill for leaders"
type textarea "x"
type textarea "Reserve conference room at the mill for leadersh"
type textarea "x"
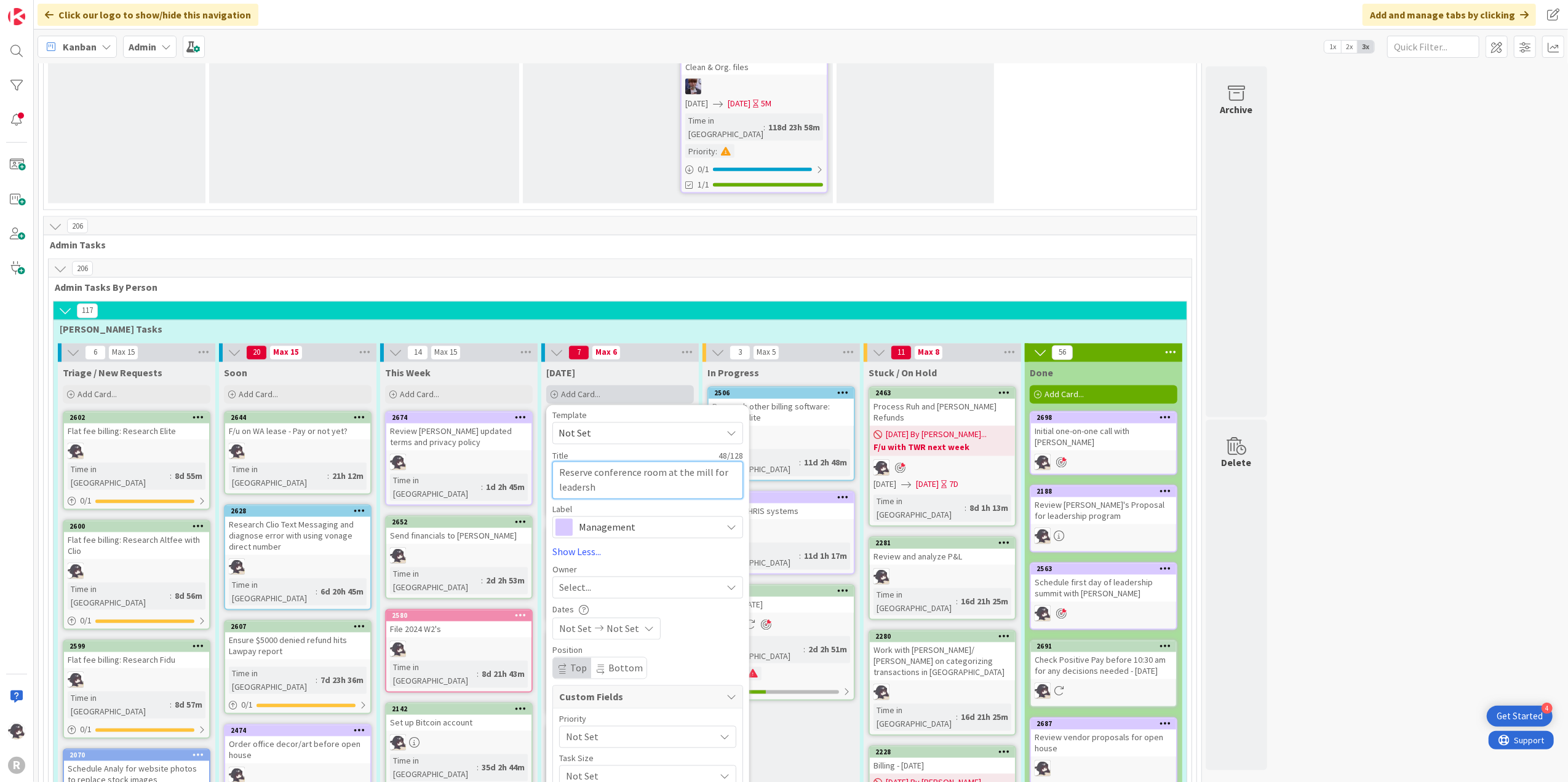
type textarea "Reserve conference room at the mill for leadershi"
type textarea "x"
type textarea "Reserve conference room at the mill for leadership"
type textarea "x"
type textarea "Reserve conference room at the mill for leadership"
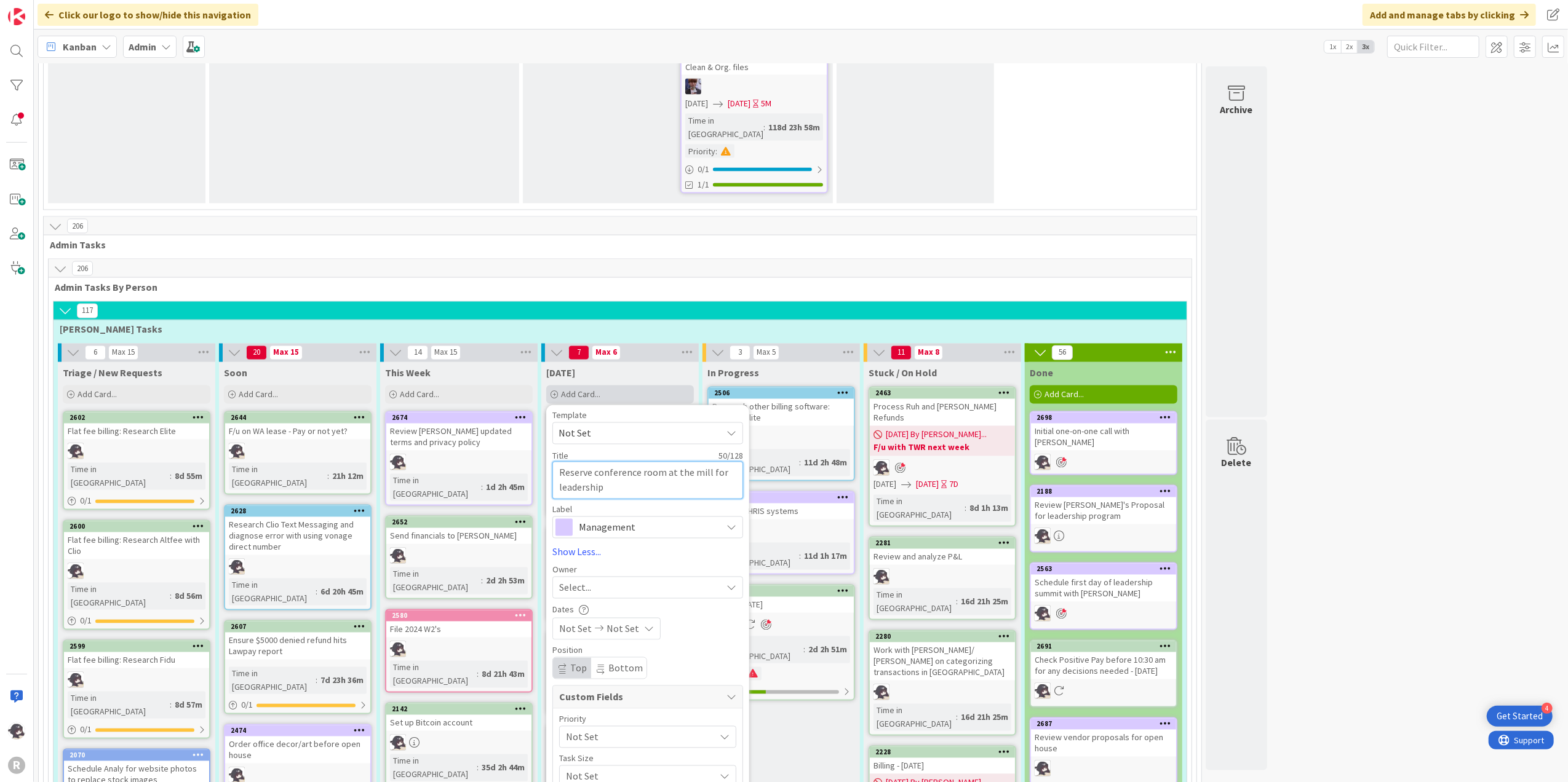
type textarea "x"
type textarea "Reserve conference room at the mill for leadership wo"
type textarea "x"
type textarea "Reserve conference room at the mill for leadership wor"
type textarea "x"
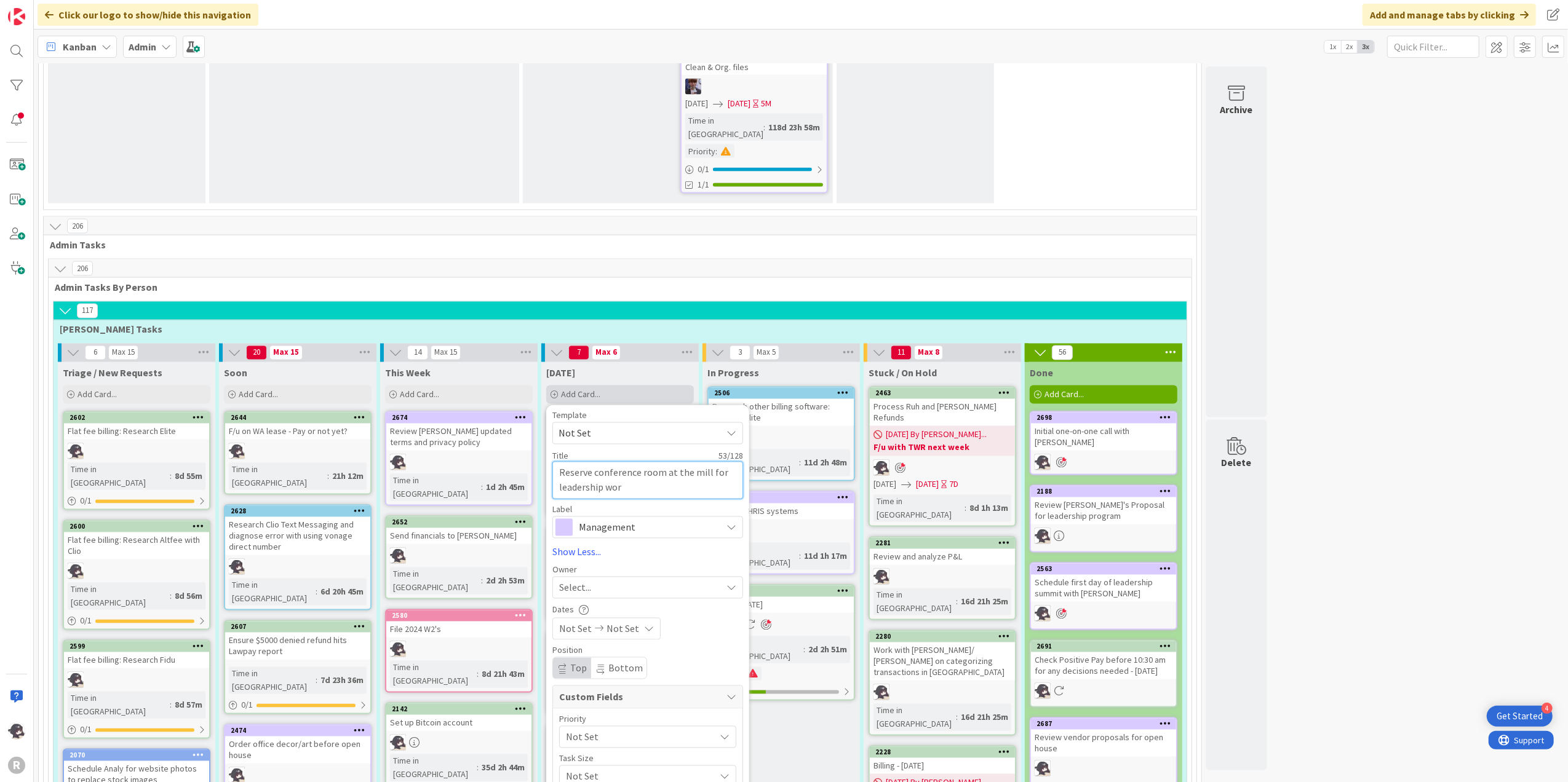
type textarea "Reserve conference room at the mill for leadership work"
type textarea "x"
type textarea "Reserve conference room at the mill for leadership works"
type textarea "x"
type textarea "Reserve conference room at the mill for leadership workso"
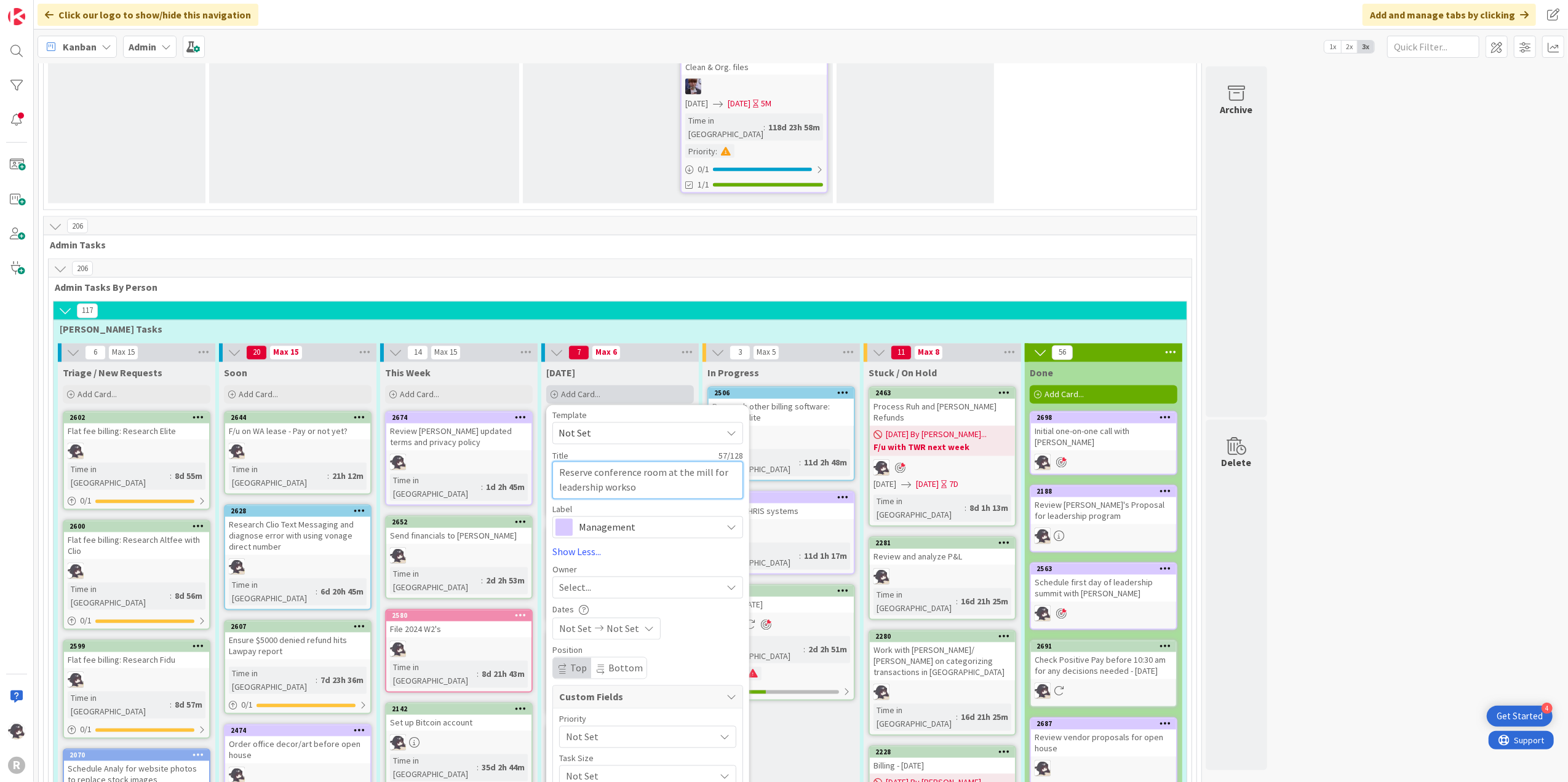
type textarea "x"
type textarea "Reserve conference room at the mill for leadership works"
type textarea "x"
type textarea "Reserve conference room at the mill for leadership worksh"
type textarea "x"
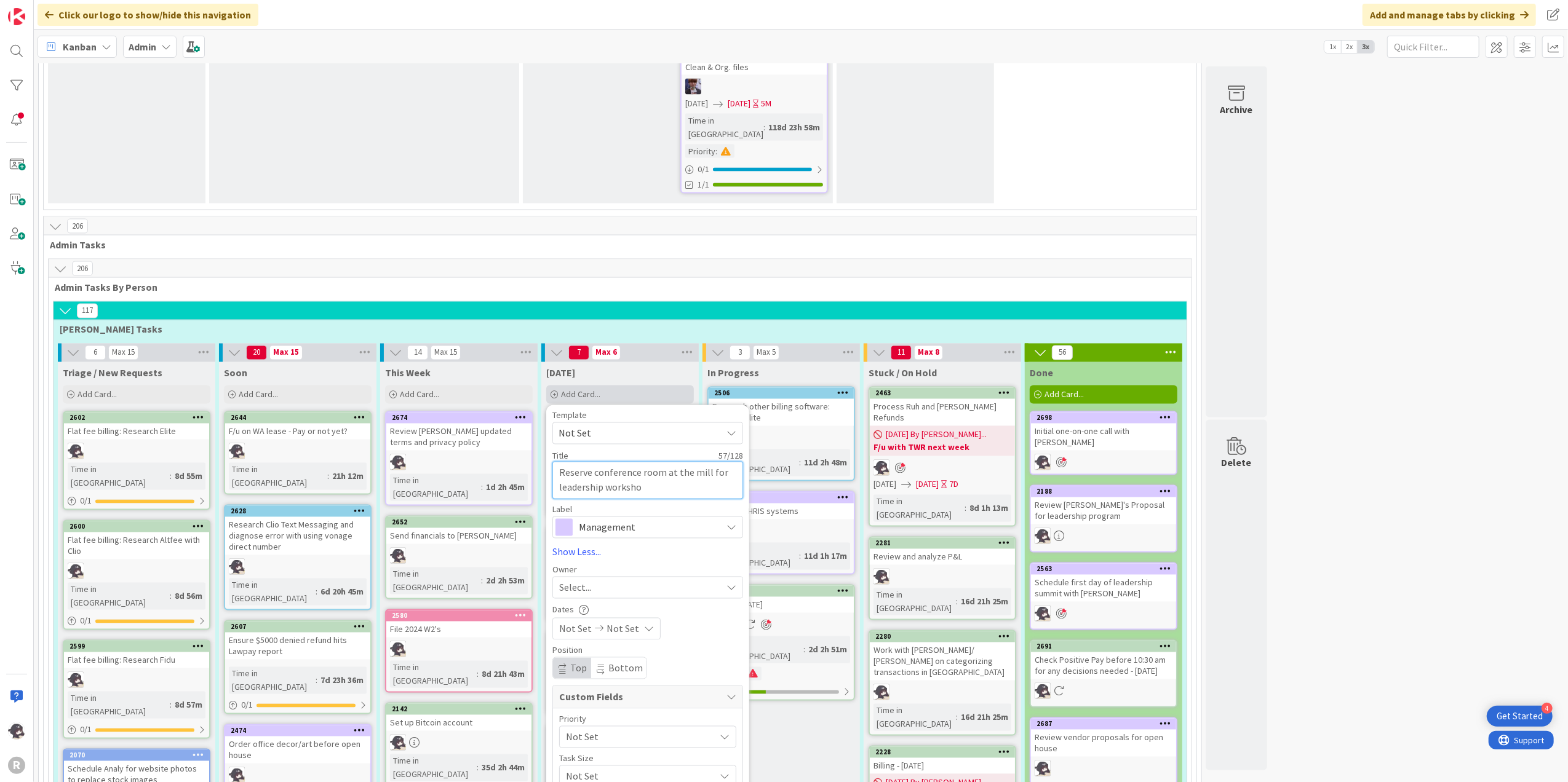
type textarea "Reserve conference room at the mill for leadership workshop"
type textarea "x"
type textarea "Reserve conference room at the mill for leadership workshop"
type textarea "x"
type textarea "Reserve conference room at the mill for leadership workshop 9"
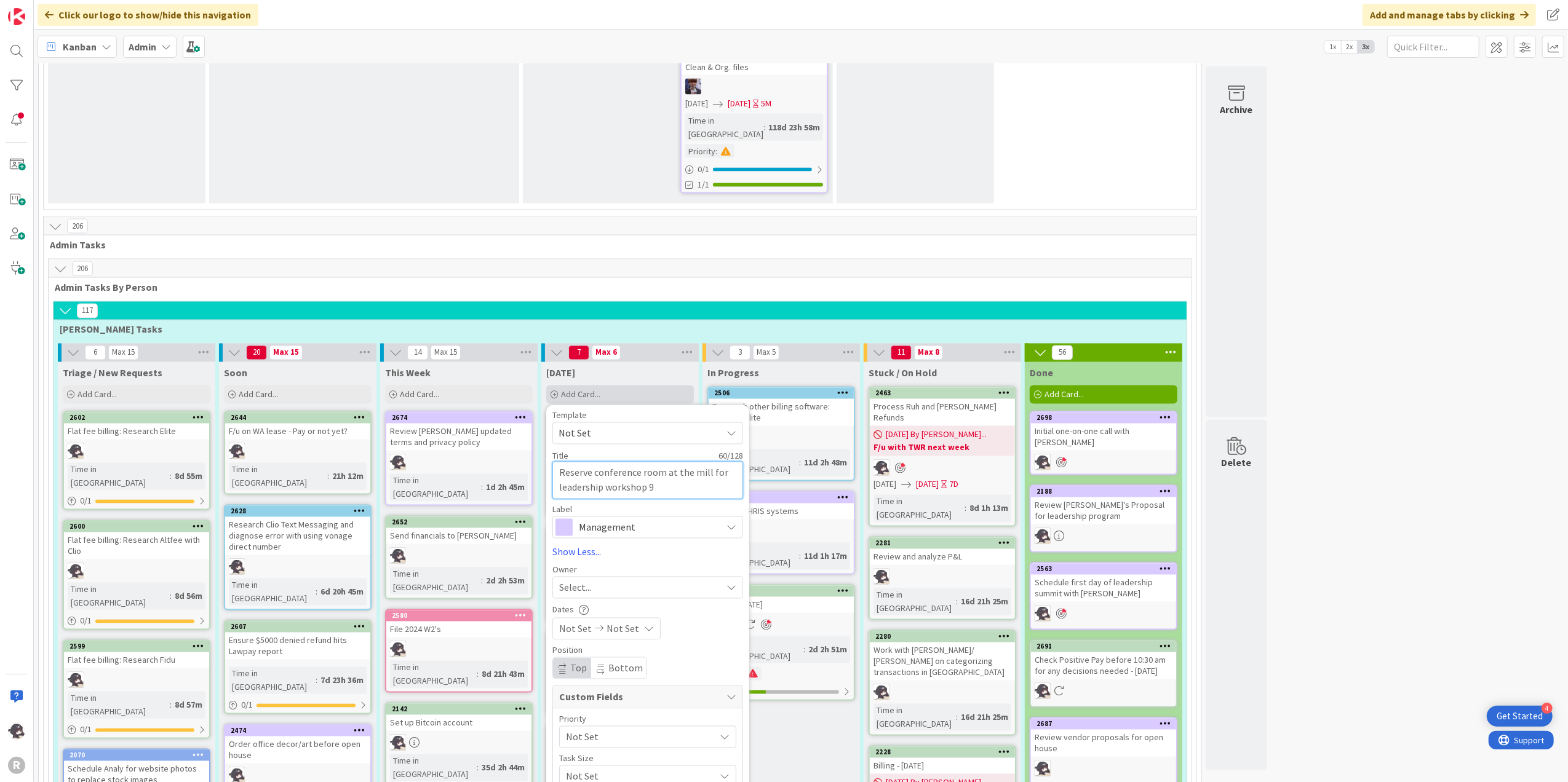
type textarea "x"
type textarea "Reserve conference room at the mill for leadership workshop 9/"
type textarea "x"
click at [586, 577] on div "Select..." at bounding box center [647, 587] width 191 height 22
click at [618, 658] on span "[PERSON_NAME]" at bounding box center [630, 667] width 59 height 18
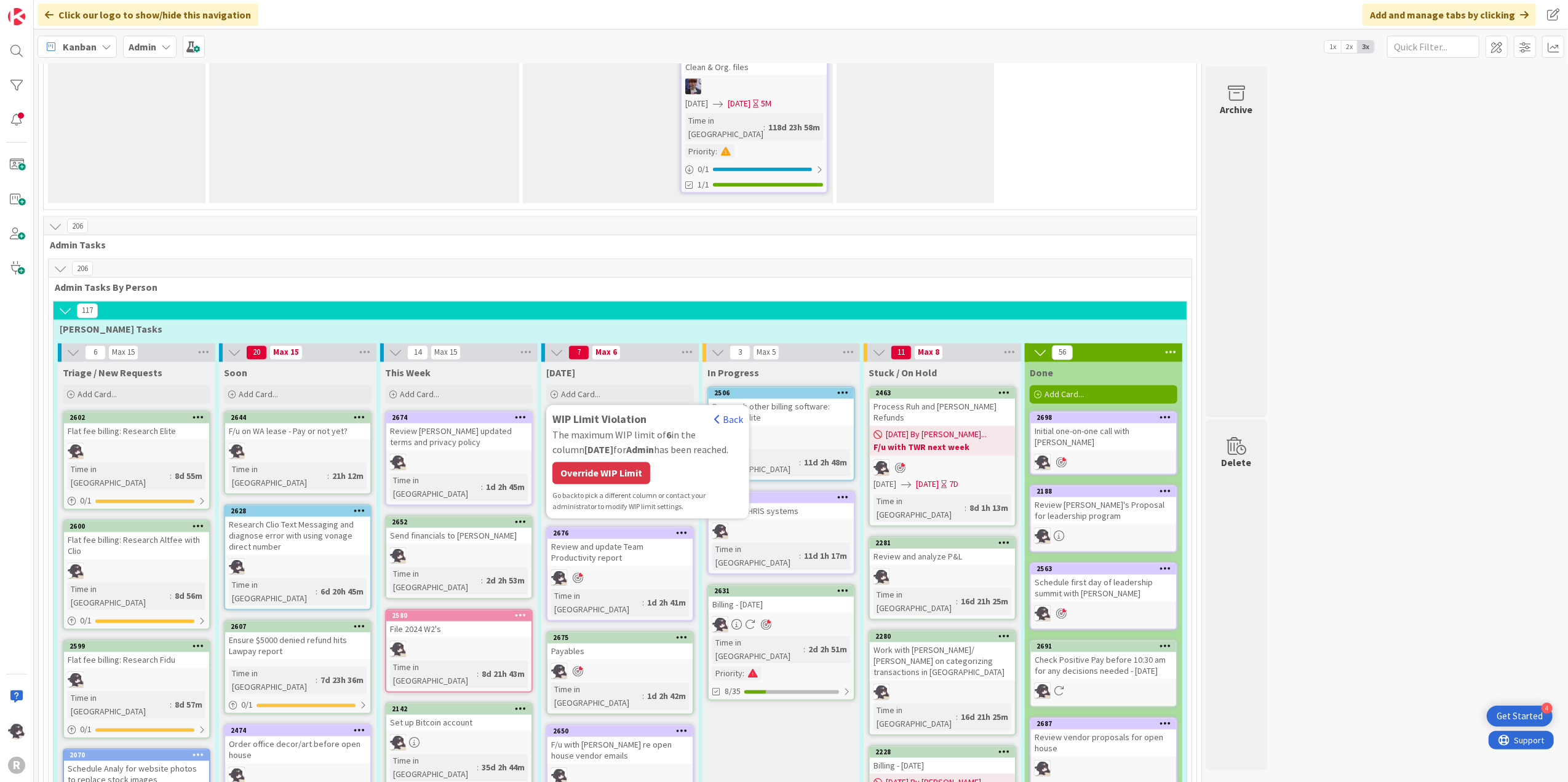
click at [589, 411] on div "WIP Limit Violation Back The maximum WIP limit of 6 in the column [DATE] for Ad…" at bounding box center [647, 461] width 191 height 101
click at [581, 462] on div "Override WIP Limit" at bounding box center [601, 473] width 98 height 22
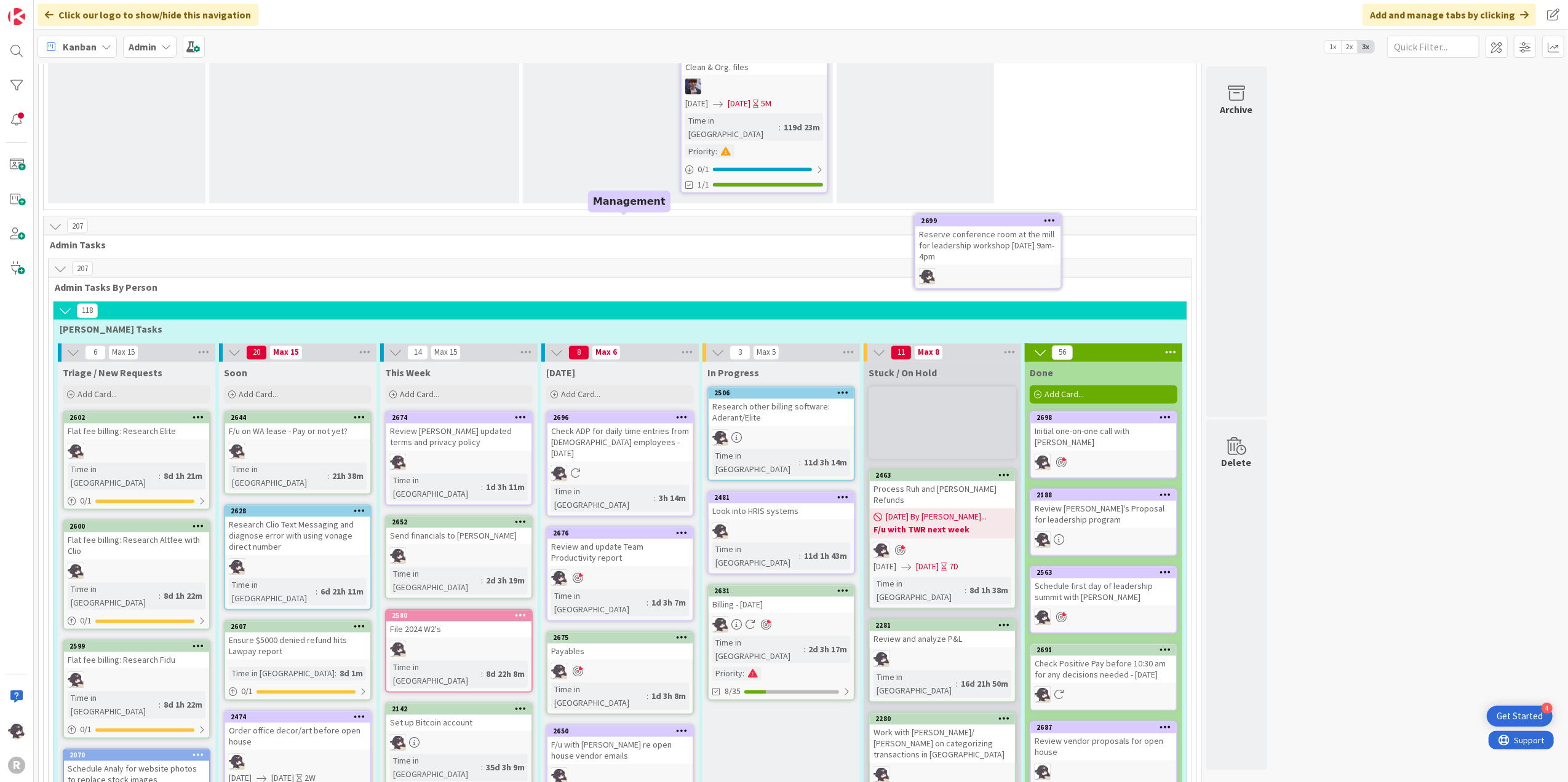
scroll to position [2107, 0]
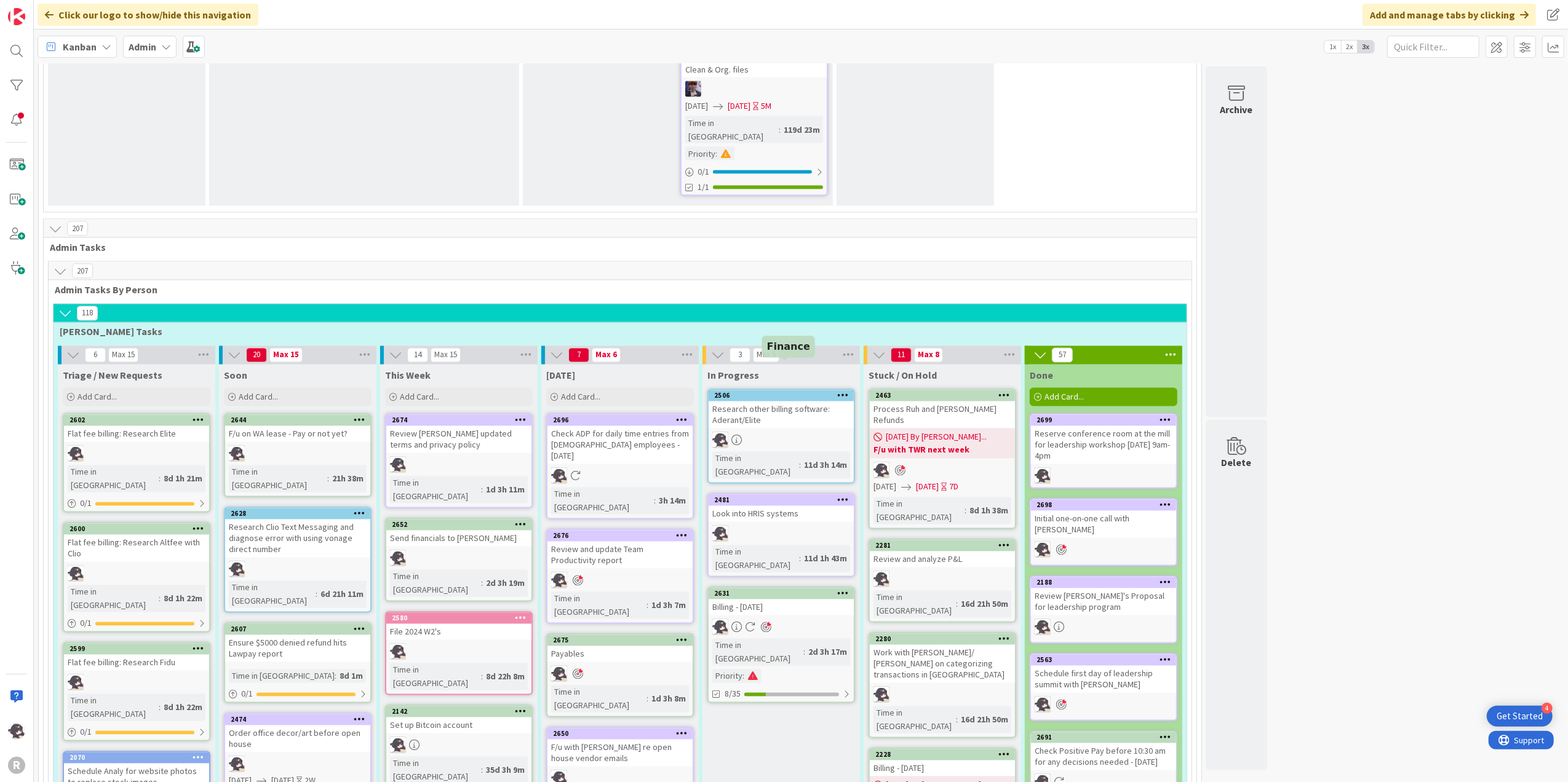
click at [757, 590] on div "2631" at bounding box center [784, 594] width 140 height 8
